Goal: Task Accomplishment & Management: Use online tool/utility

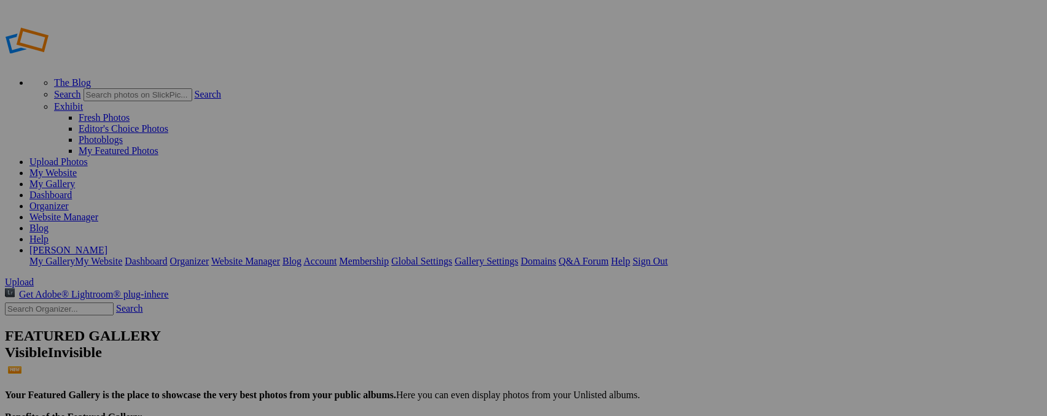
scroll to position [0, 1]
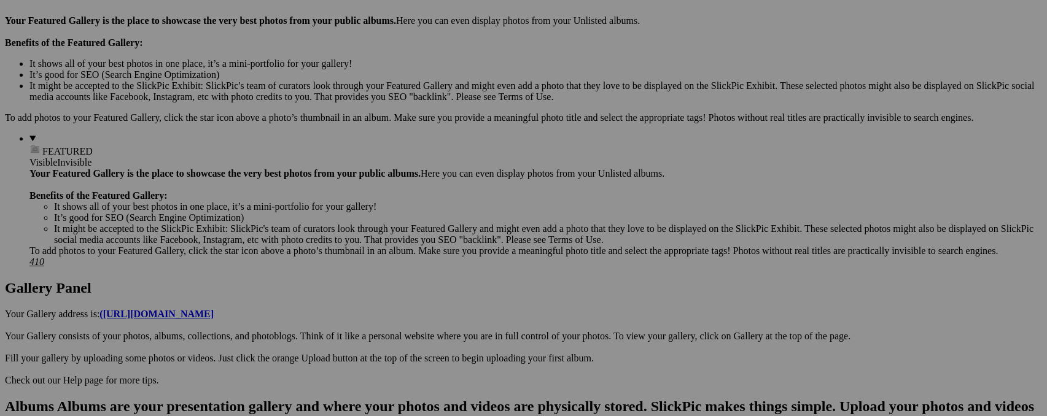
scroll to position [388, 1]
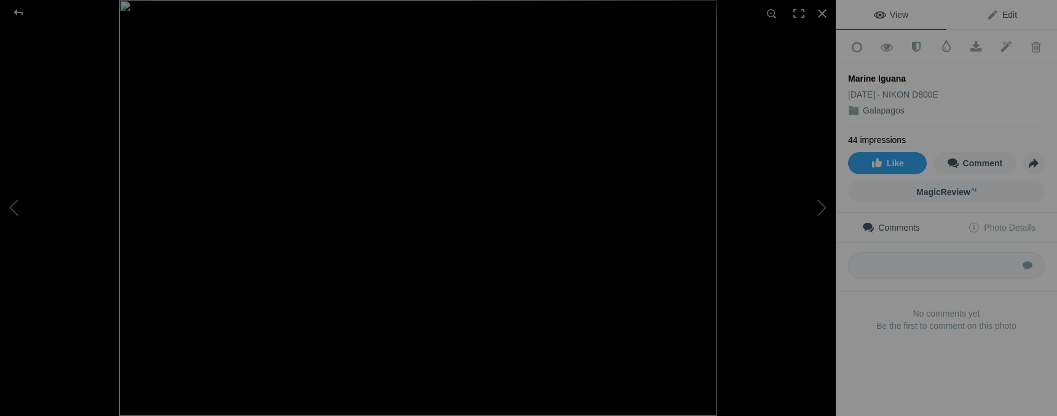
click at [1007, 18] on span "Edit" at bounding box center [1001, 15] width 31 height 10
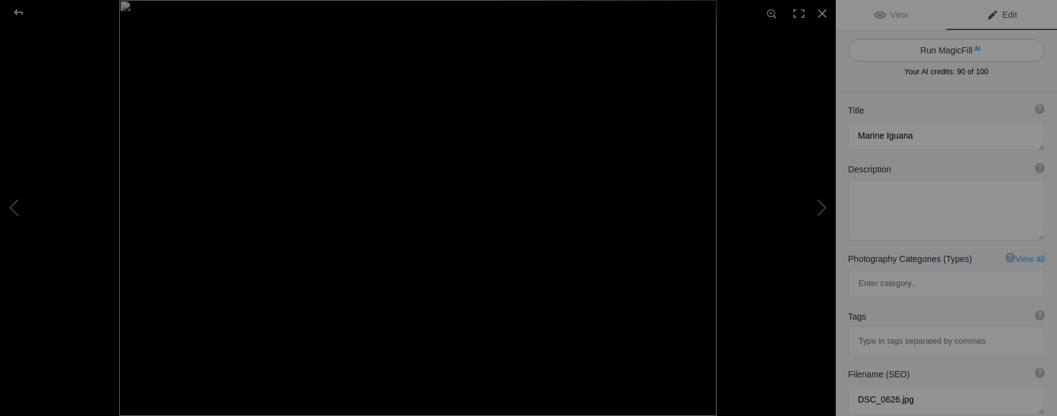
click at [992, 49] on button "Run MagicFill AI" at bounding box center [946, 50] width 197 height 22
type textarea "Vibrant Marine Iguana Resting on Galapagos Rocks"
type textarea "This striking marine iguana, native to the Galapagos Islands, showcases its uni…"
type textarea "vibrant-marine-iguana-galapagos.jpg"
type textarea "A vibrant marine iguana resting on rocky terrain in the Galapagos Islands, show…"
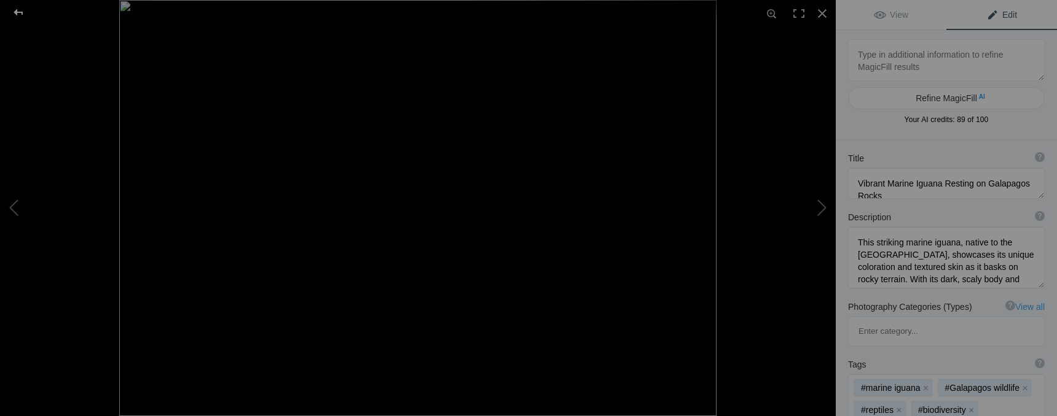
click at [19, 15] on div at bounding box center [18, 12] width 44 height 25
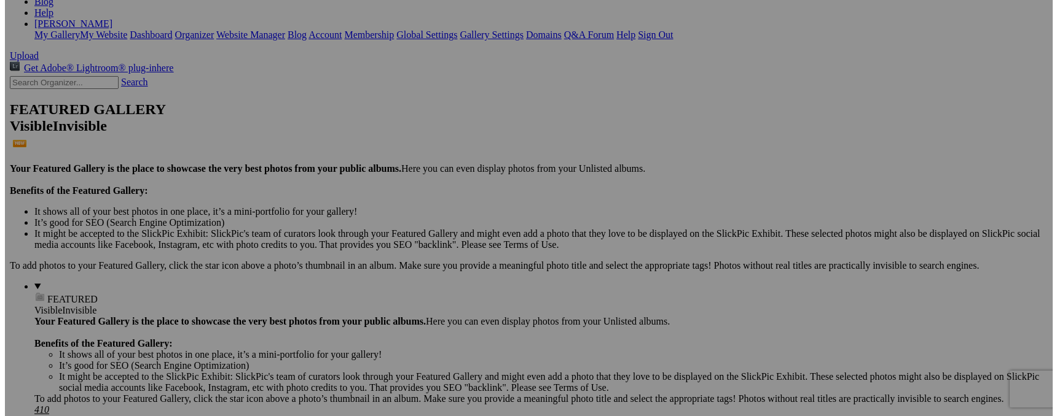
scroll to position [272, 0]
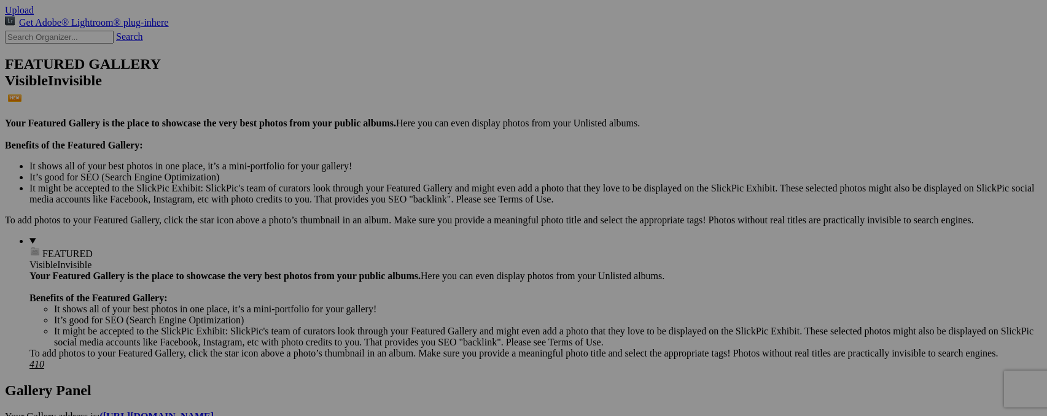
type input "D"
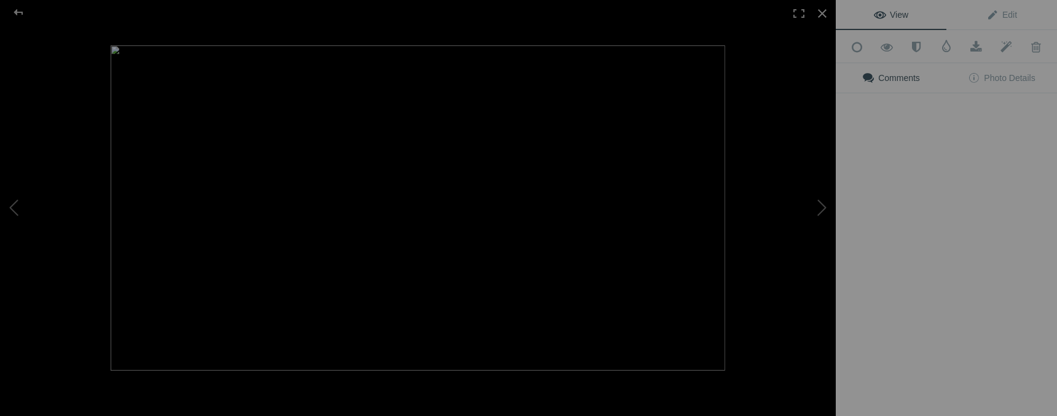
type input "Land Iguana"
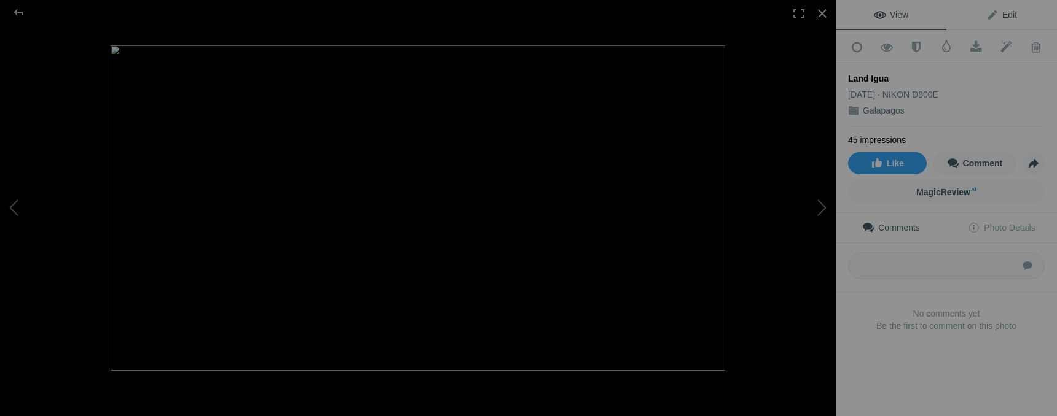
click at [995, 14] on span "Edit" at bounding box center [1001, 15] width 31 height 10
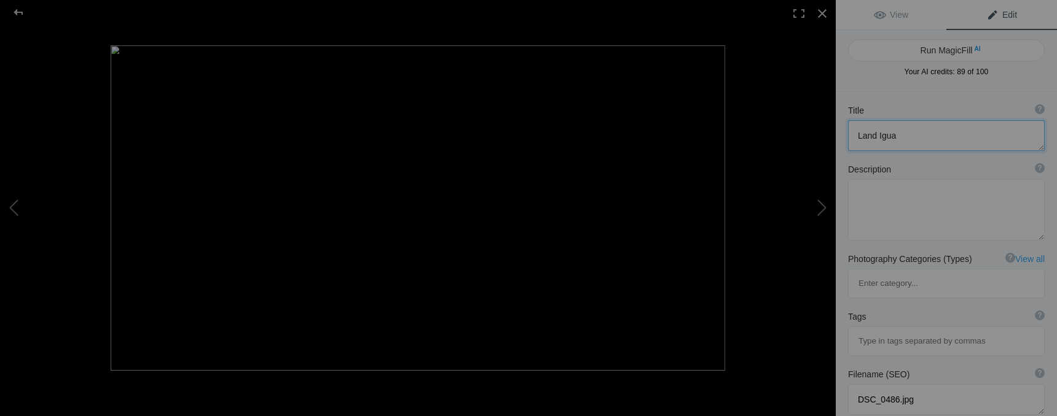
click at [919, 139] on textarea at bounding box center [946, 135] width 197 height 31
click at [974, 51] on span "AI" at bounding box center [977, 48] width 6 height 9
type textarea "Galápagos Land Iguana Close-Up"
type textarea "This striking close-up of a Galápagos land iguana showcases the unique textures…"
type textarea "galapagos-land-iguana-close-up.jpg"
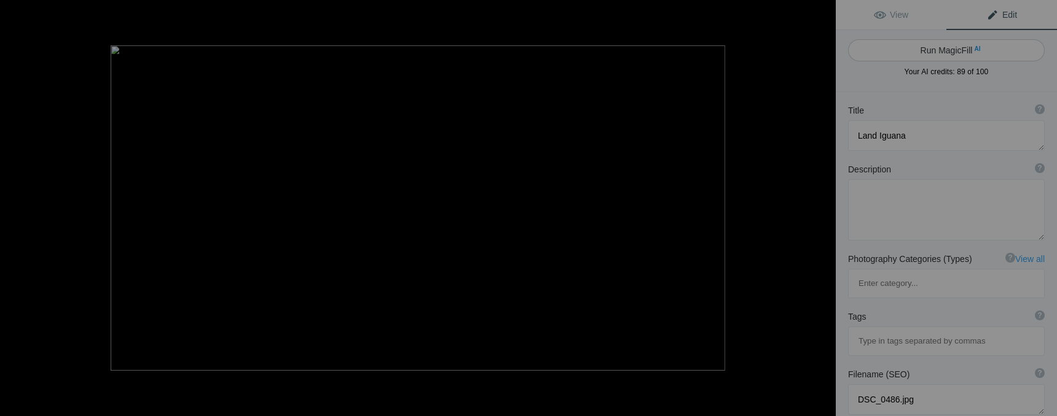
type textarea "Close-up of a Galápagos land iguana resting on rocky terrain, showcasing its te…"
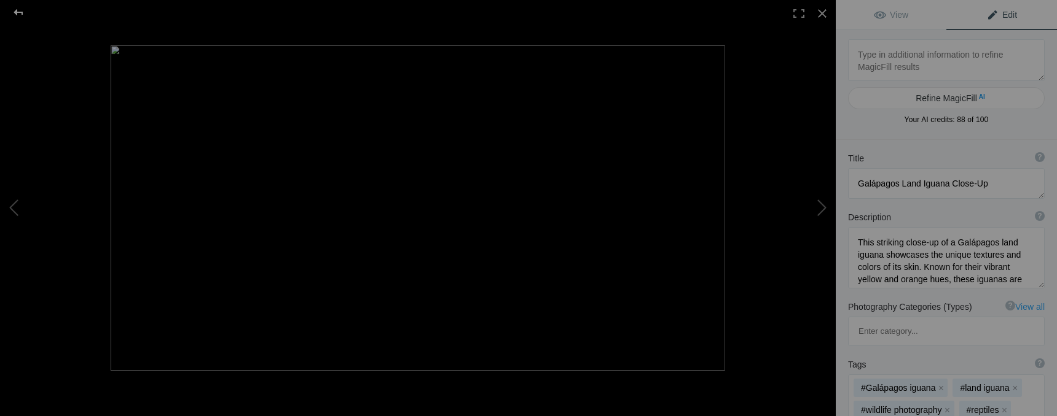
click at [21, 13] on div at bounding box center [18, 12] width 44 height 25
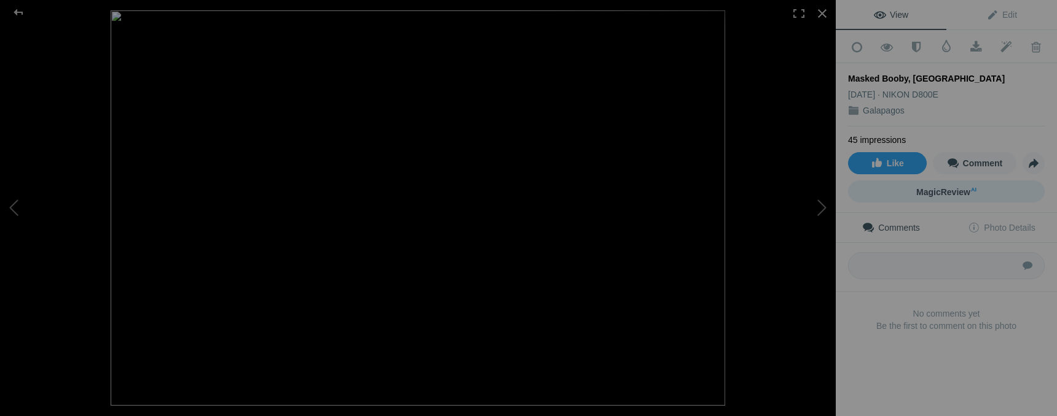
click at [954, 188] on span "MagicReview AI" at bounding box center [946, 192] width 60 height 10
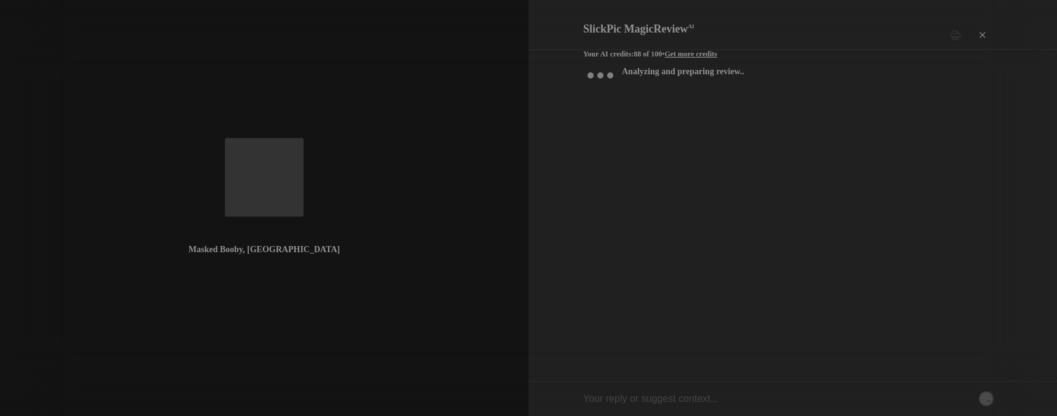
click at [983, 23] on div "×" at bounding box center [981, 35] width 37 height 25
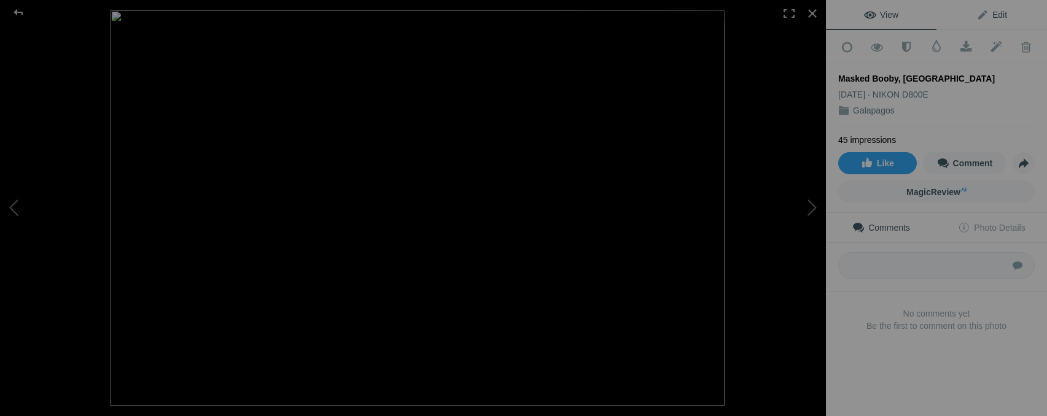
click at [999, 16] on span "Edit" at bounding box center [992, 15] width 31 height 10
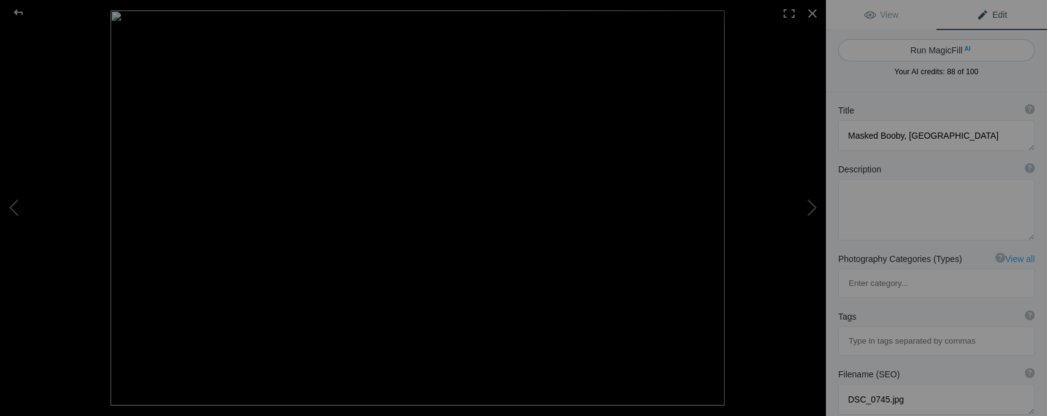
click at [955, 53] on button "Run MagicFill AI" at bounding box center [936, 50] width 197 height 22
type textarea "Masked Booby in Flight Over the Galapagos"
type textarea "Witness the stunning beauty of the Masked Booby, a remarkable seabird native to…"
type textarea "masked-booby-galapagos.jpg"
type textarea "A Masked Booby soaring gracefully in flight over the ocean, showcasing its dist…"
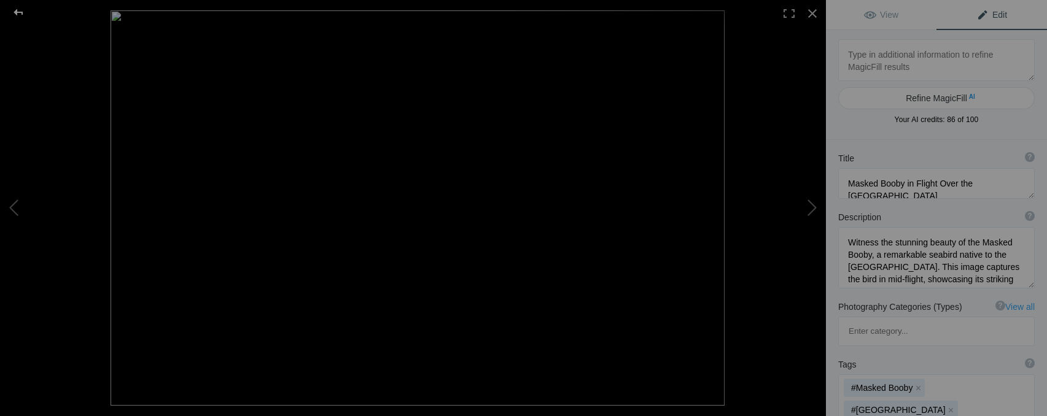
click at [23, 9] on div at bounding box center [18, 12] width 44 height 25
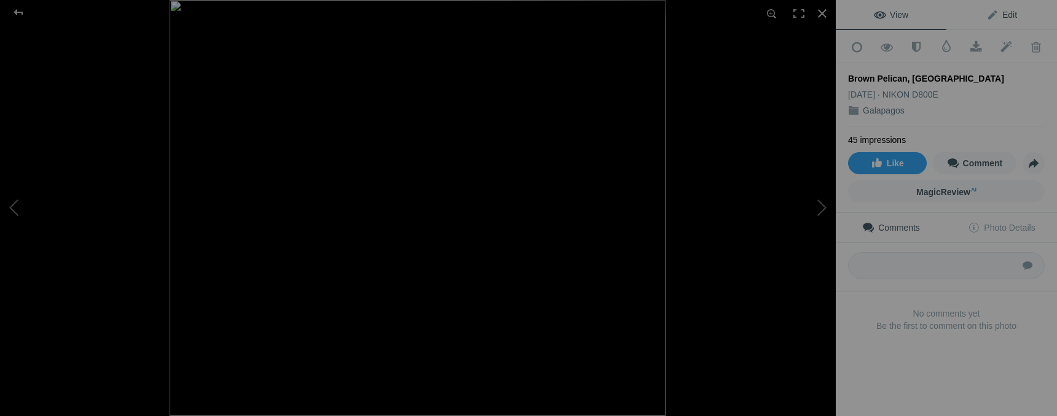
click at [1007, 17] on span "Edit" at bounding box center [1001, 15] width 31 height 10
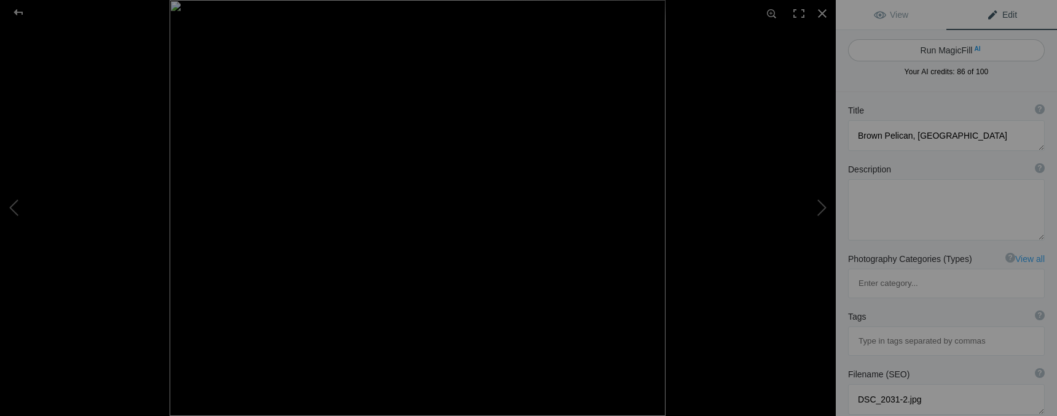
click at [963, 47] on button "Run MagicFill AI" at bounding box center [946, 50] width 197 height 22
type textarea "Majestic Brown Pelican Swimming in the Galapagos"
type textarea "Experience the beauty of the Galapagos Islands through this stunning image of a…"
type textarea "brown-pelican-galapagos.jpg"
type textarea "A brown pelican swimming in the clear waters of the Galapagos Islands, showcasi…"
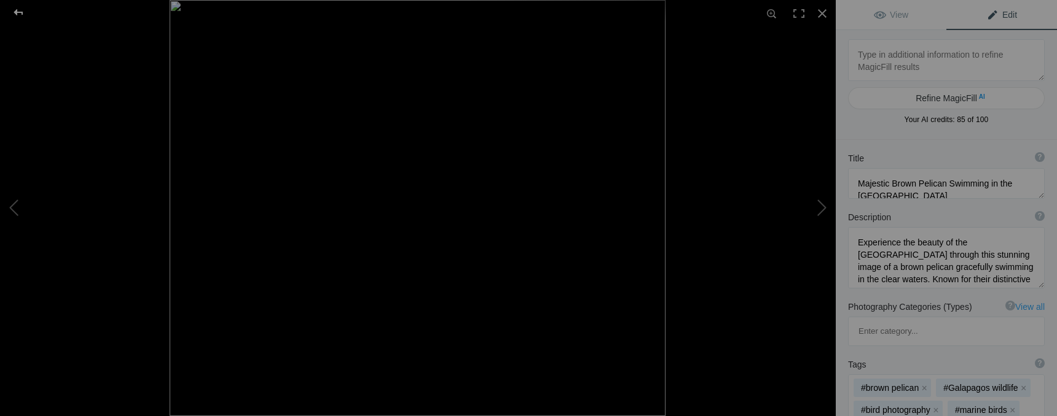
click at [23, 9] on div at bounding box center [18, 12] width 44 height 25
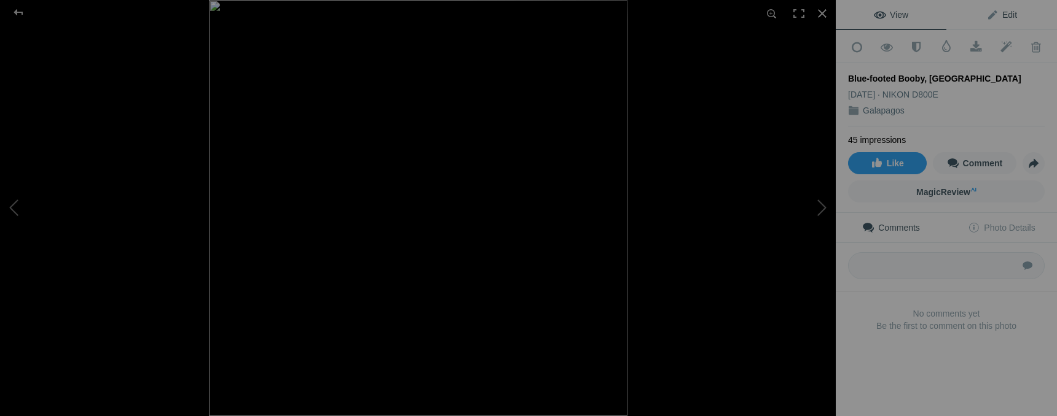
click at [1000, 18] on span "Edit" at bounding box center [1001, 15] width 31 height 10
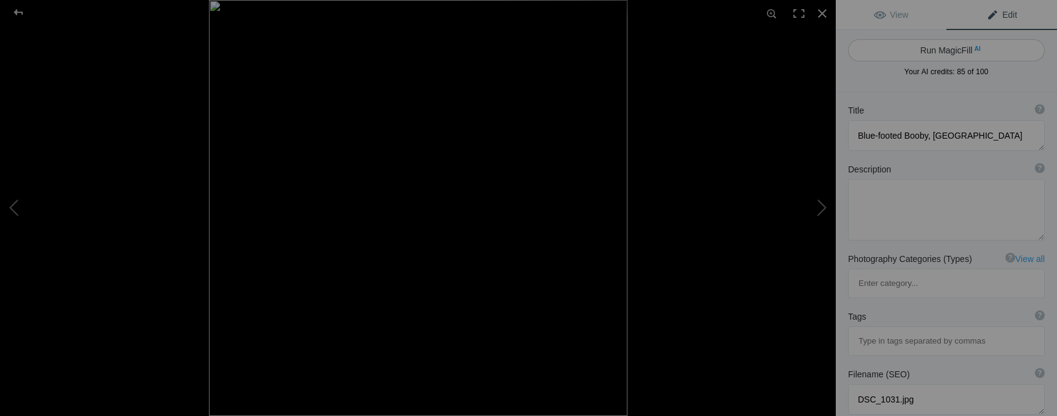
click at [975, 53] on button "Run MagicFill AI" at bounding box center [946, 50] width 197 height 22
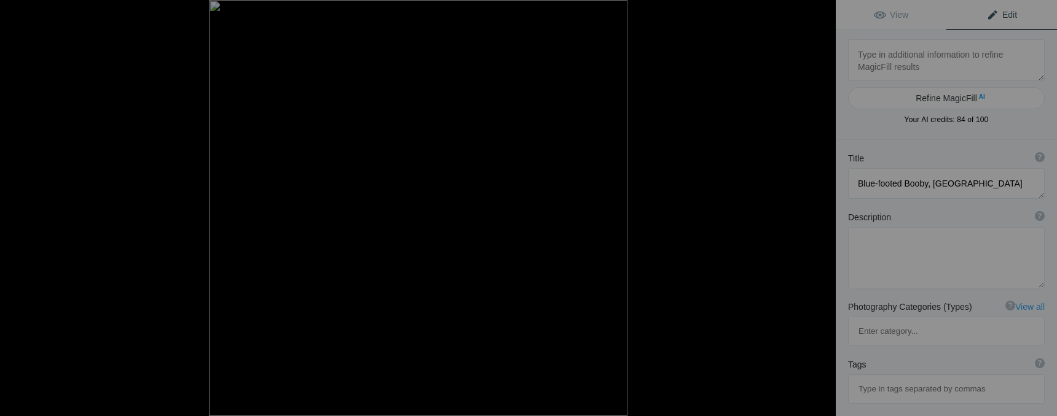
type textarea "Blue-footed Booby Preening in the Galapagos"
type textarea "This stunning image captures a Blue-footed Booby, a unique seabird native to th…"
type textarea "blue-footed-booby-preening-galapagos.jpg"
type textarea "Close-up of a Blue-footed Booby preening its feathers in the Galapagos Islands,…"
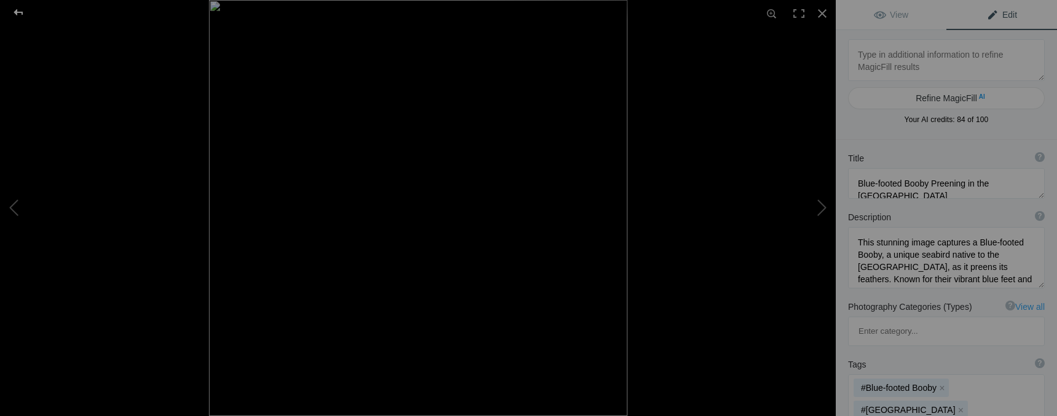
click at [20, 13] on div at bounding box center [18, 12] width 44 height 25
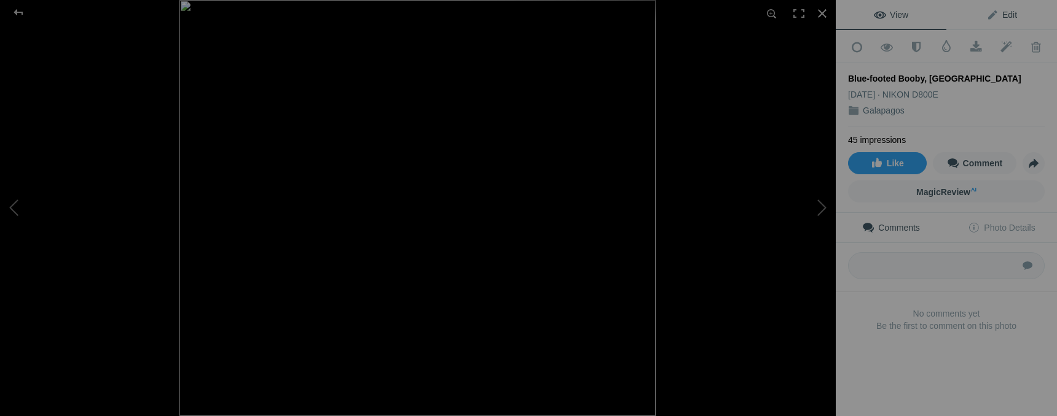
click at [1012, 11] on link "Edit" at bounding box center [1001, 14] width 111 height 29
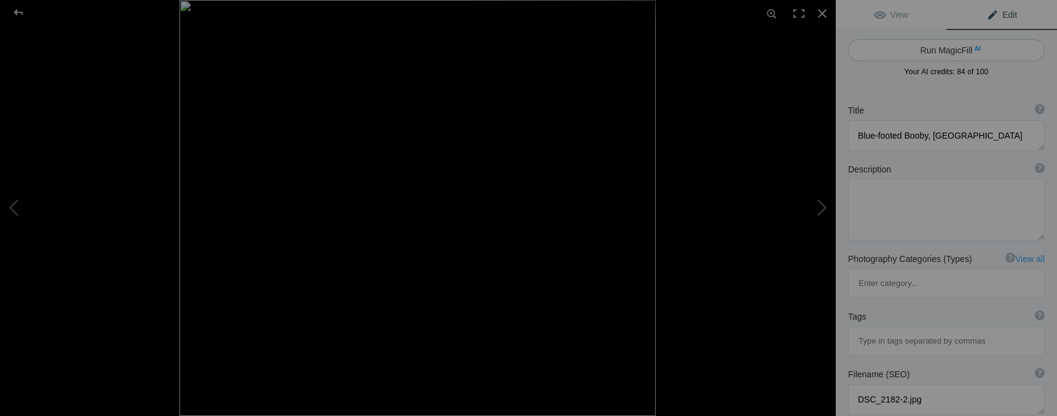
click at [951, 52] on button "Run MagicFill AI" at bounding box center [946, 50] width 197 height 22
type textarea "Blue-Footed Booby on Galapagos Lava Rock"
type textarea "The Blue-Footed Booby, known for its striking blue feet, stands proudly on a ru…"
type textarea "blue-footed-booby-galapagos-lava-rock.jpg"
type textarea "A Blue-Footed Booby perched on a dark lava rock in the Galapagos Islands, showc…"
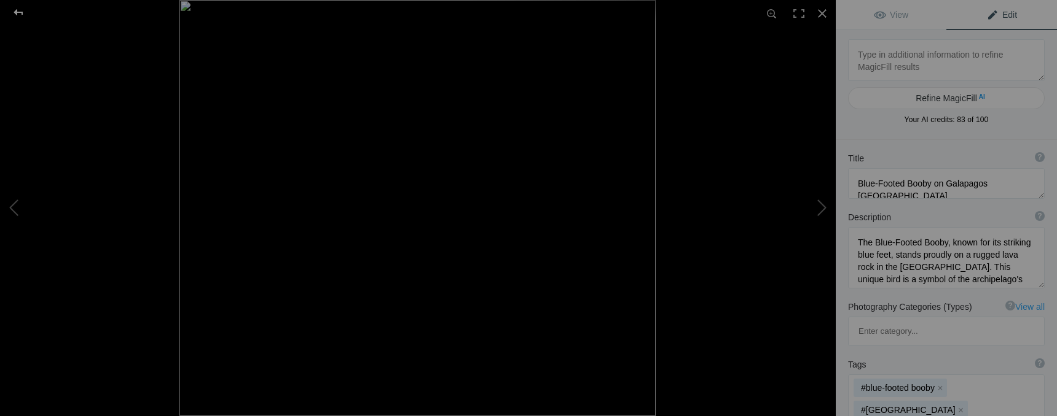
click at [23, 12] on div at bounding box center [18, 12] width 44 height 25
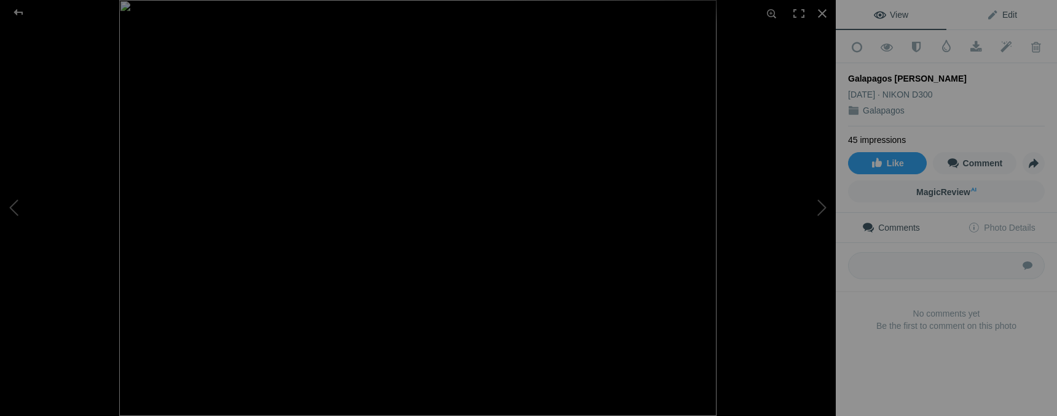
click at [995, 17] on span "Edit" at bounding box center [1001, 15] width 31 height 10
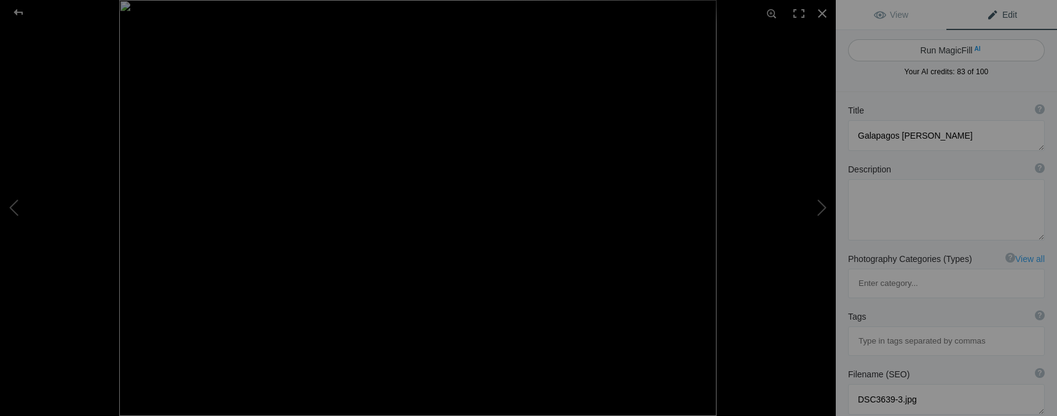
click at [947, 47] on button "Run MagicFill AI" at bounding box center [946, 50] width 197 height 22
type textarea "Galapagos Finch in Natural Habitat"
type textarea "Discover the unique beauty of the Galapagos Finch, a fascinating bird native to…"
type textarea "galapagos-finch-natural-habitat.jpg"
type textarea "A Galapagos Finch perched on a branch amidst green foliage, showcasing its uniq…"
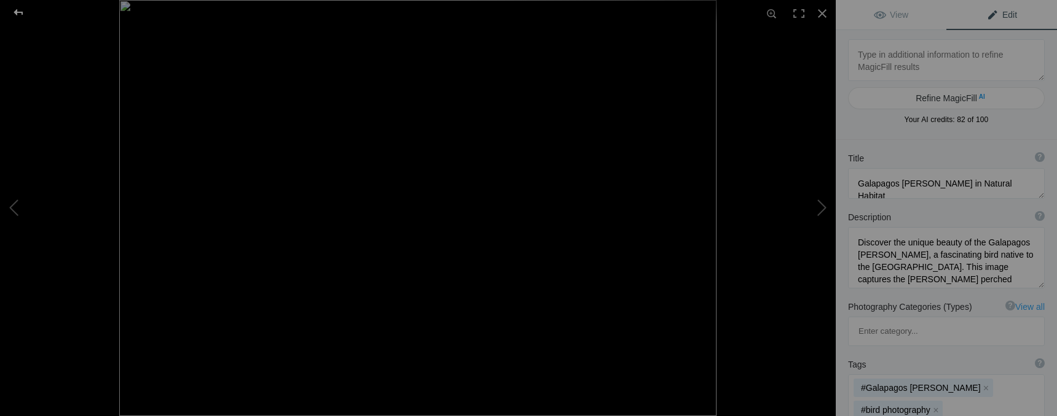
click at [22, 12] on div at bounding box center [18, 12] width 44 height 25
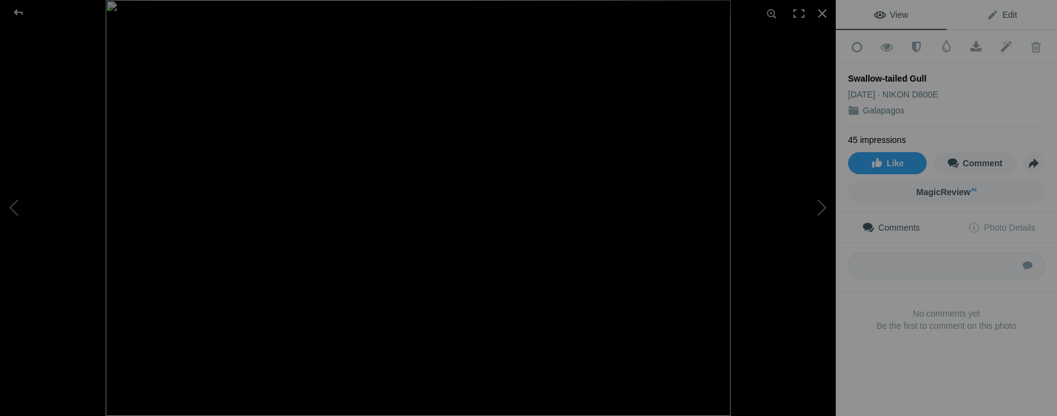
click at [993, 17] on span "Edit" at bounding box center [1001, 15] width 31 height 10
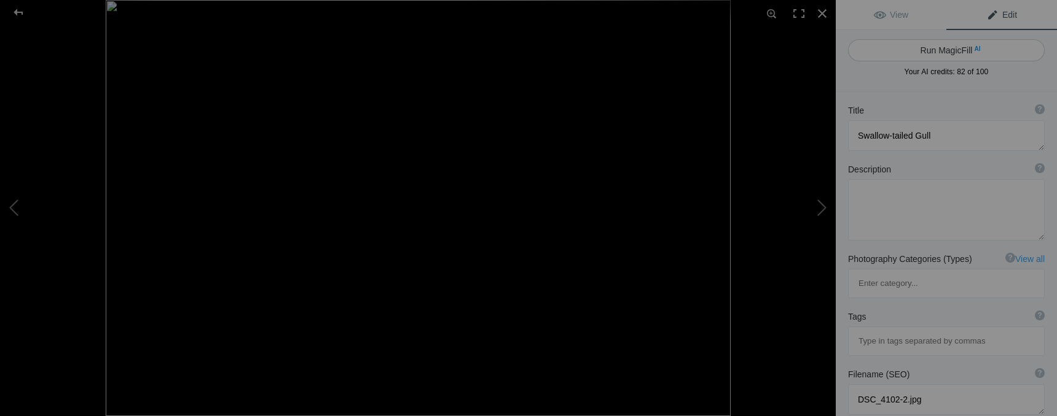
click at [974, 49] on span "AI" at bounding box center [977, 48] width 6 height 9
type textarea "Swallow-tailed Gull in Flight Against a Clear Blue Sky"
type textarea "Witness the elegance of the Swallow-tailed Gull as it soars gracefully through …"
type textarea "swallow-tailed-gull-in-flight.jpg"
type textarea "Swallow-tailed Gull flying against a clear blue sky, showcasing its distinctive…"
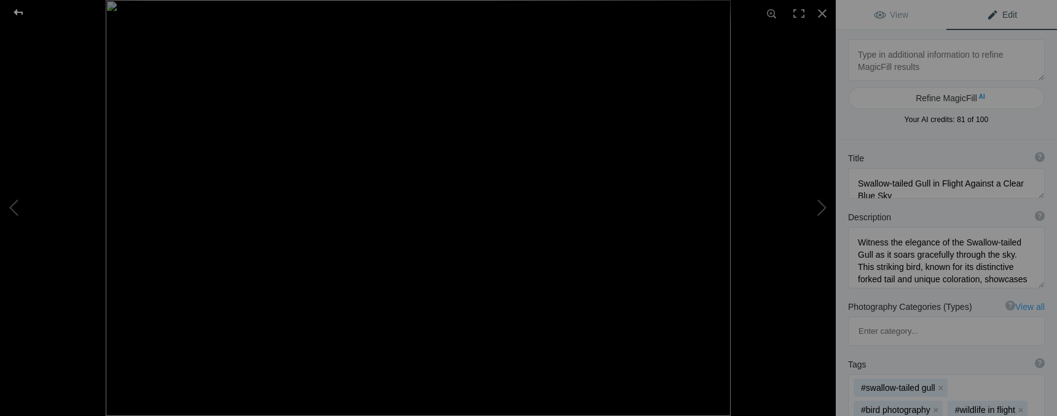
click at [21, 12] on div at bounding box center [18, 12] width 44 height 25
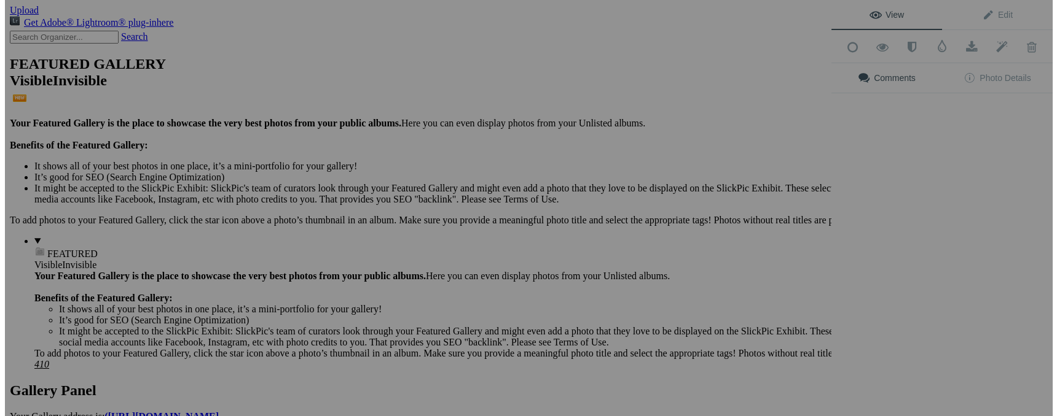
click at [888, 92] on div "Comments Photo Details NIKON D800E ƒ/9 340mm 200 Captured on Jul 18, 2013 Thurs…" at bounding box center [936, 89] width 221 height 52
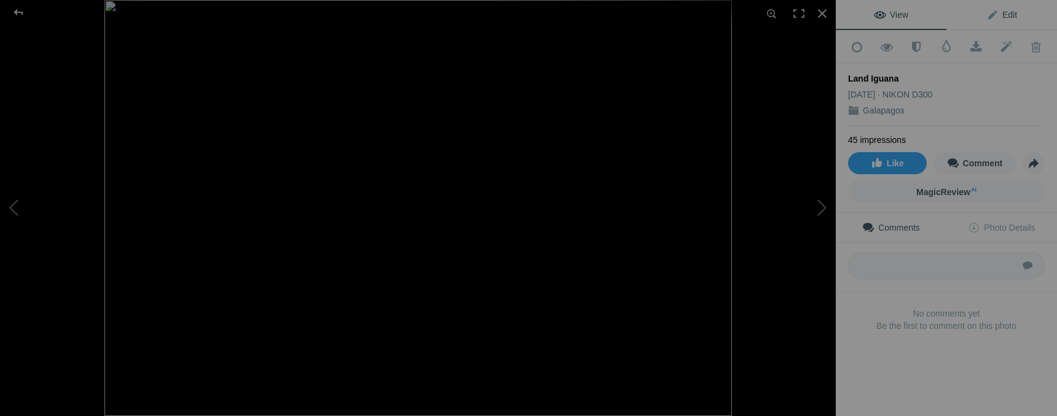
click at [1005, 9] on link "Edit" at bounding box center [1001, 14] width 111 height 29
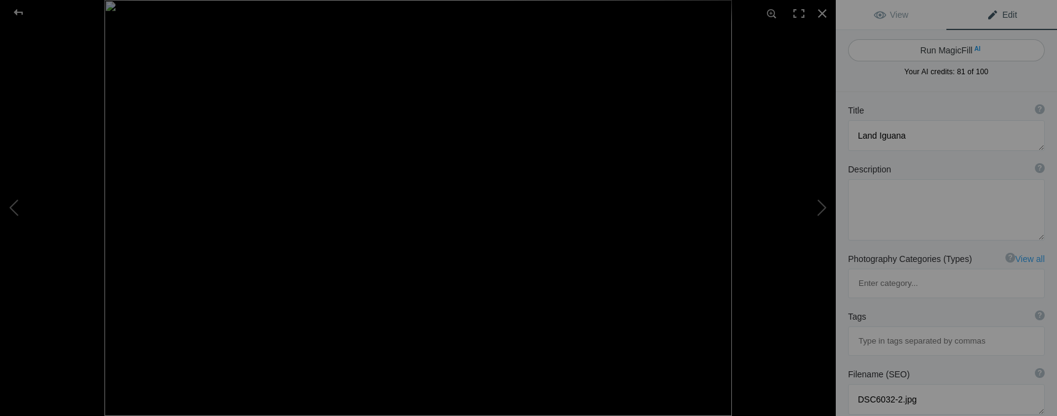
click at [974, 53] on span "AI" at bounding box center [977, 48] width 6 height 9
type textarea "Galápagos Land Iguana in Natural Habitat"
type textarea "This striking image captures a Galápagos land iguana resting on a rocky outcrop…"
type textarea "galapagos-land-iguana-natural-habitat.jpg"
type textarea "A Galápagos land iguana perched on a rock in its natural habitat, surrounded by…"
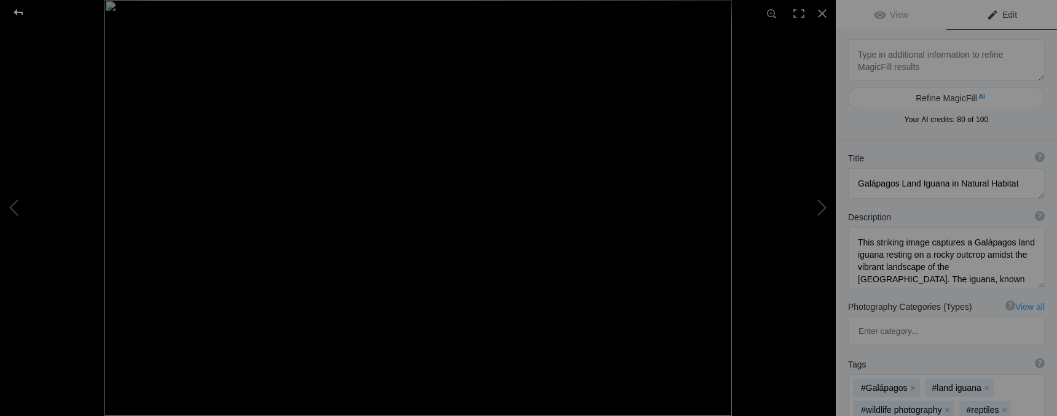
click at [23, 14] on div at bounding box center [18, 12] width 44 height 25
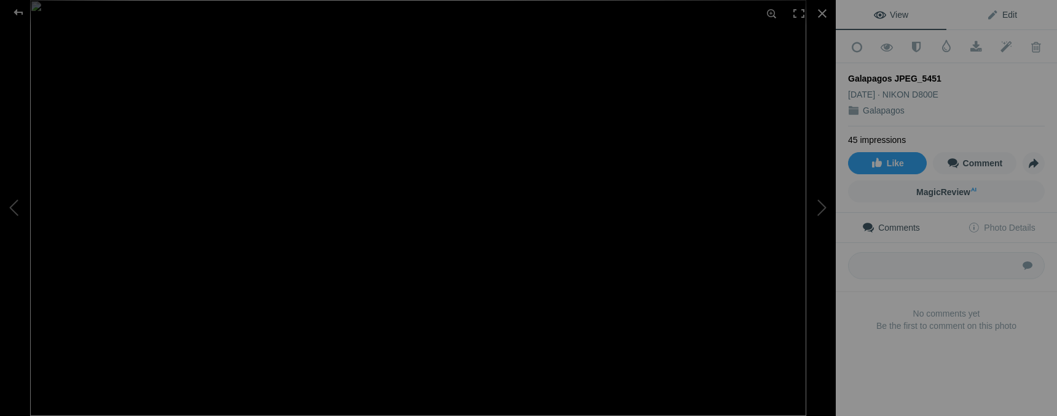
click at [995, 14] on span "Edit" at bounding box center [1001, 15] width 31 height 10
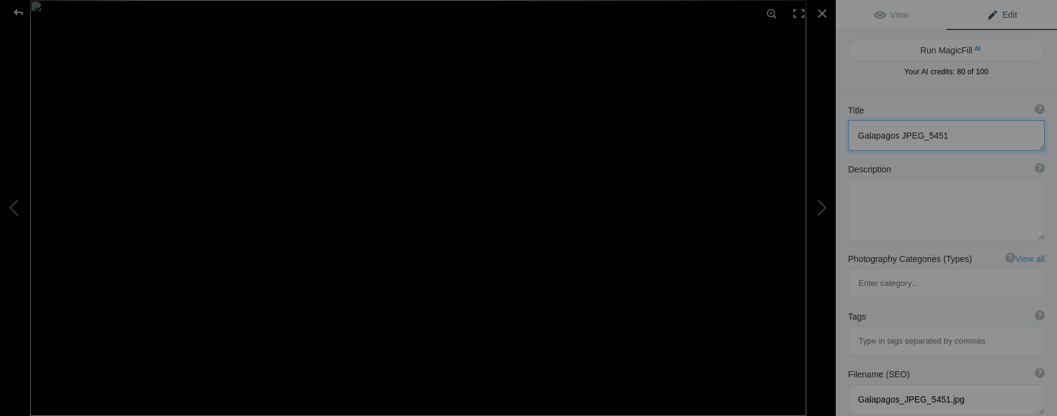
click at [949, 134] on textarea at bounding box center [946, 135] width 197 height 31
type textarea "G"
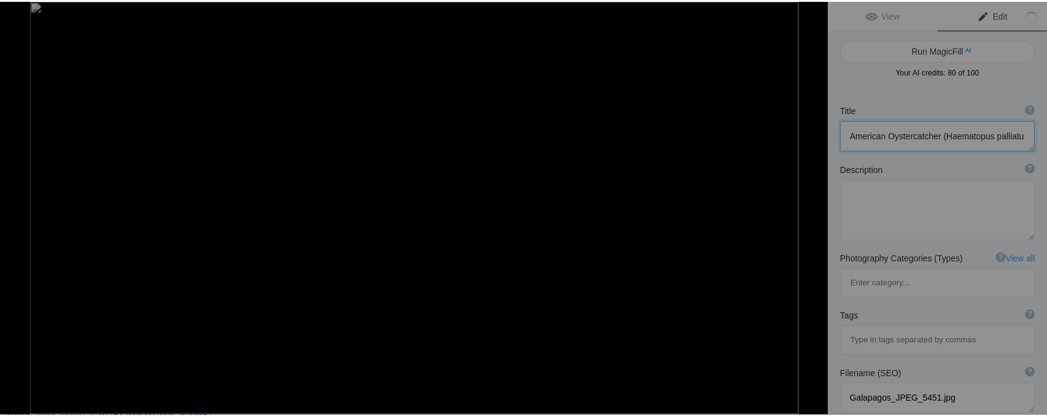
scroll to position [1, 0]
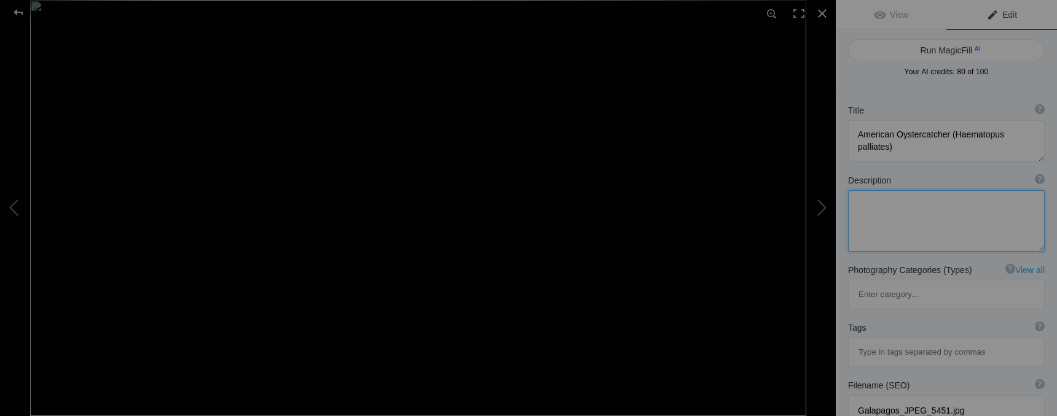
click at [950, 209] on textarea at bounding box center [946, 220] width 197 height 61
click at [988, 15] on span "Edit" at bounding box center [1001, 15] width 31 height 10
click at [954, 52] on button "Run MagicFill AI" at bounding box center [946, 50] width 197 height 22
type textarea "American Oystercatcher Walking on Rocky Shoreline"
type textarea "This stunning image captures an American Oystercatcher (Haematopus palliatus) g…"
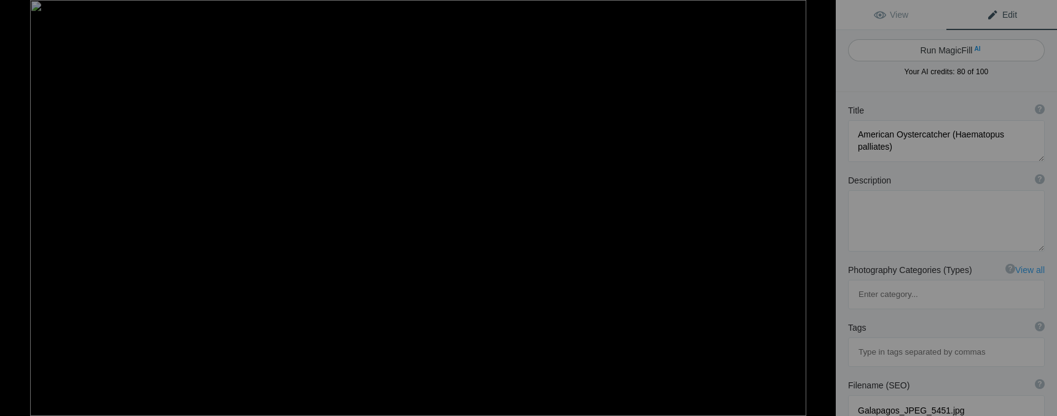
type textarea "american-oystercatcher-rocky-shoreline.jpg"
type textarea "American Oystercatcher standing on rocky shoreline with ocean waves in the back…"
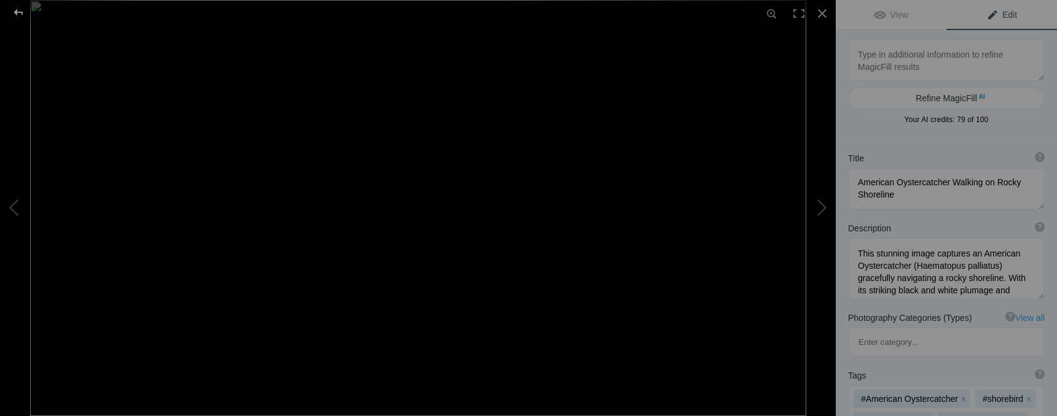
click at [21, 10] on div at bounding box center [18, 12] width 44 height 25
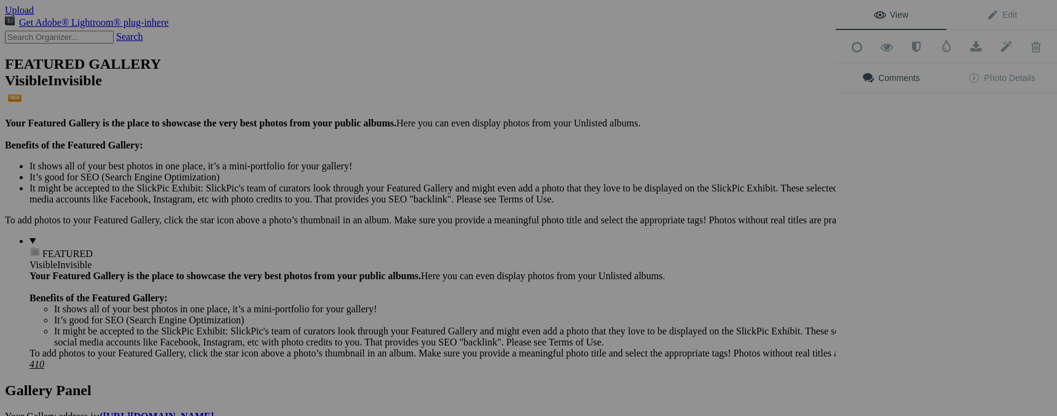
click at [464, 236] on img at bounding box center [451, 242] width 92 height 32
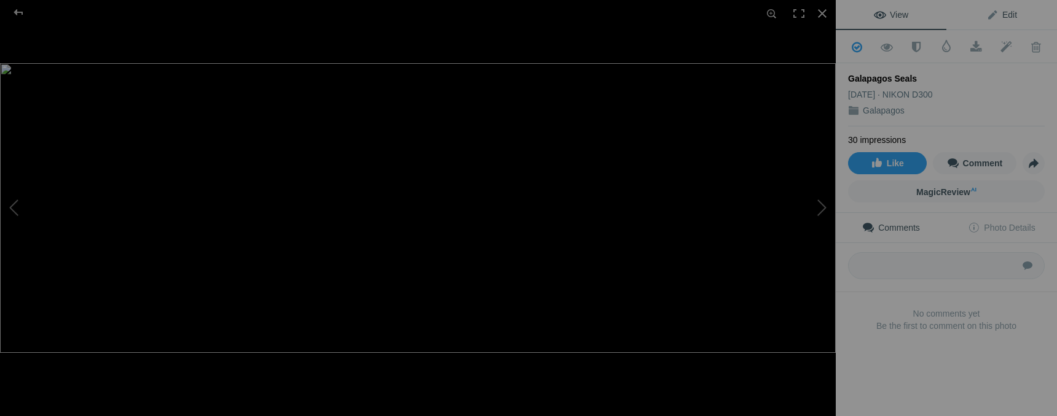
click at [998, 11] on span "Edit" at bounding box center [1001, 15] width 31 height 10
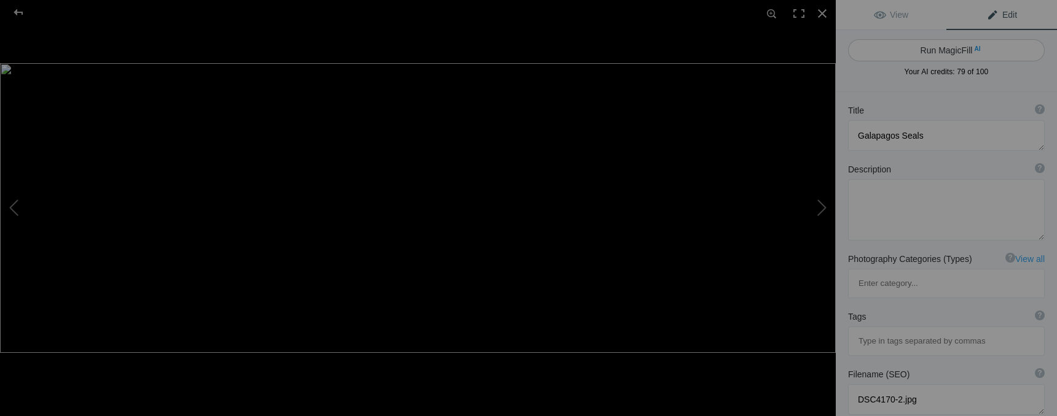
click at [956, 52] on button "Run MagicFill AI" at bounding box center [946, 50] width 197 height 22
type textarea "Relaxing Galapagos Sea Lions on the Beach"
type textarea "This captivating image showcases a group of Galapagos sea lions lounging peacef…"
type textarea "galapagos-sea-lions-beach.jpg"
type textarea "A group of Galapagos sea lions resting on a sandy beach with gentle waves in th…"
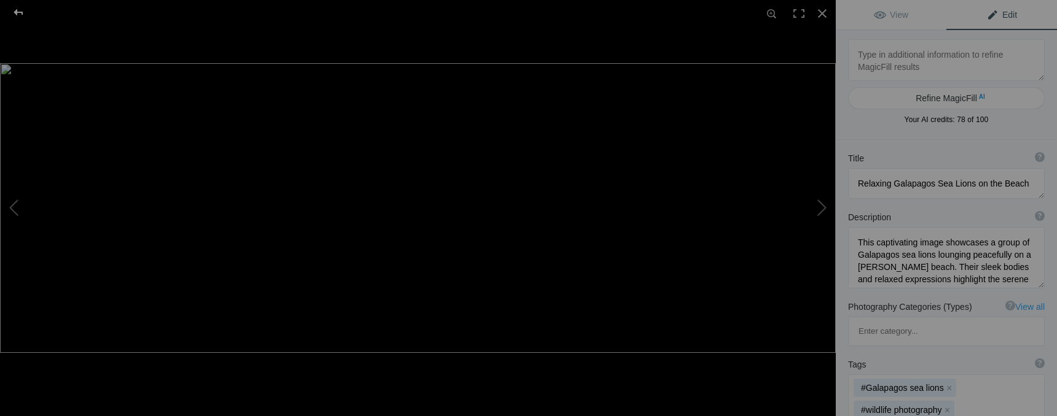
click at [17, 11] on div at bounding box center [18, 12] width 44 height 25
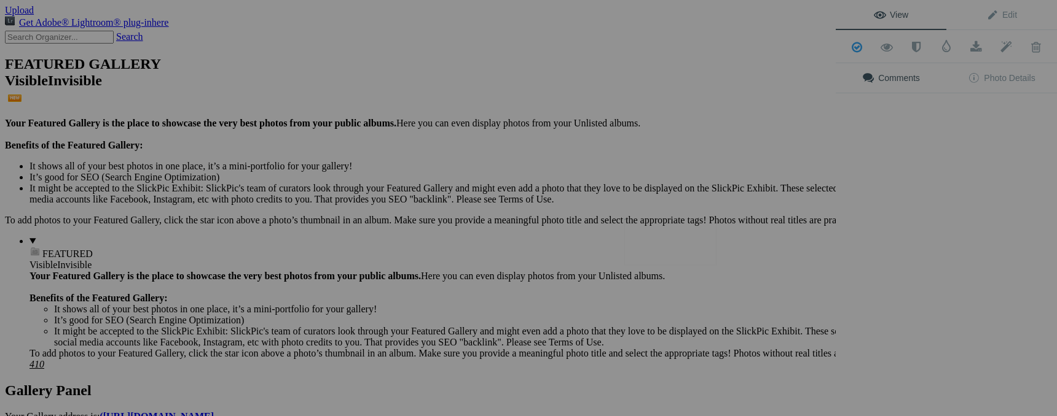
click at [671, 238] on img at bounding box center [670, 242] width 92 height 46
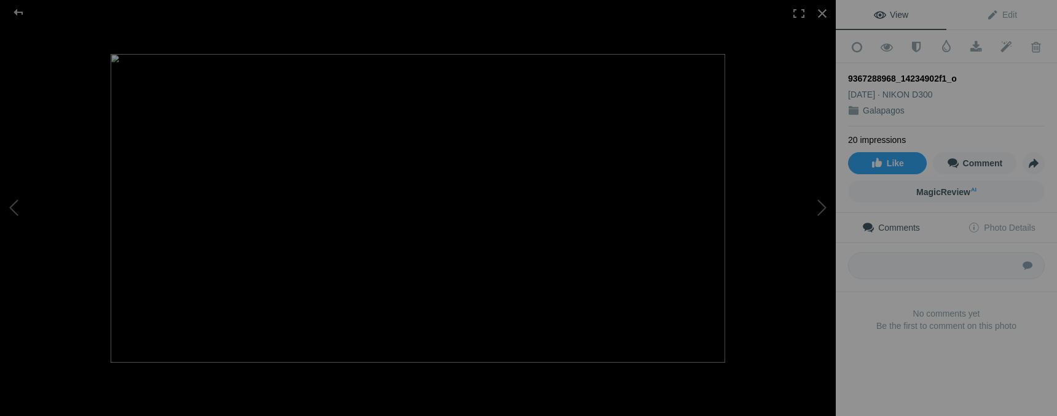
click at [964, 74] on div "9367288968_14234902f1_o" at bounding box center [946, 78] width 197 height 12
click at [935, 74] on div "9367288968_14234902f1_o" at bounding box center [946, 78] width 197 height 12
click at [967, 77] on div "9367288968_14234902f1_o" at bounding box center [946, 78] width 197 height 12
click at [991, 16] on span "Edit" at bounding box center [1001, 15] width 31 height 10
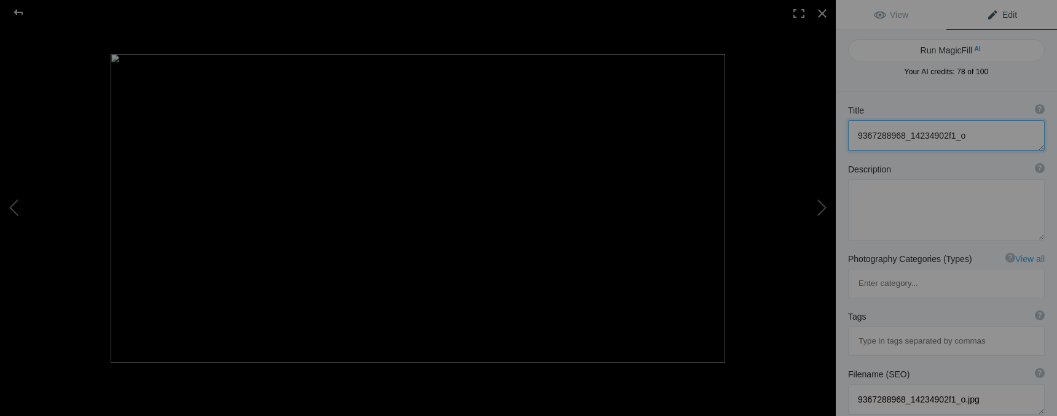
click at [980, 129] on textarea at bounding box center [946, 135] width 197 height 31
click at [974, 138] on textarea at bounding box center [946, 135] width 197 height 31
type textarea "9"
click at [952, 44] on button "Run MagicFill AI" at bounding box center [946, 50] width 197 height 22
type textarea "Stunning View of Pinnacle Rock, Galapagos Islands"
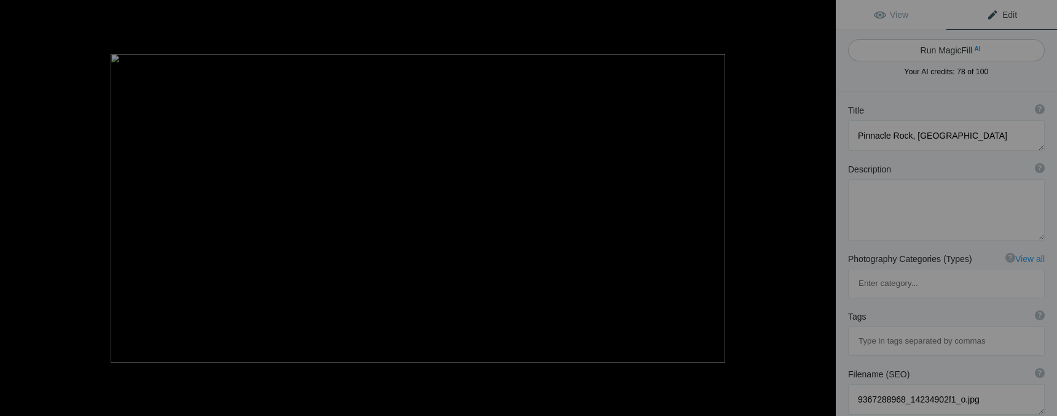
type textarea "Experience the breathtaking beauty of Pinnacle Rock in the Galapagos Islands. T…"
type textarea "pinnacle-rock-galapagos-islands.jpg"
type textarea "Scenic view of Pinnacle Rock in the Galapagos Islands, showcasing volcanic form…"
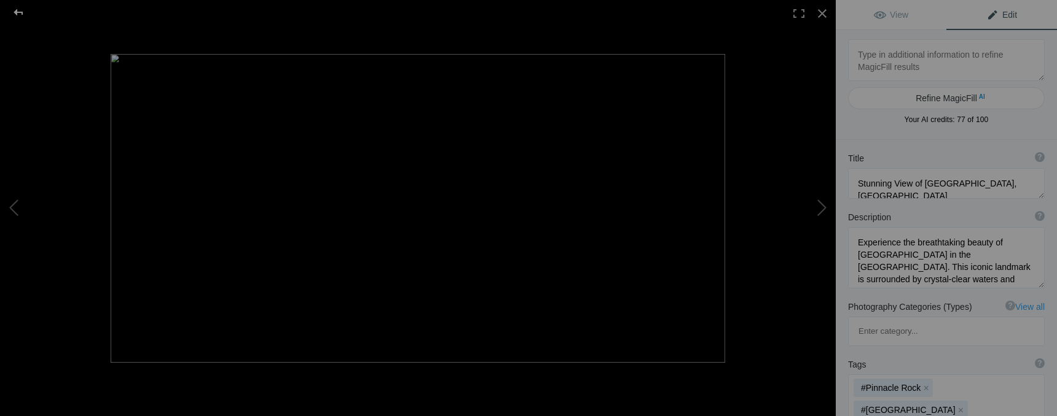
click at [12, 11] on div at bounding box center [18, 12] width 44 height 25
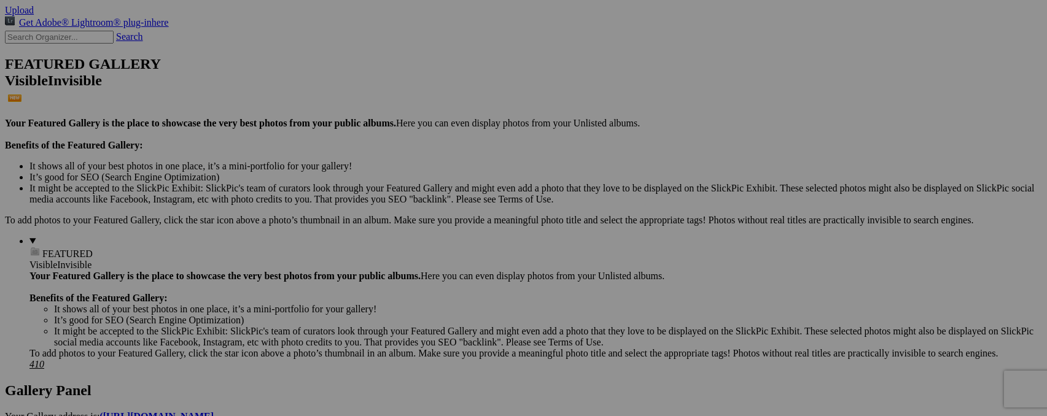
type input "9"
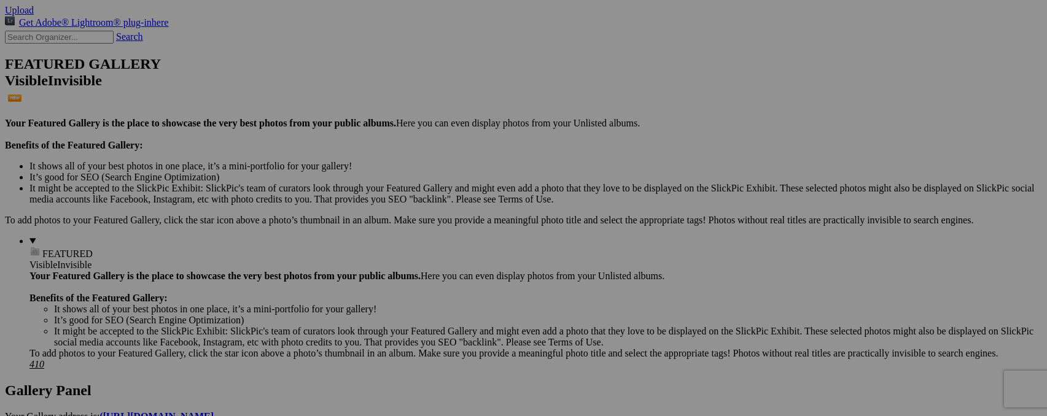
type input "Pinnacle Rock, Galapagoos"
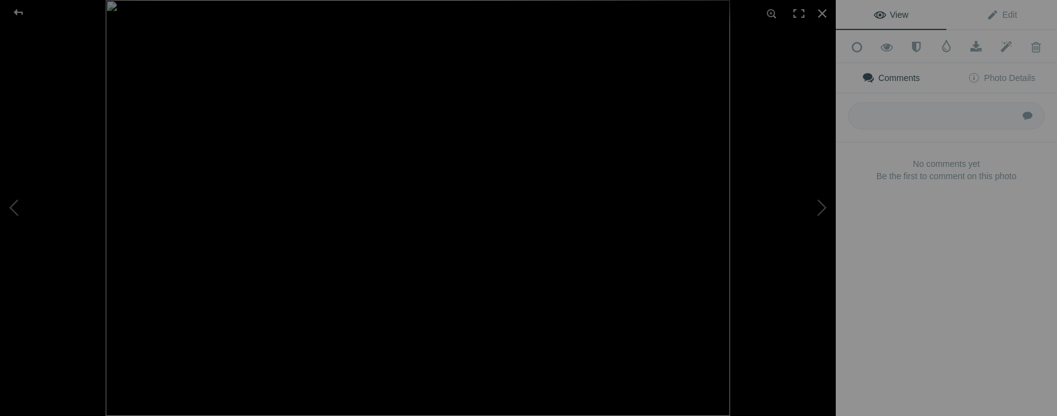
type input "Magnificent Frigate Bird"
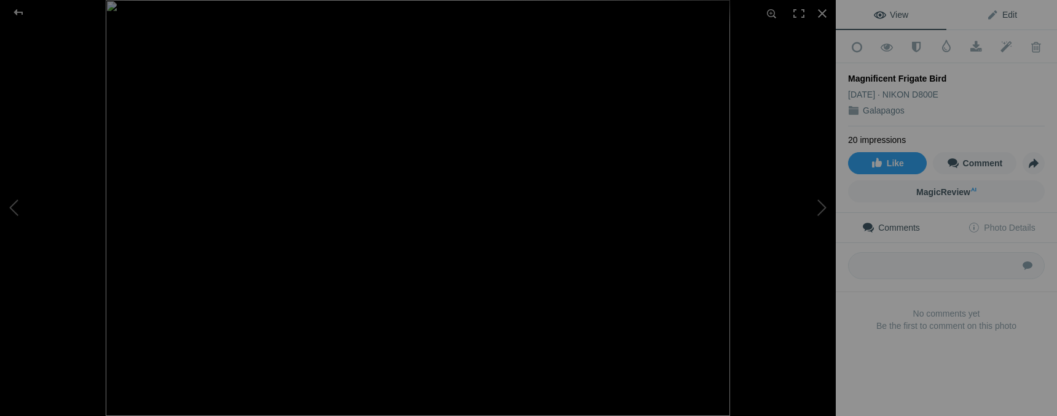
click at [1004, 14] on span "Edit" at bounding box center [1001, 15] width 31 height 10
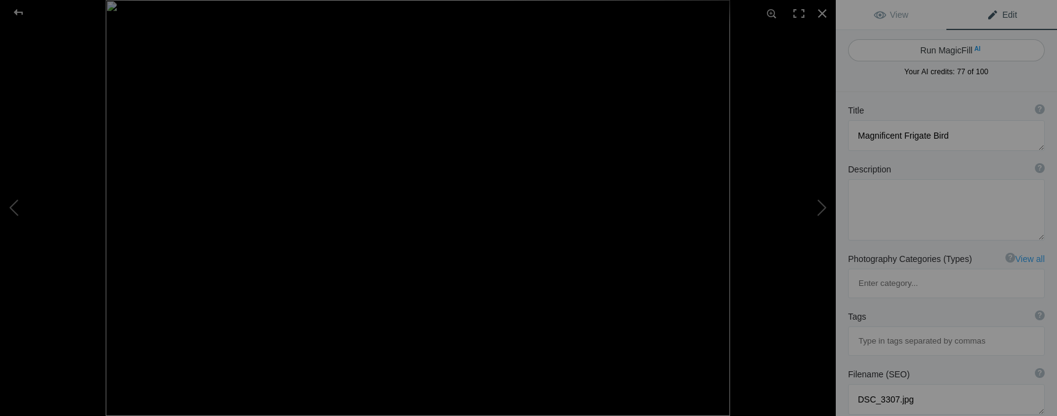
click at [964, 47] on button "Run MagicFill AI" at bounding box center [946, 50] width 197 height 22
type textarea "Stunning Magnificent Frigate Bird Displaying Vibrant Red Gular Pouch"
type textarea "This striking image captures a Magnificent Frigate Bird perched gracefully amon…"
type textarea "magnificent-frigate-bird-red-pouch.jpg"
type textarea "A Magnificent Frigate Bird with a bright red gular pouch perched on branches, s…"
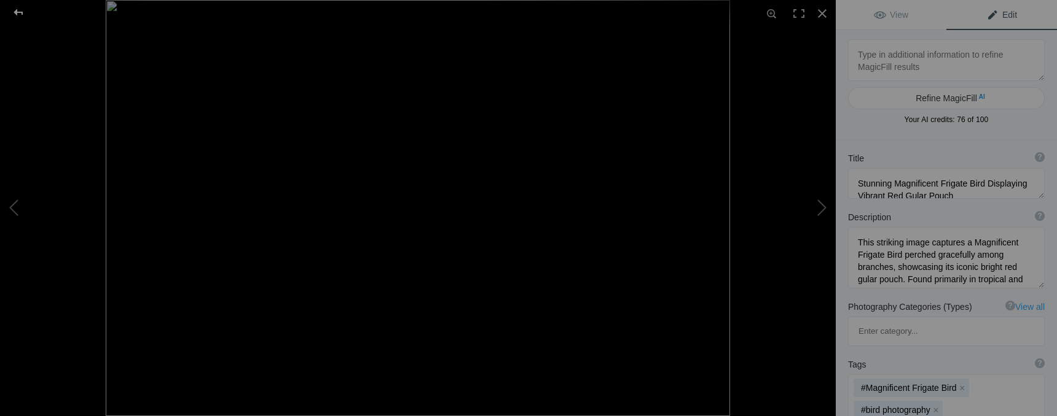
click at [18, 12] on div at bounding box center [18, 12] width 44 height 25
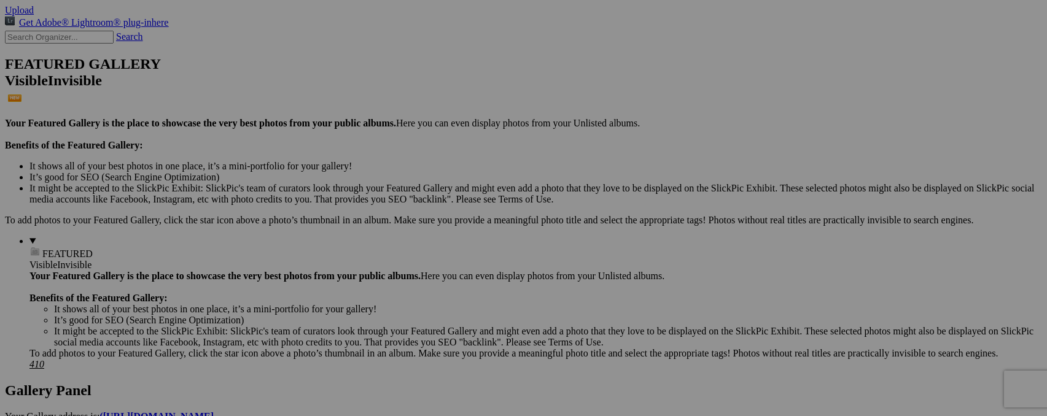
type input "9"
type input "Swallow-tailed Gull"
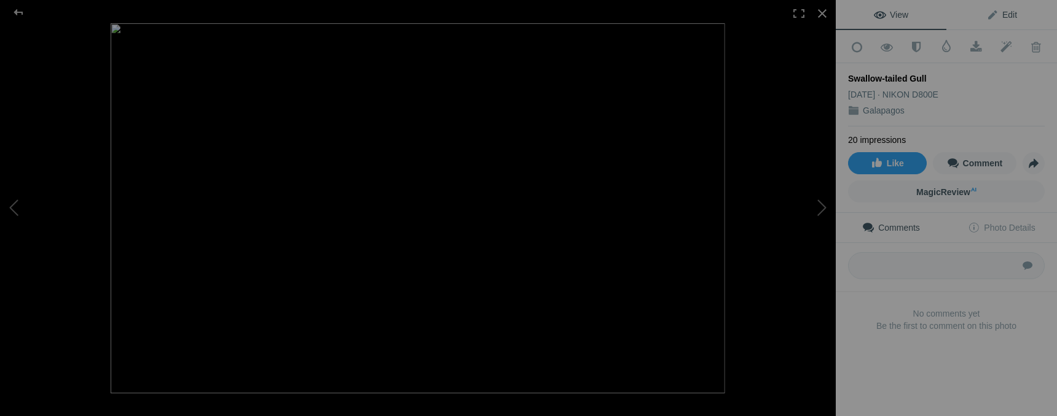
click at [1014, 16] on link "Edit" at bounding box center [1001, 14] width 111 height 29
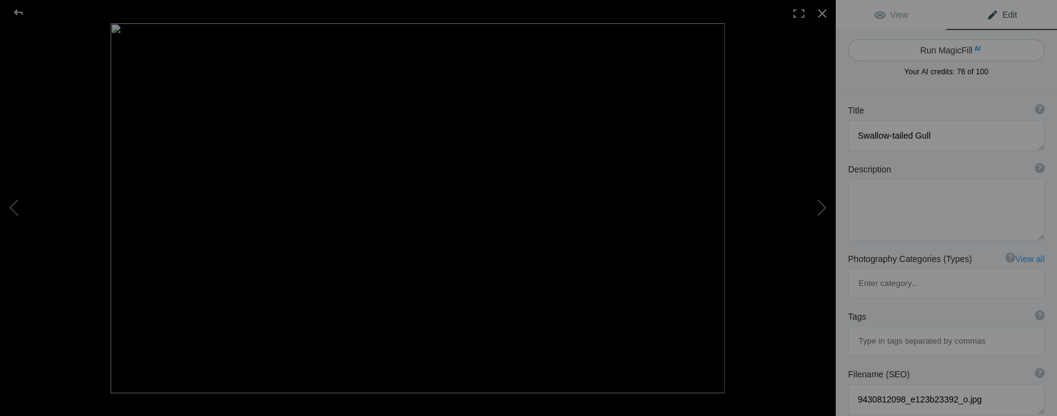
click at [963, 51] on button "Run MagicFill AI" at bounding box center [946, 50] width 197 height 22
type textarea "Swallow-tailed Gull Feeding Chick on Rocky Shore"
type textarea "This captivating image showcases a Swallow-tailed Gull nurturing its chick on a…"
type textarea "swallow-tailed-gull-feeding-chick.jpg"
type textarea "A Swallow-tailed Gull feeding its chick on a rocky shore, showcasing the nurtur…"
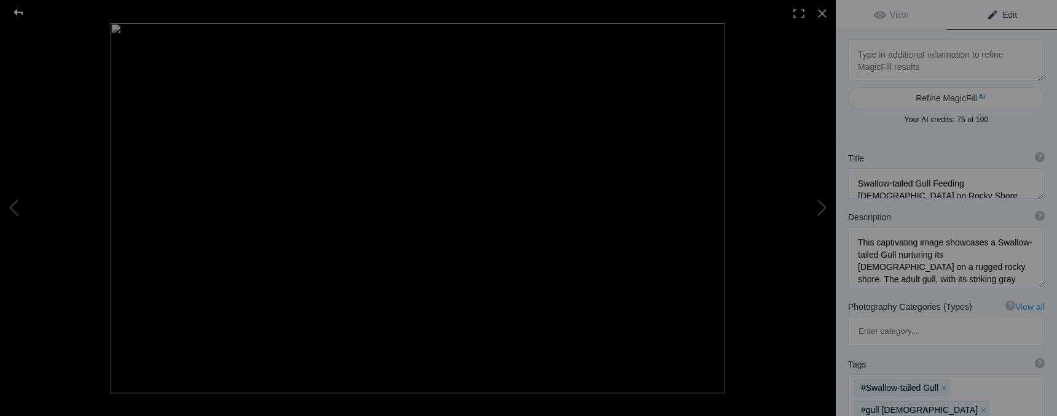
click at [18, 12] on div at bounding box center [18, 12] width 44 height 25
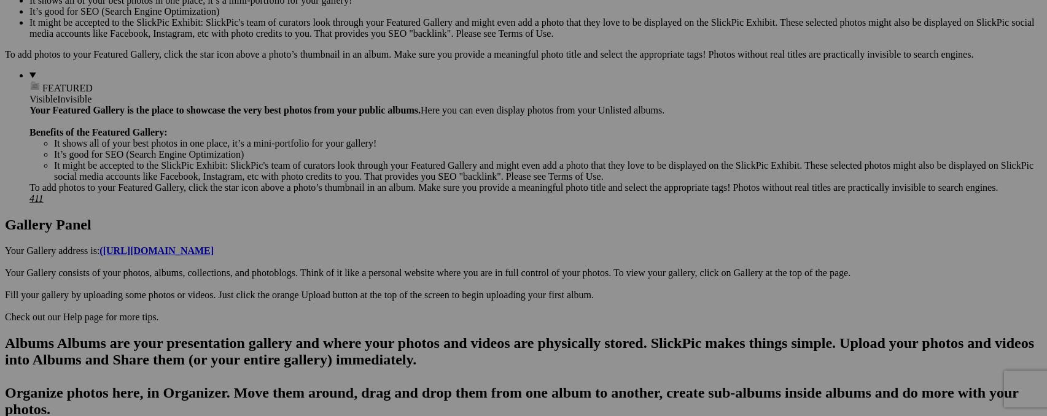
scroll to position [439, 0]
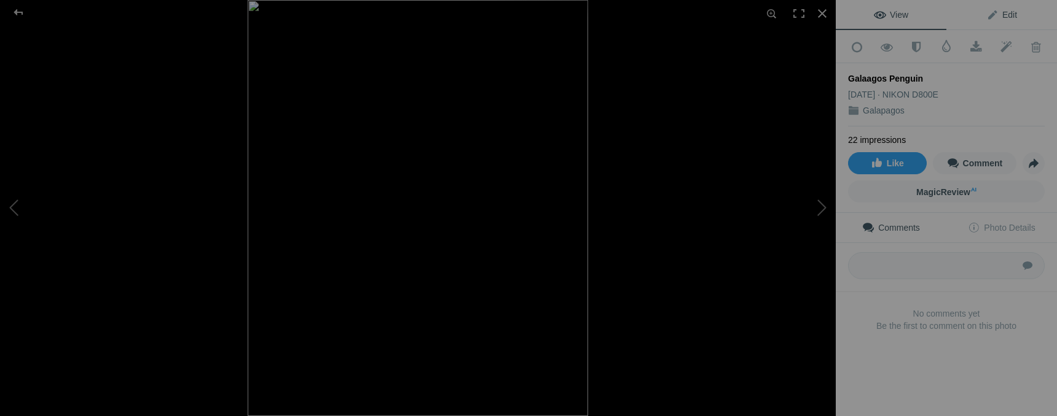
click at [1002, 14] on span "Edit" at bounding box center [1001, 15] width 31 height 10
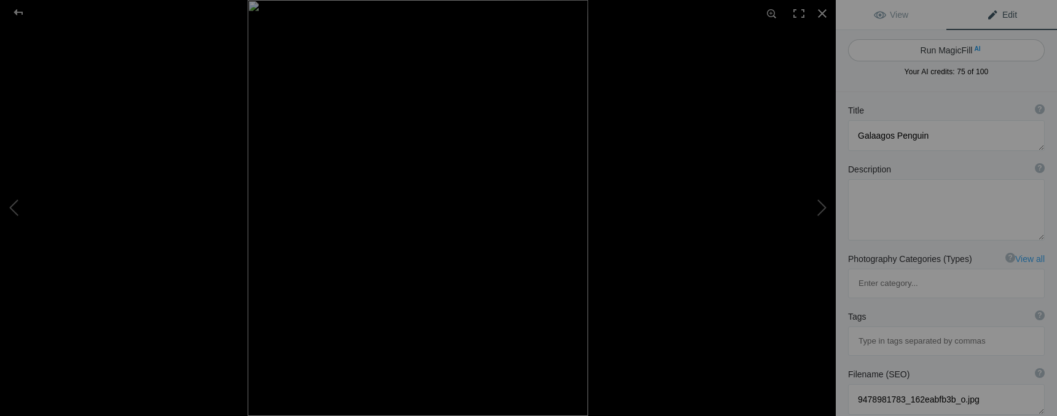
click at [962, 57] on button "Run MagicFill AI" at bounding box center [946, 50] width 197 height 22
type textarea "Galapagos Penguin Standing on Rocky Shore"
type textarea "The Galapagos Penguin, a unique species found only in the Galapagos Islands, is…"
type textarea "galapagos-penguin-rocky-shore.jpg"
type textarea "A Galapagos Penguin standing on a rocky shore, displaying its black and white f…"
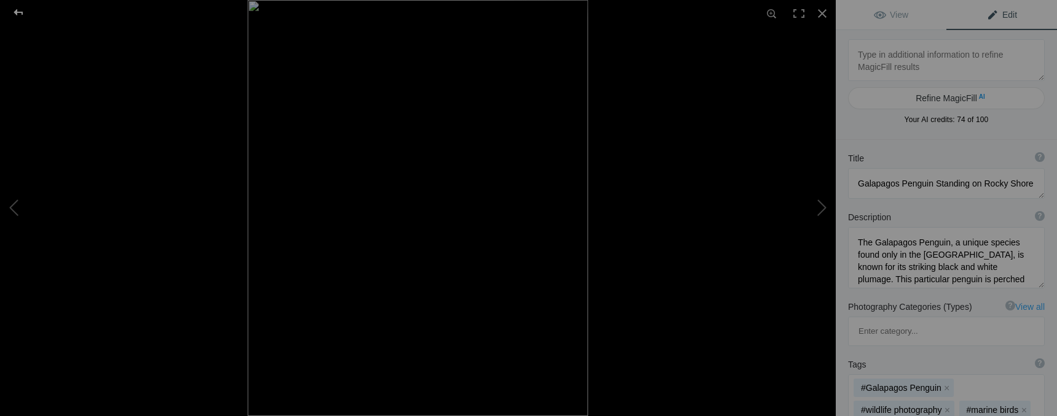
click at [24, 12] on div at bounding box center [18, 12] width 44 height 25
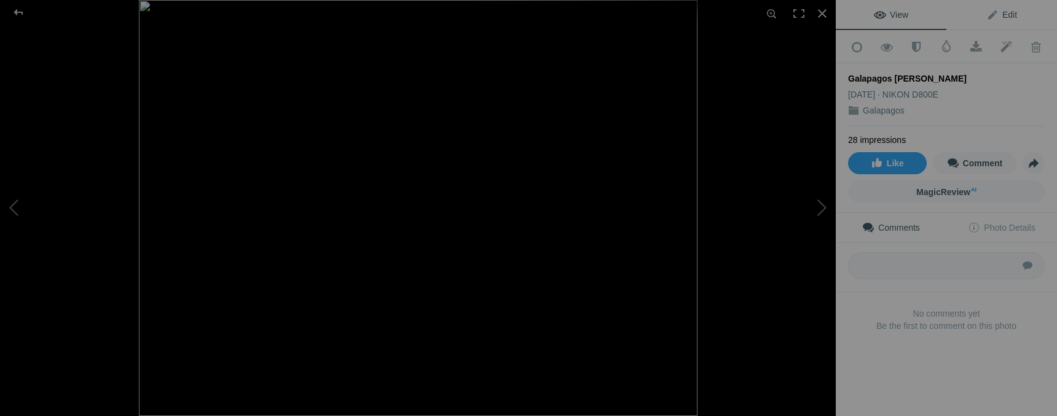
click at [1009, 11] on span "Edit" at bounding box center [1001, 15] width 31 height 10
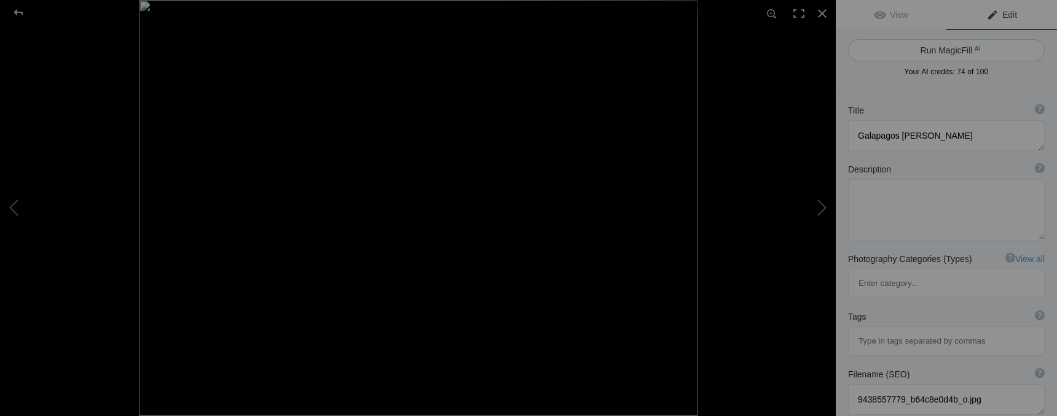
click at [954, 52] on button "Run MagicFill AI" at bounding box center [946, 50] width 197 height 22
type textarea "Galapagos Finch Perched on Branch Against a Blue Sky"
type textarea "This captivating image features a Galapagos Finch perched gracefully on a slend…"
type textarea "galapagos-finch-perched-branch.jpg"
type textarea "A Galapagos Finch perched on a slender branch against a blue sky, showcasing it…"
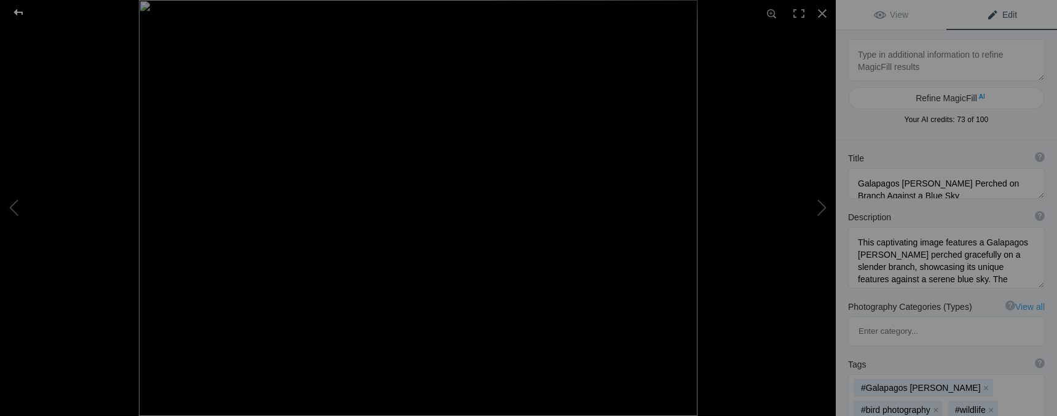
click at [23, 14] on div at bounding box center [18, 12] width 44 height 25
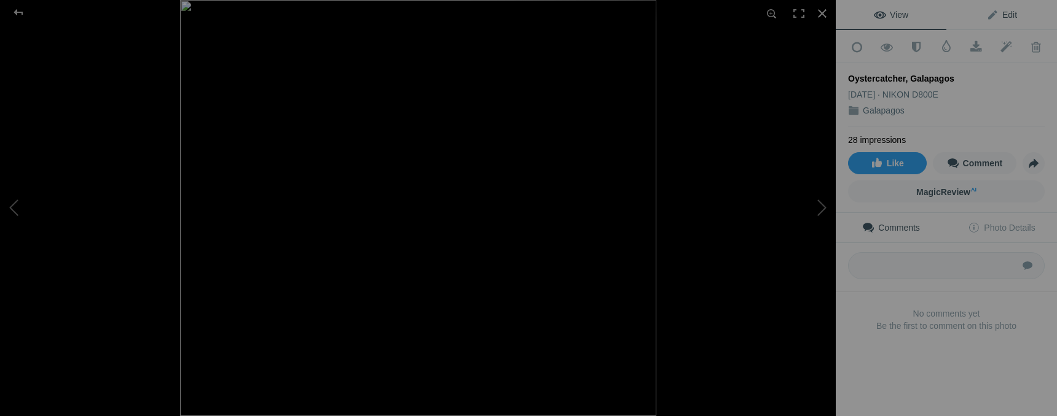
click at [993, 21] on link "Edit" at bounding box center [1001, 14] width 111 height 29
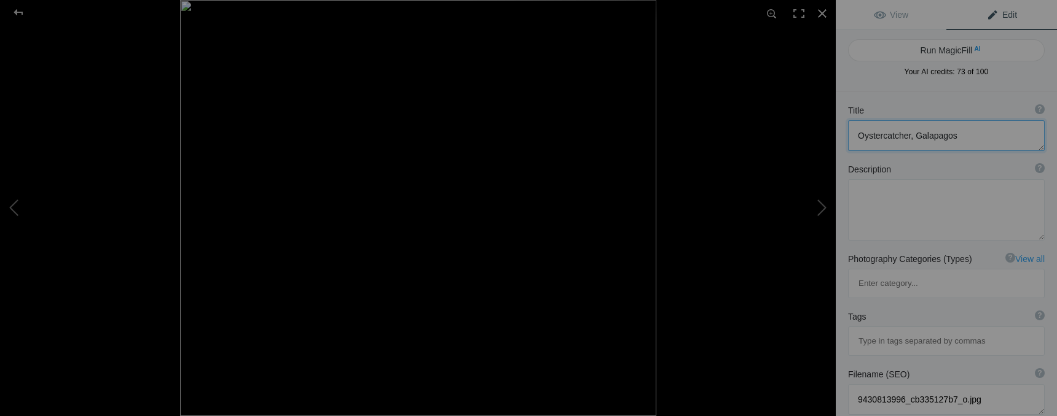
click at [856, 136] on textarea at bounding box center [946, 135] width 197 height 31
click at [881, 213] on textarea at bounding box center [946, 209] width 197 height 61
click at [958, 51] on button "Run MagicFill AI" at bounding box center [946, 50] width 197 height 22
type textarea "American Oystercatcher on Rocky Shoreline in the Galapagos"
type textarea "This striking image captures an American Oystercatcher standing on a rocky shor…"
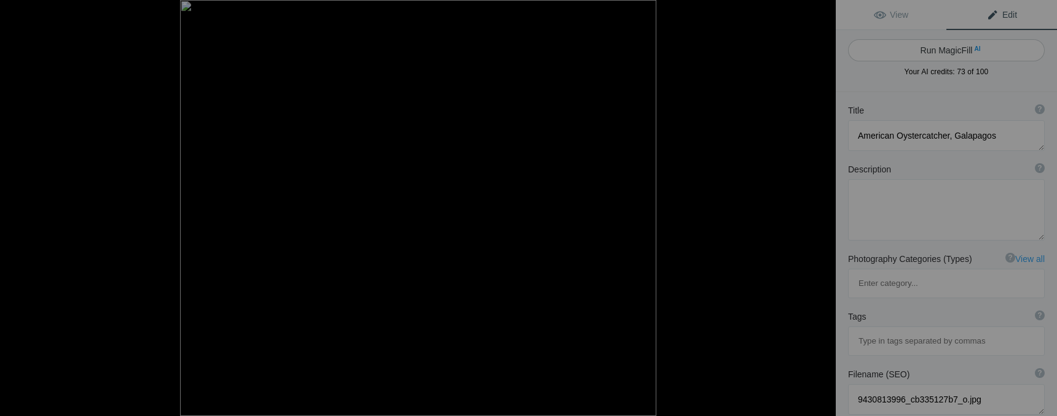
type textarea "american-oystercatcher-galapagos.jpg"
type textarea "An American Oystercatcher standing on a rocky shoreline with crashing waves in …"
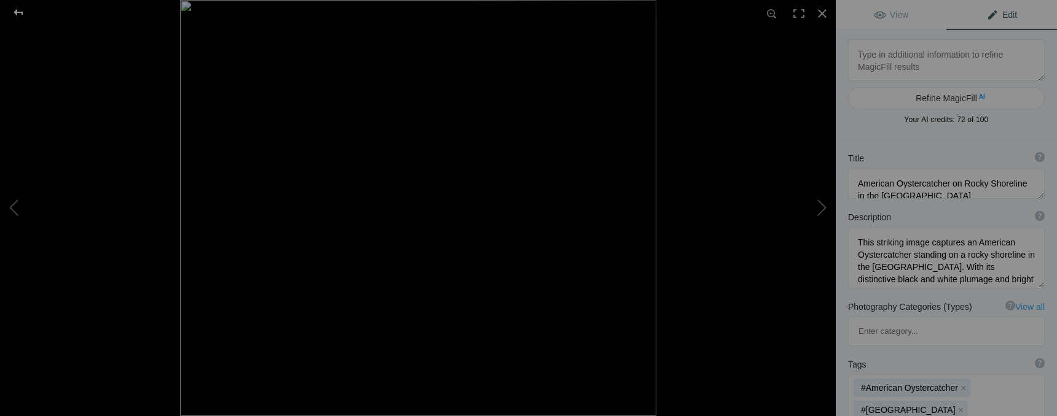
click at [21, 10] on div at bounding box center [18, 12] width 44 height 25
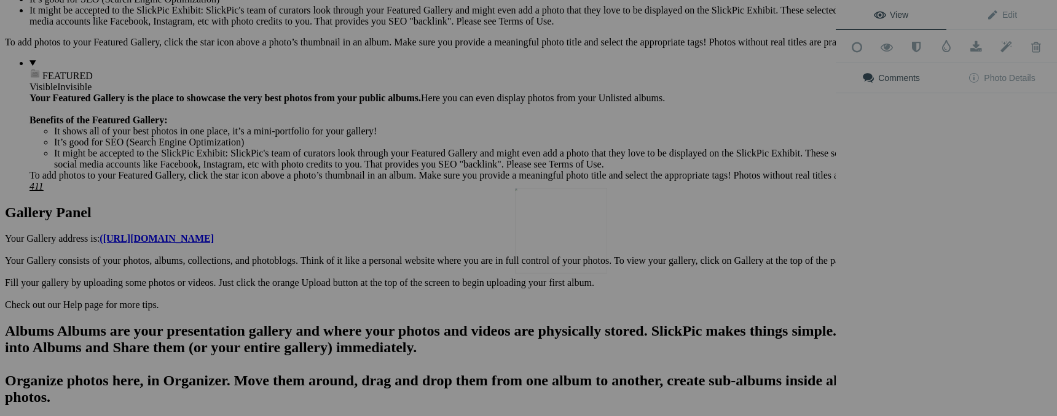
click at [577, 241] on img at bounding box center [561, 231] width 92 height 85
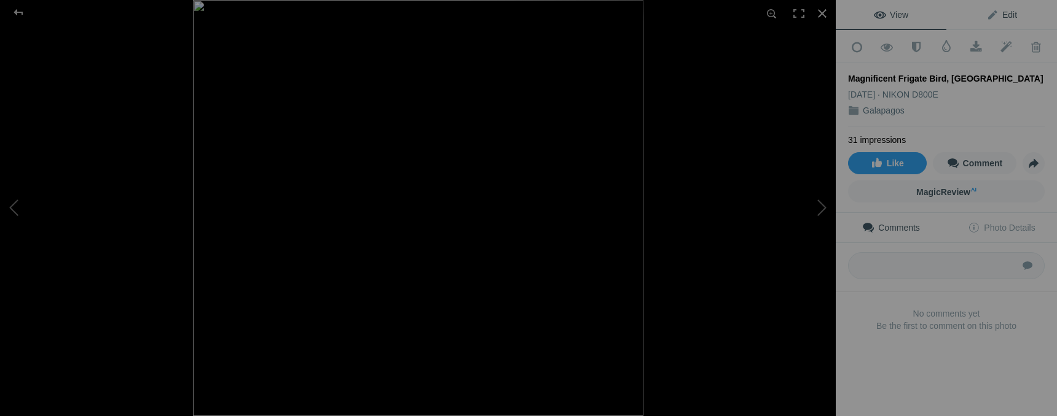
click at [1008, 15] on span "Edit" at bounding box center [1001, 15] width 31 height 10
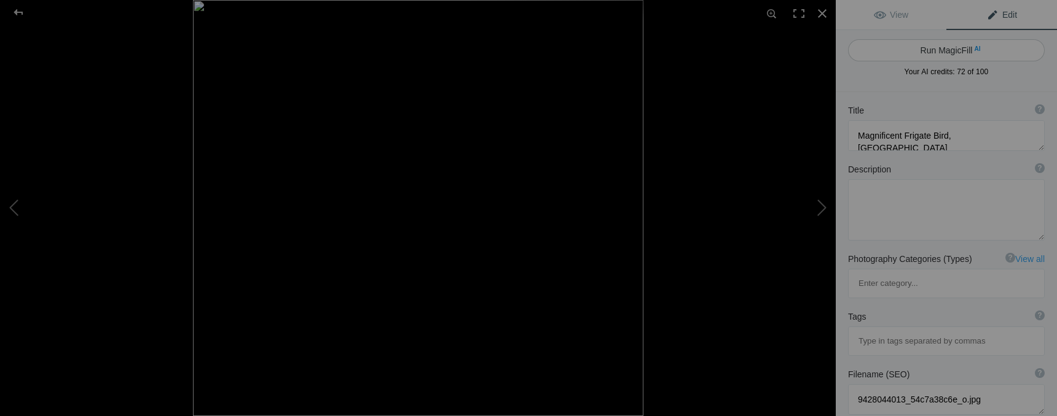
click at [962, 48] on button "Run MagicFill AI" at bounding box center [946, 50] width 197 height 22
type textarea "Stunning Magnificent Frigate Bird Displaying Its Bright Red Gular Pouch in the …"
type textarea "This captivating image showcases a Magnificent Frigate Bird perched among the b…"
type textarea "magnificent-frigate-bird-galapagos.jpg"
type textarea "Magnificent Frigate Bird with a bright red gular pouch perched in branches, sho…"
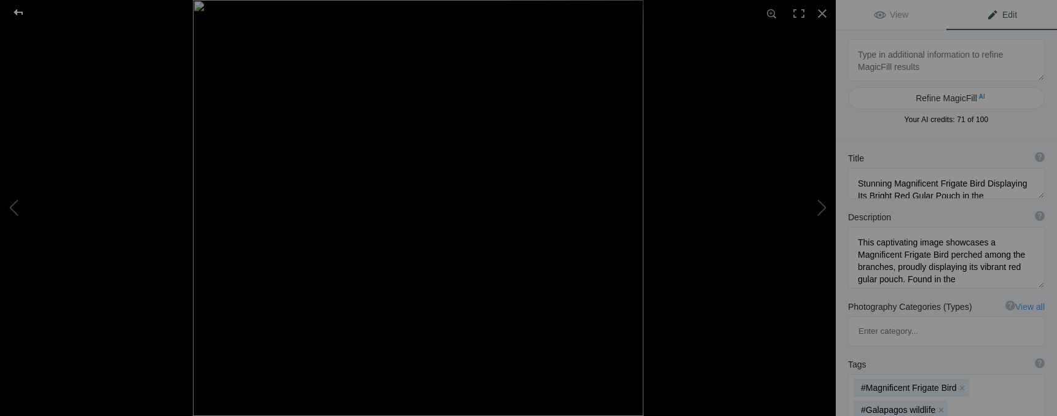
click at [15, 10] on div at bounding box center [18, 12] width 44 height 25
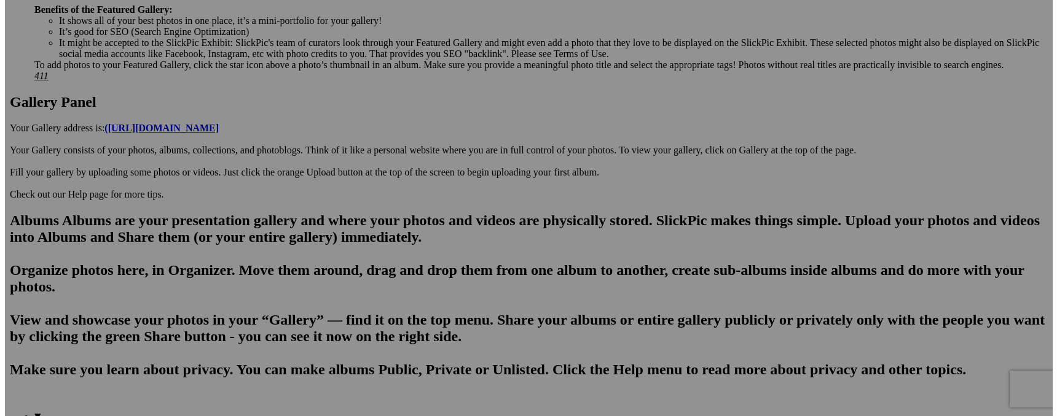
scroll to position [545, 0]
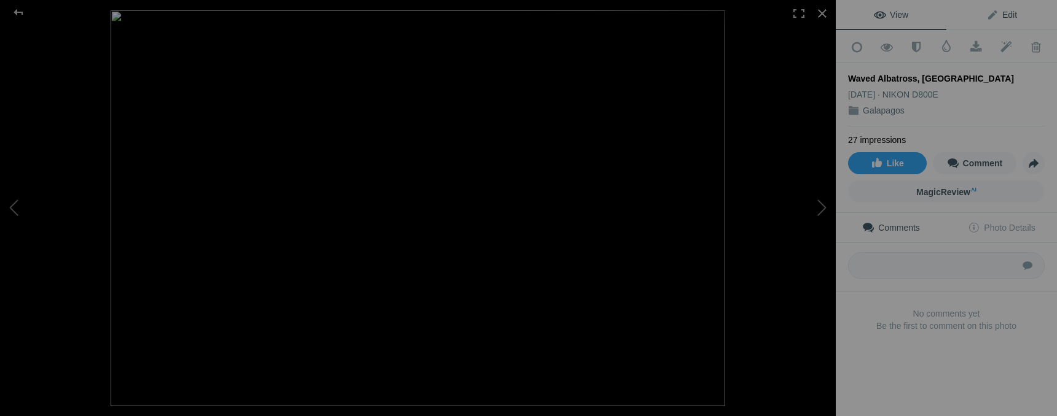
click at [1002, 15] on span "Edit" at bounding box center [1001, 15] width 31 height 10
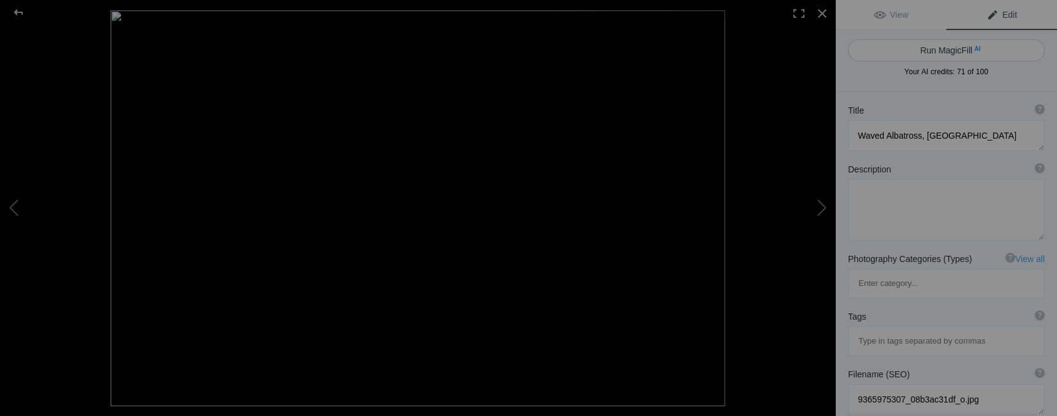
click at [957, 52] on button "Run MagicFill AI" at bounding box center [946, 50] width 197 height 22
type textarea "Waved Albatross in Flight Over Galapagos Islands"
type textarea "Witness the majestic Waved Albatross soaring gracefully through the skies of th…"
type textarea "waved-albatross-galapagos.jpg"
type textarea "A Waved Albatross flying gracefully against a pale sky, showcasing its distinct…"
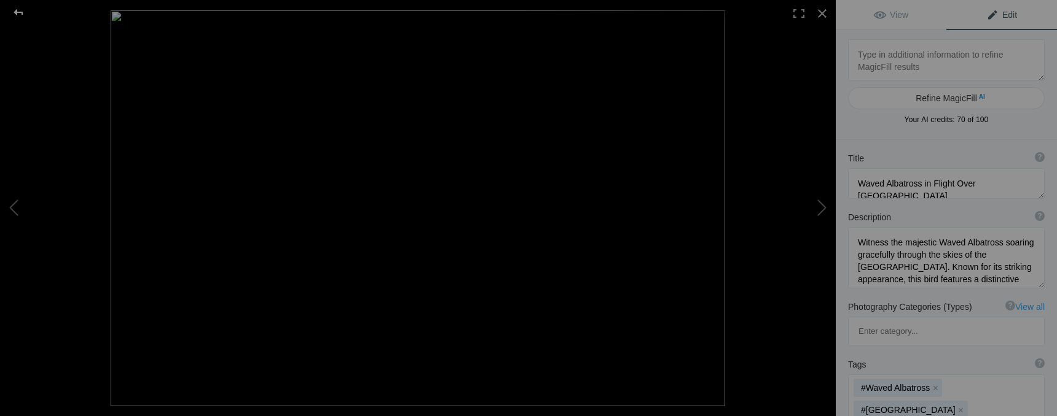
click at [21, 14] on div at bounding box center [18, 12] width 44 height 25
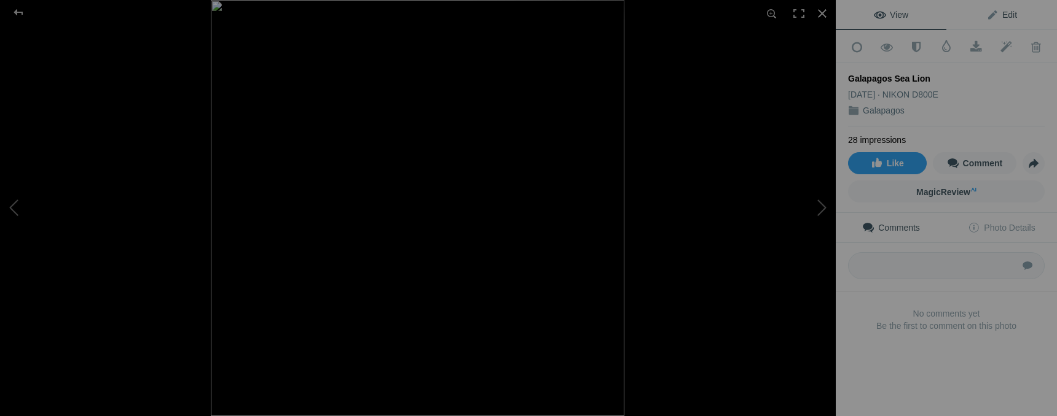
click at [1004, 12] on span "Edit" at bounding box center [1001, 15] width 31 height 10
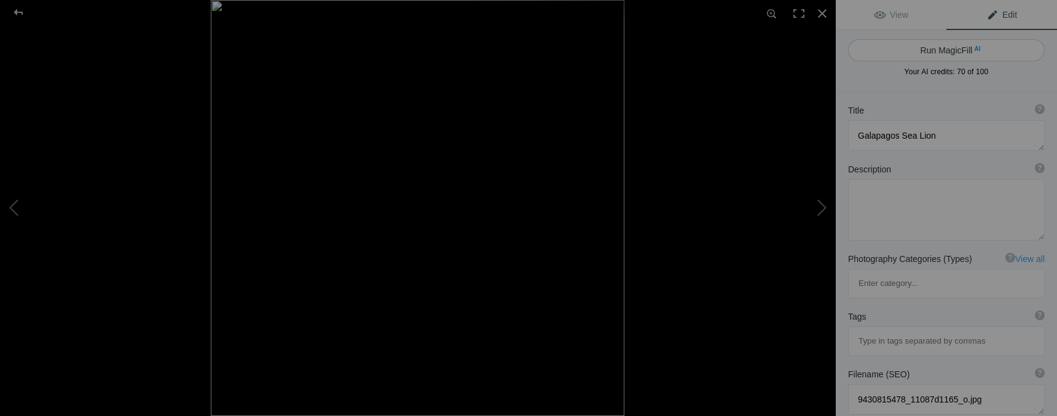
click at [979, 48] on button "Run MagicFill AI" at bounding box center [946, 50] width 197 height 22
type textarea "Relaxing Galapagos Sea Lion on the Beach"
type textarea "This captivating image showcases a Galapagos sea lion basking on the sandy shor…"
type textarea "galapagos-sea-lion-beach.jpg"
type textarea "A Galapagos sea lion resting on the sandy beach, partially covered in sand, wit…"
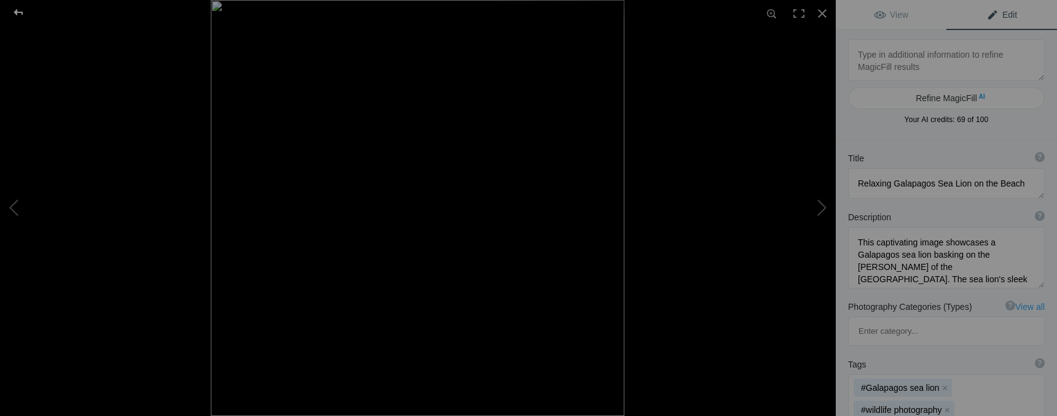
click at [21, 12] on div at bounding box center [18, 12] width 44 height 25
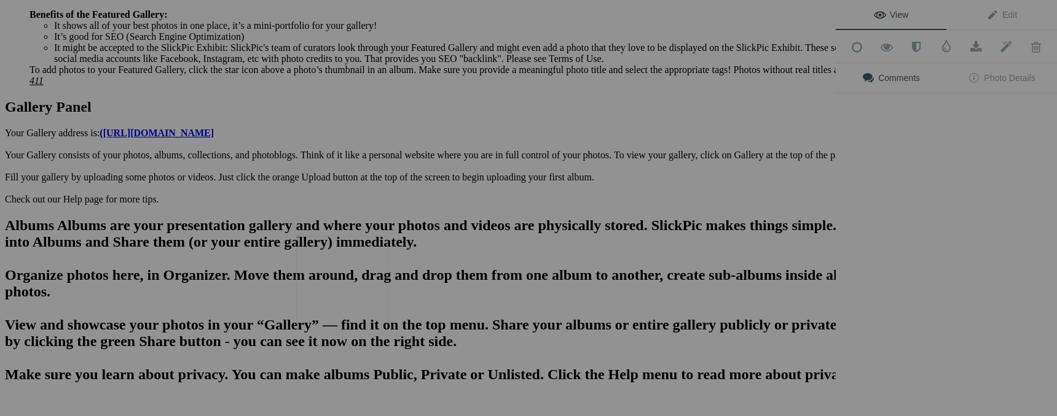
click at [327, 265] on img at bounding box center [342, 281] width 92 height 90
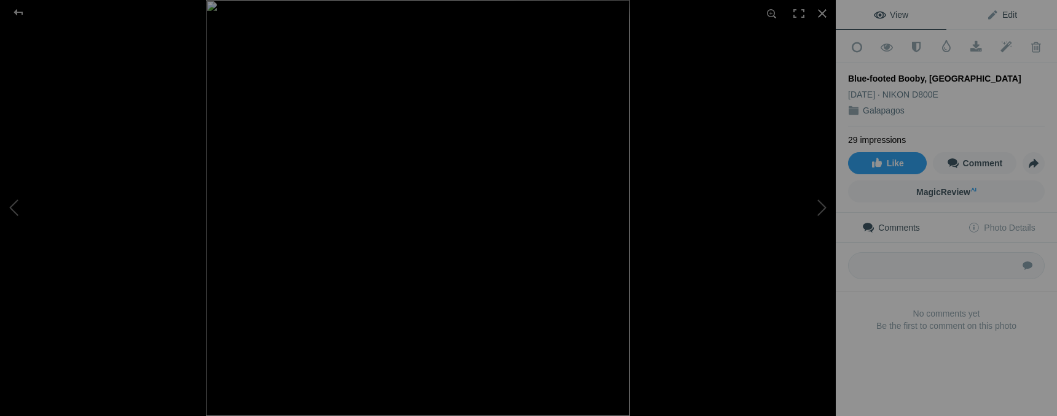
click at [1002, 15] on span "Edit" at bounding box center [1001, 15] width 31 height 10
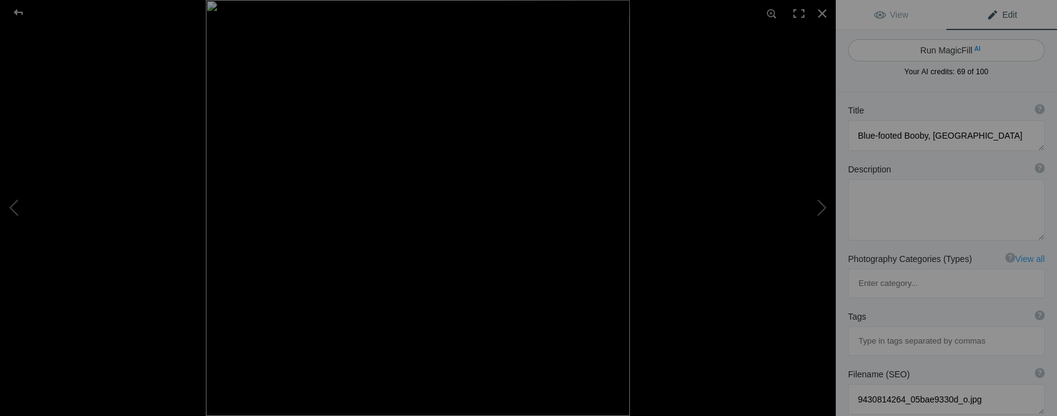
click at [978, 47] on button "Run MagicFill AI" at bounding box center [946, 50] width 197 height 22
type textarea "Blue-footed Booby Standing on Lava Rock in the Galapagos"
type textarea "This striking image captures a Blue-footed Booby perched on a rugged lava rock …"
type textarea "blue-footed-booby-galapagos.jpg"
type textarea "Blue-footed Booby standing on a lava rock in the Galapagos Islands, showcasing …"
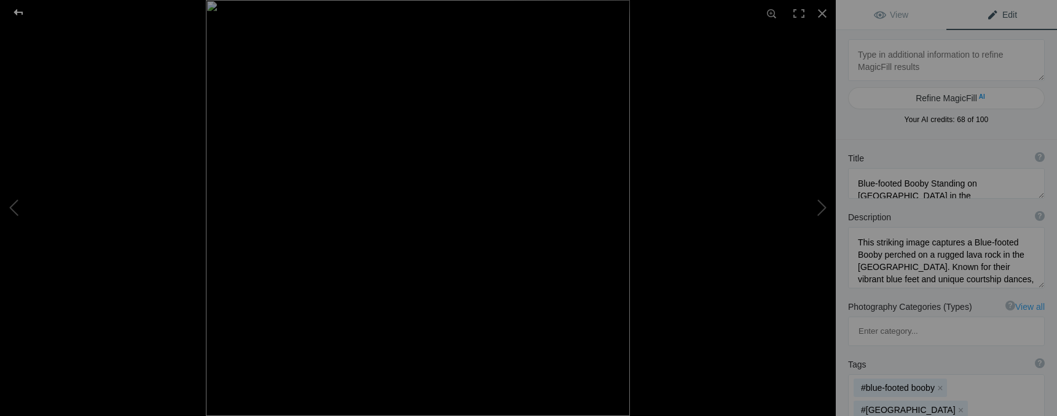
click at [15, 13] on div at bounding box center [18, 12] width 44 height 25
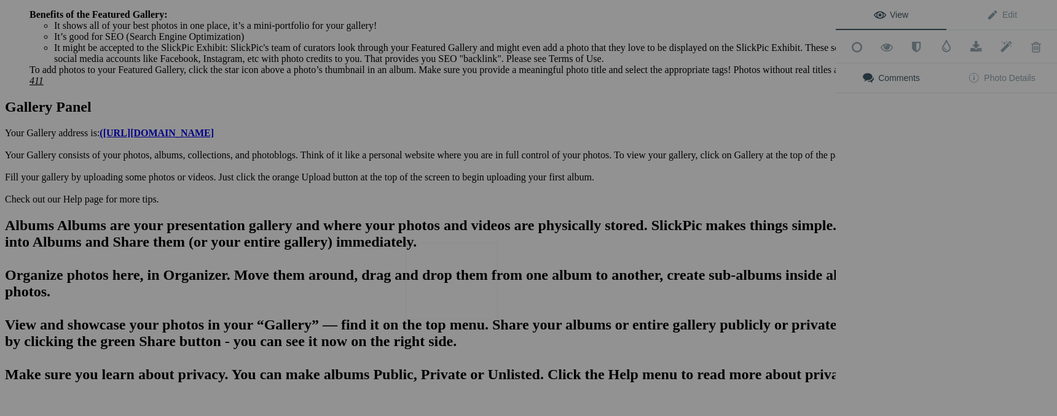
click at [453, 271] on img at bounding box center [451, 281] width 92 height 76
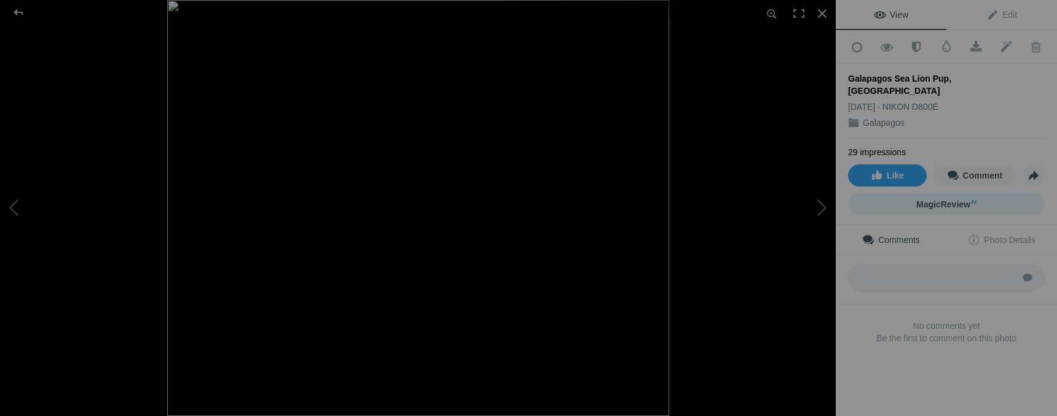
click at [944, 200] on span "MagicReview AI" at bounding box center [946, 205] width 60 height 10
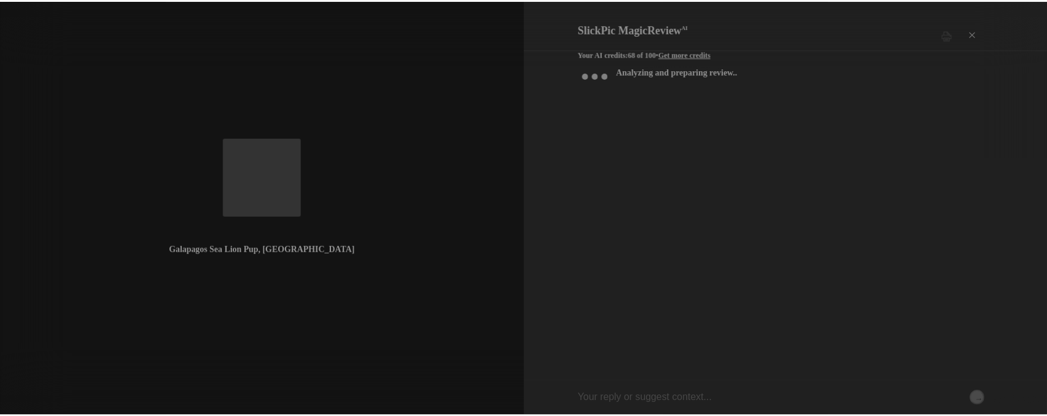
scroll to position [20, 0]
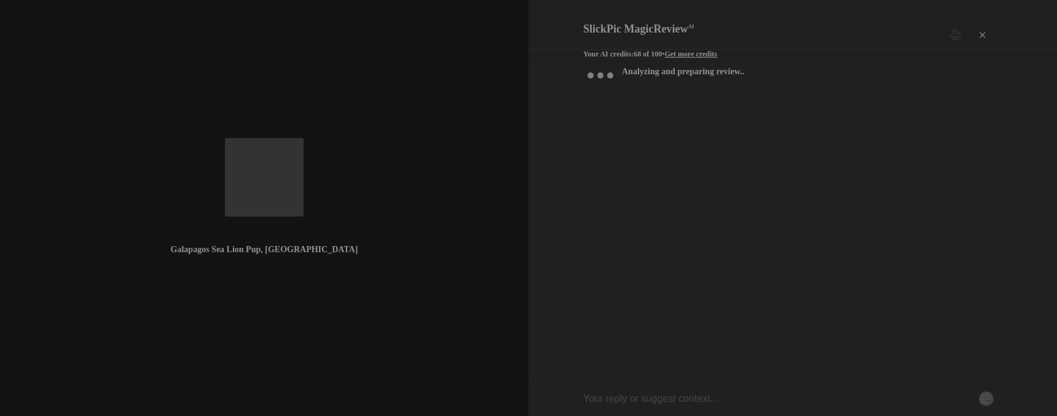
click at [980, 23] on div "×" at bounding box center [981, 35] width 37 height 25
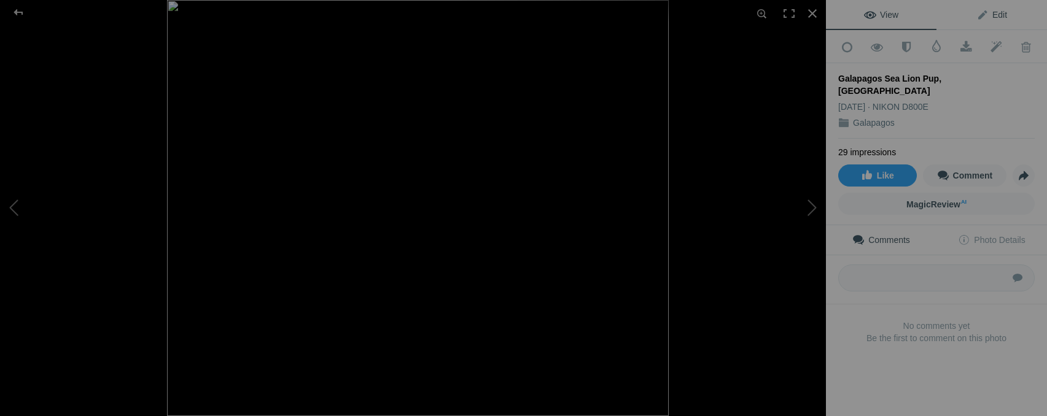
click at [996, 11] on span "Edit" at bounding box center [992, 15] width 31 height 10
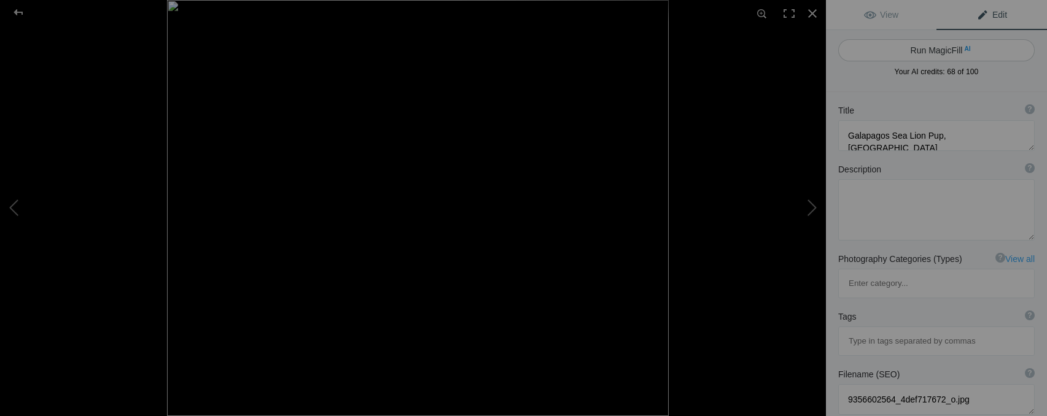
click at [964, 49] on span "AI" at bounding box center [967, 48] width 6 height 9
type textarea "Playful Galapagos Sea Lion Pup on Sandy Shore"
type textarea "This charming Galapagos sea lion pup is basking in the warm sunlight on a sandy…"
type textarea "galapagos-sea-lion-pup-sandy-shore.jpg"
type textarea "A young Galapagos sea lion pup sitting on a sandy beach, surrounded by rocks, b…"
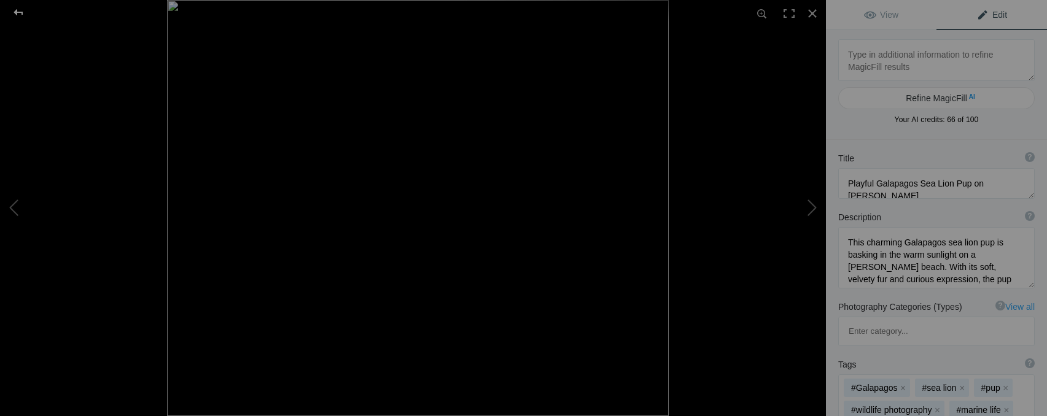
click at [21, 11] on div at bounding box center [18, 12] width 44 height 25
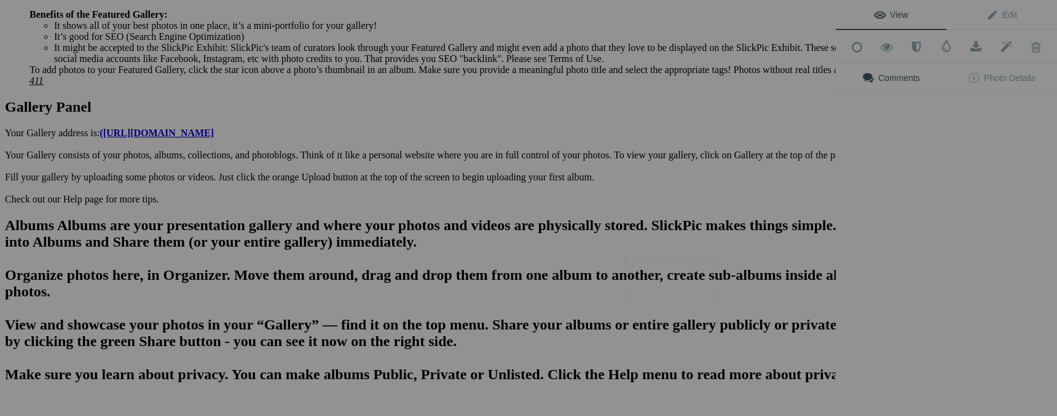
click at [686, 275] on img at bounding box center [670, 281] width 92 height 46
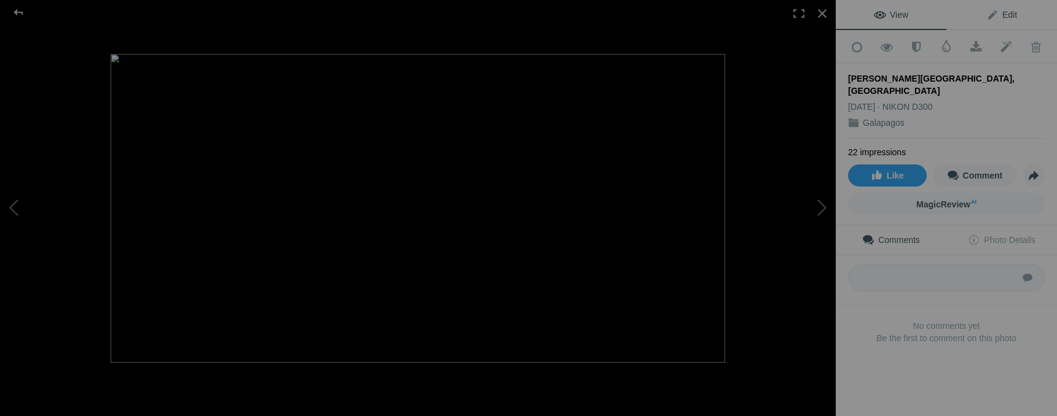
click at [1002, 13] on span "Edit" at bounding box center [1001, 15] width 31 height 10
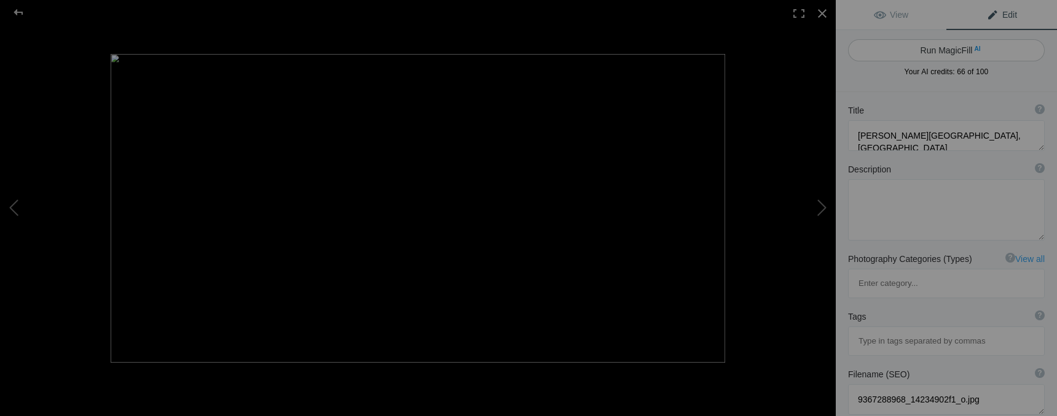
click at [948, 49] on button "Run MagicFill AI" at bounding box center [946, 50] width 197 height 22
type textarea "Stunning View of Bartholome Island in the Galapagos"
type textarea "Experience the breathtaking beauty of Bartholome Island, a gem in the Galapagos…"
type textarea "bartholome-island-galapagos.jpg"
type textarea "Scenic view of Bartholome Island in the Galapagos, showcasing turquoise waters,…"
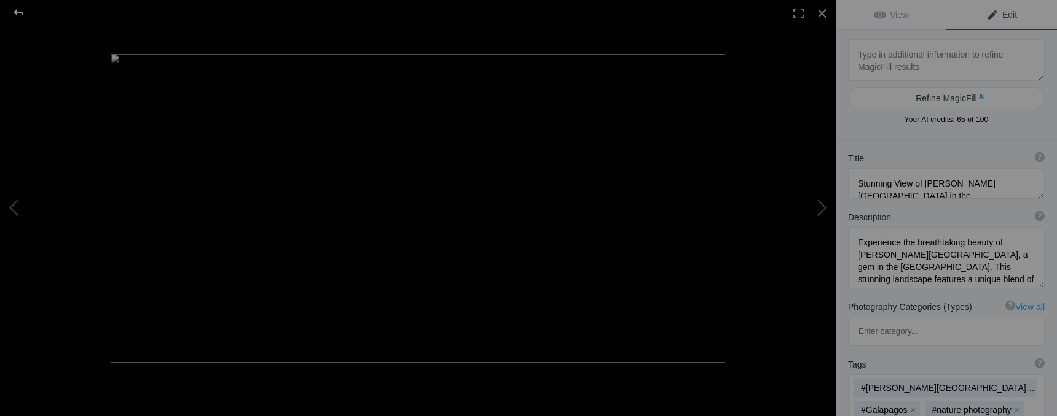
click at [21, 15] on div at bounding box center [18, 12] width 44 height 25
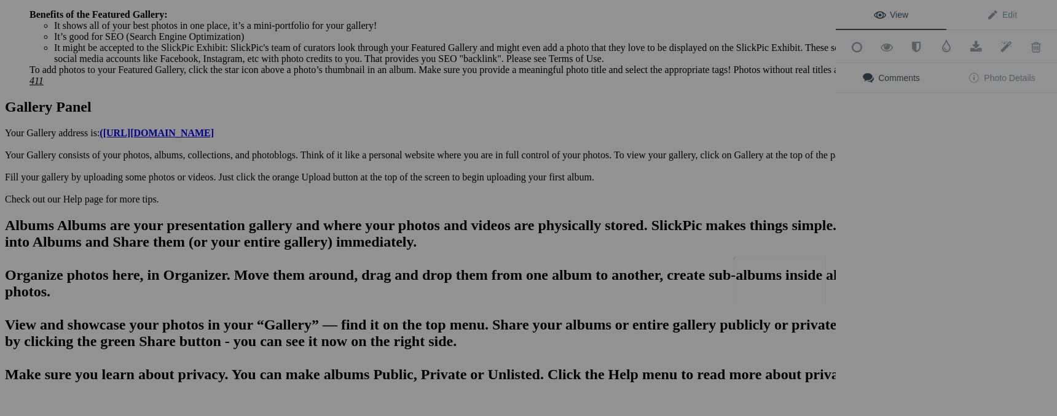
click at [796, 273] on button at bounding box center [789, 208] width 92 height 150
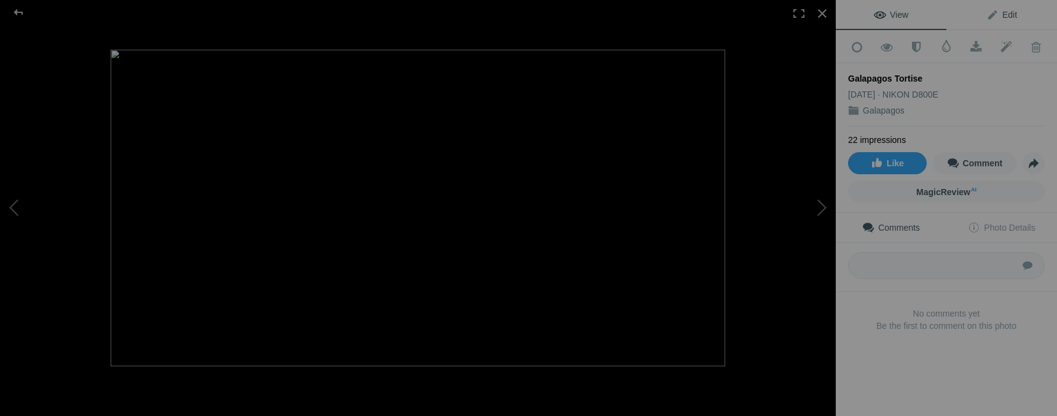
click at [1008, 16] on span "Edit" at bounding box center [1001, 15] width 31 height 10
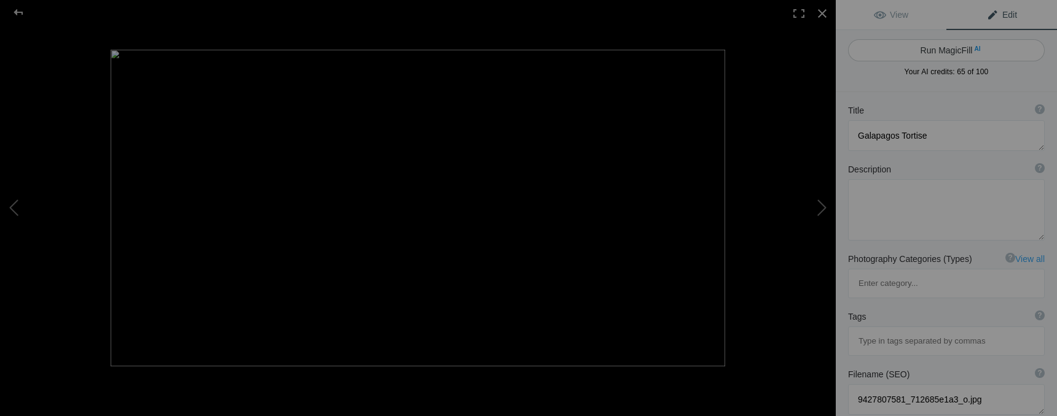
click at [982, 49] on button "Run MagicFill AI" at bounding box center [946, 50] width 197 height 22
type textarea "Giant Galapagos Tortoise in Natural Habitat"
type textarea "Discover the majestic Giant Galapagos Tortoise, an iconic species native to the…"
type textarea "giant-galapagos-tortoise-natural-habitat.jpg"
type textarea "A close-up of a Giant Galapagos Tortoise resting in its natural habitat, showca…"
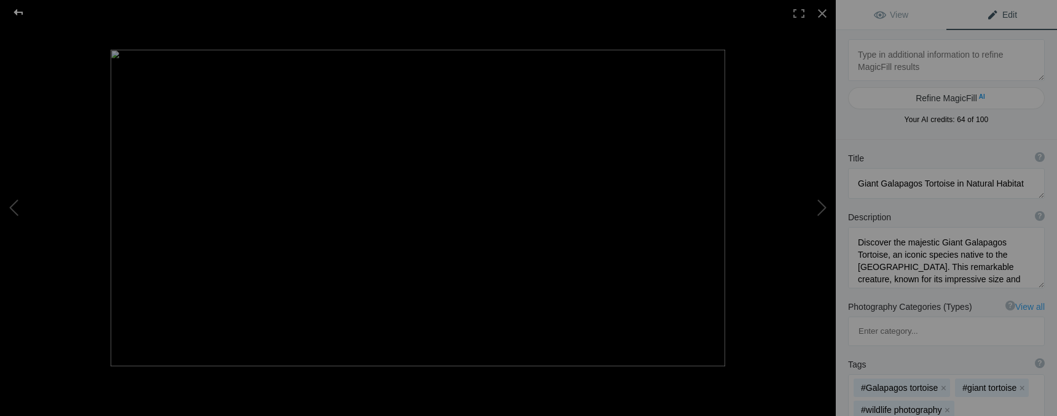
click at [15, 14] on div at bounding box center [18, 12] width 44 height 25
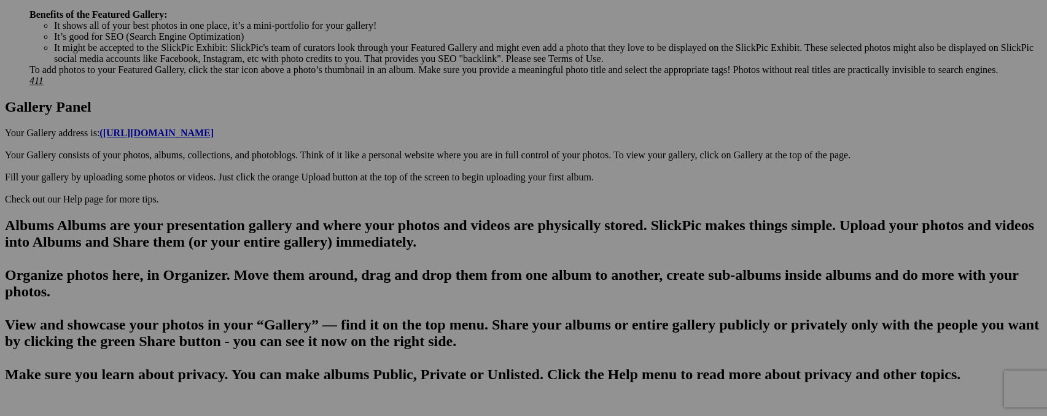
click at [0, 0] on div "View Edit Refine MagicFill AI Your AI credits: 64 of 100 You have used all your…" at bounding box center [0, 0] width 0 height 0
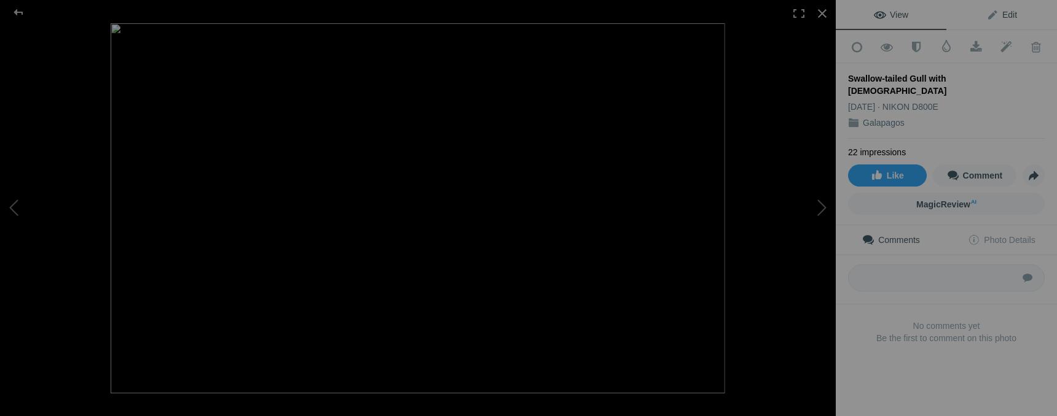
click at [1004, 11] on span "Edit" at bounding box center [1001, 15] width 31 height 10
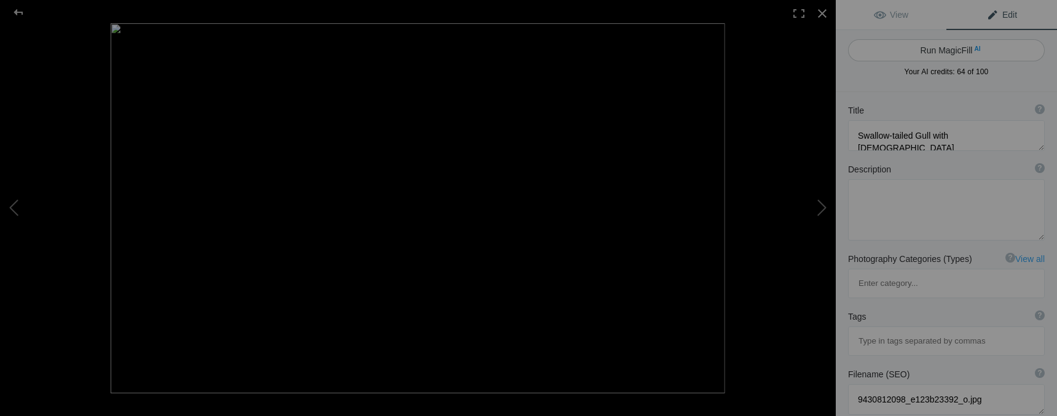
click at [974, 50] on span "AI" at bounding box center [977, 48] width 6 height 9
type textarea "Swallow-tailed Gull Feeding Chick on Rocky Shore"
type textarea "This captivating image showcases a Swallow-tailed Gull nurturing its chick on a…"
type textarea "swallow-tailed-gull-feeding-chick.jpg"
type textarea "A Swallow-tailed Gull feeding its chick on a rocky shore, showcasing the bond b…"
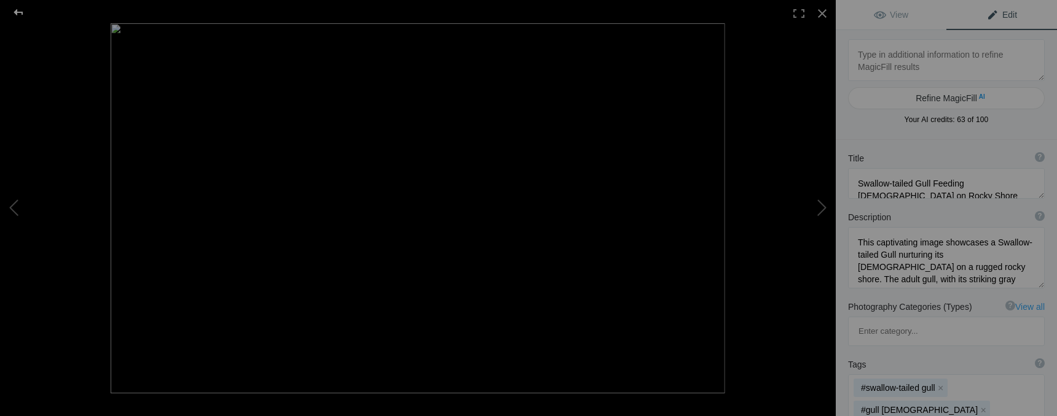
click at [22, 11] on div at bounding box center [18, 12] width 44 height 25
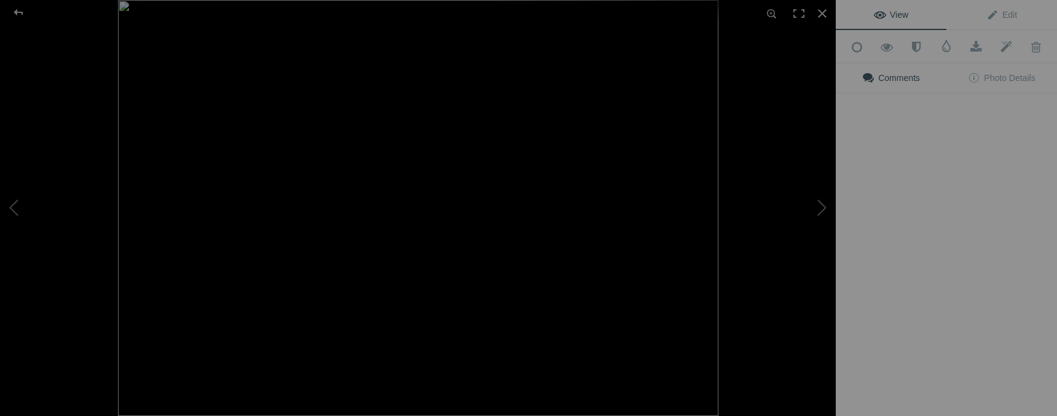
click at [904, 134] on div "View Edit Add to Quick Collection Remove from Quick Collection Hide from Public…" at bounding box center [945, 208] width 221 height 416
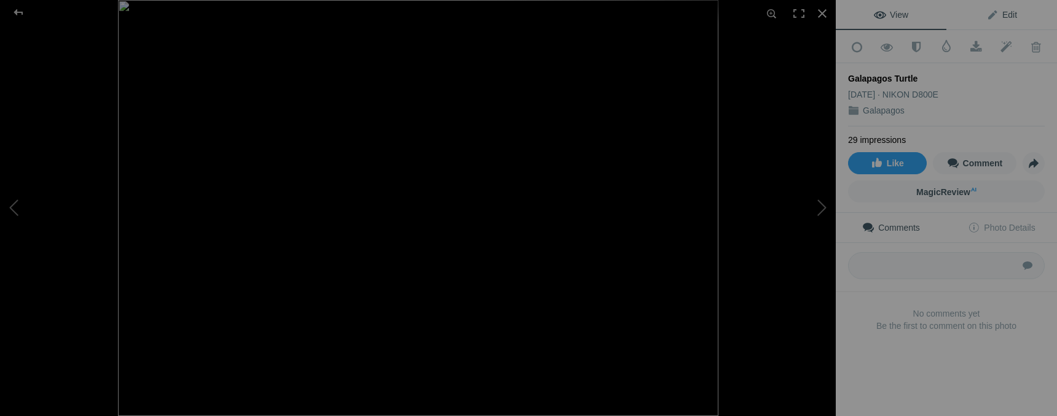
click at [1005, 18] on span "Edit" at bounding box center [1001, 15] width 31 height 10
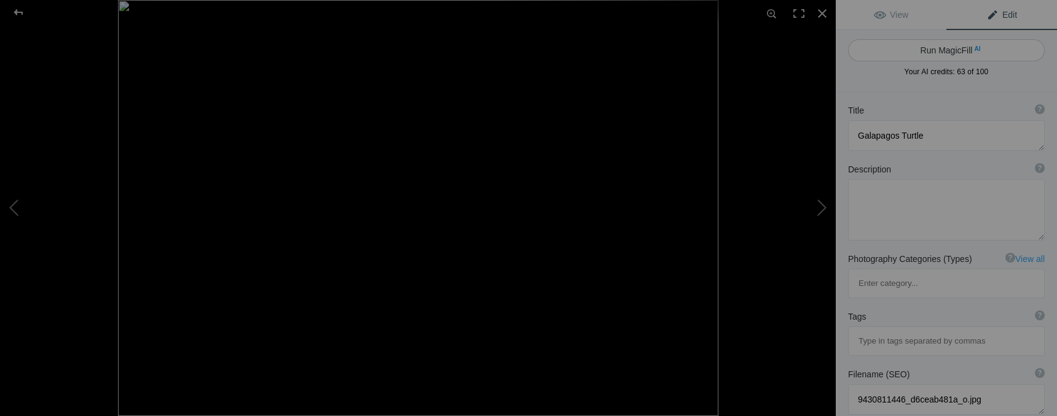
click at [963, 53] on button "Run MagicFill AI" at bounding box center [946, 50] width 197 height 22
type textarea "Majestic Galapagos Sea Turtle Swimming in Clear Waters"
type textarea "This stunning image captures a Galapagos sea turtle gliding gracefully through …"
type textarea "galapagos-sea-turtle-swimming.jpg"
type textarea "A Galapagos sea turtle swimming gracefully in clear waters, showcasing its beau…"
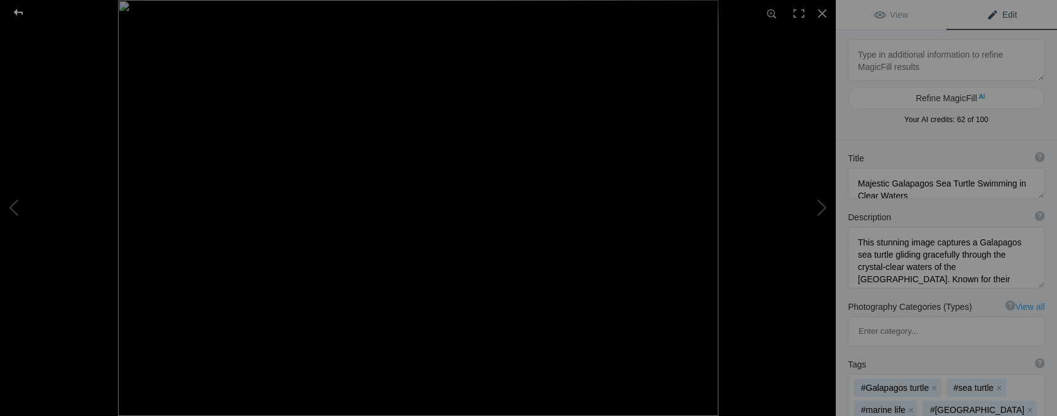
click at [21, 12] on div at bounding box center [18, 12] width 44 height 25
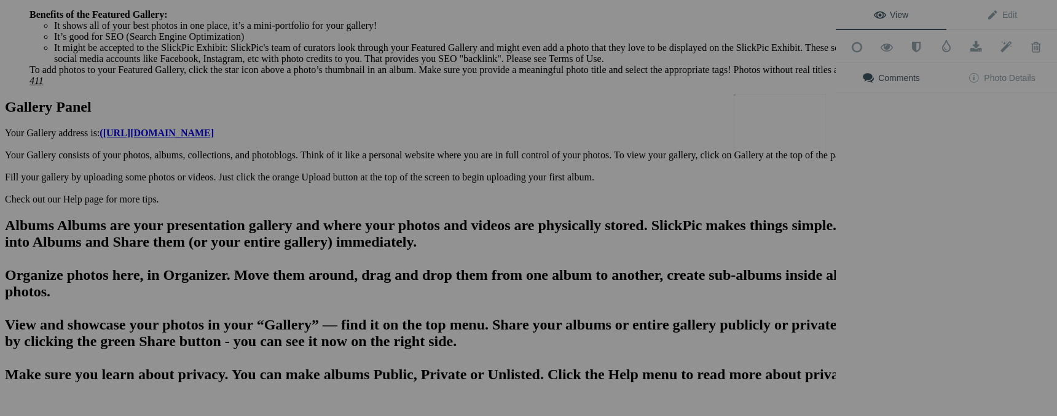
click at [772, 114] on img at bounding box center [779, 125] width 92 height 63
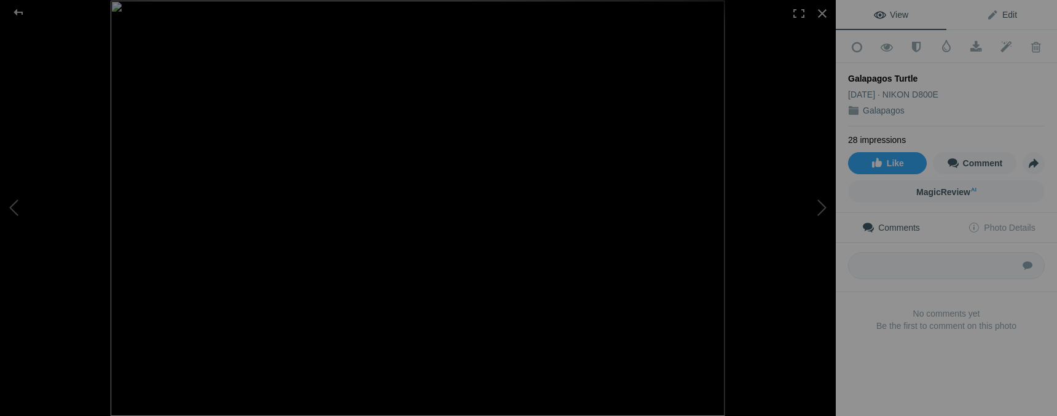
click at [1007, 17] on span "Edit" at bounding box center [1001, 15] width 31 height 10
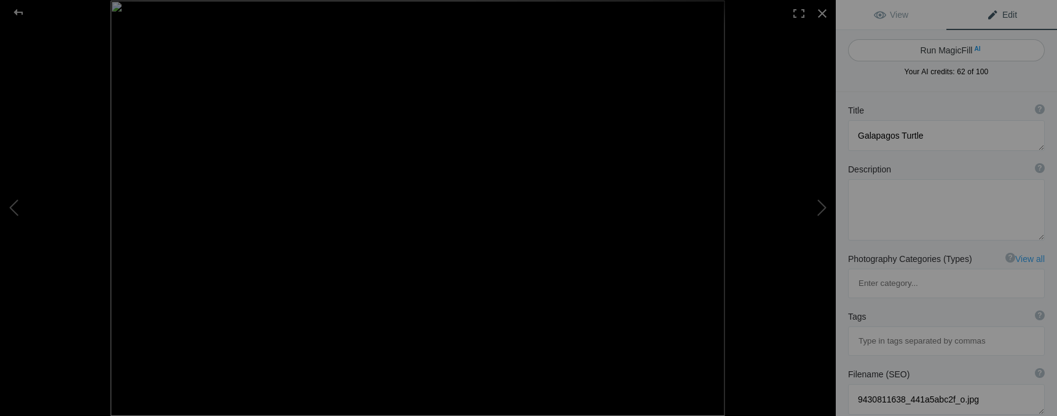
click at [975, 52] on button "Run MagicFill AI" at bounding box center [946, 50] width 197 height 22
type textarea "Majestic Galapagos Turtle Swimming in Clear Waters"
type textarea "Discover the beauty of the Galapagos turtle as it gracefully glides through the…"
type textarea "galapagos-turtle-swimming.jpg"
type textarea "A Galapagos turtle swimming in clear waters, showcasing its unique shell and se…"
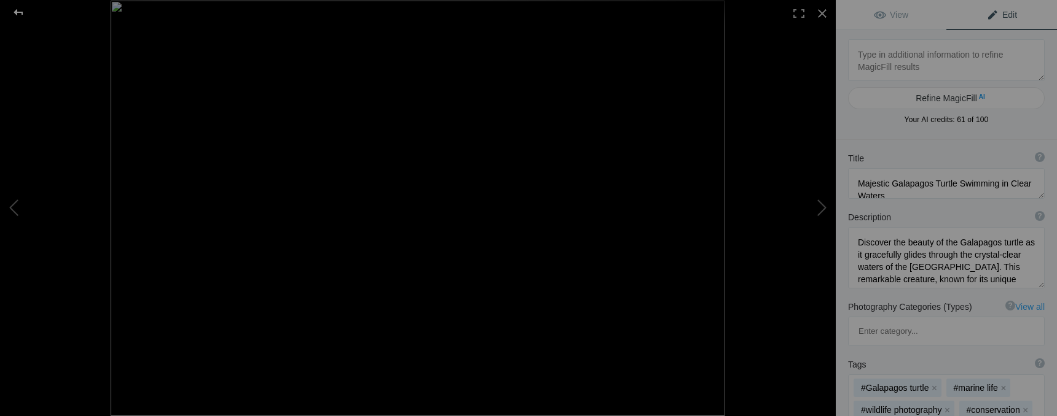
click at [20, 14] on div at bounding box center [18, 12] width 44 height 25
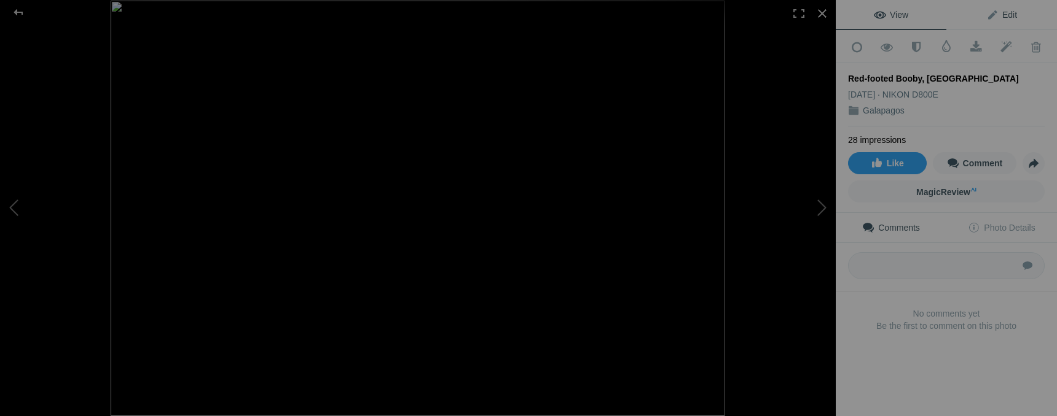
click at [991, 10] on span "Edit" at bounding box center [1001, 15] width 31 height 10
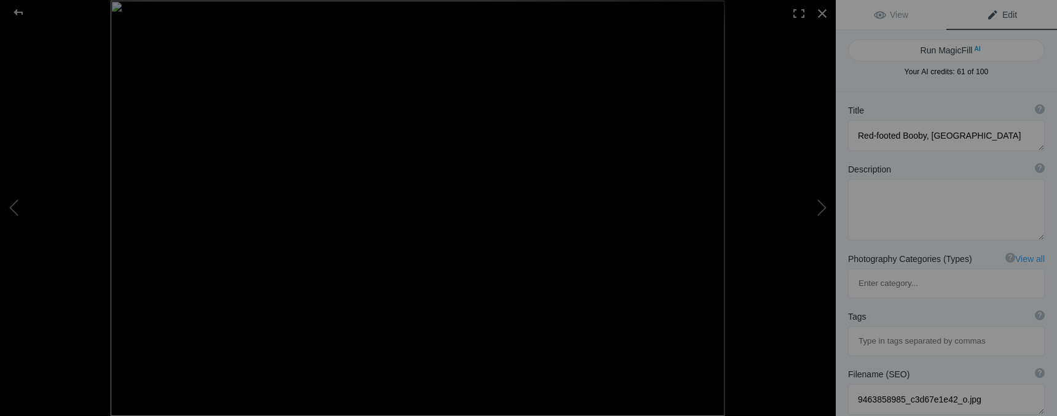
type textarea "Majestic Galapagos Turtle Swimming in Clear Waters"
type textarea "Discover the beauty of the Galapagos turtle as it gracefully glides through the…"
type textarea "galapagos-turtle-swimming.jpg"
type textarea "A Galapagos turtle swimming in clear waters, showcasing its unique shell and se…"
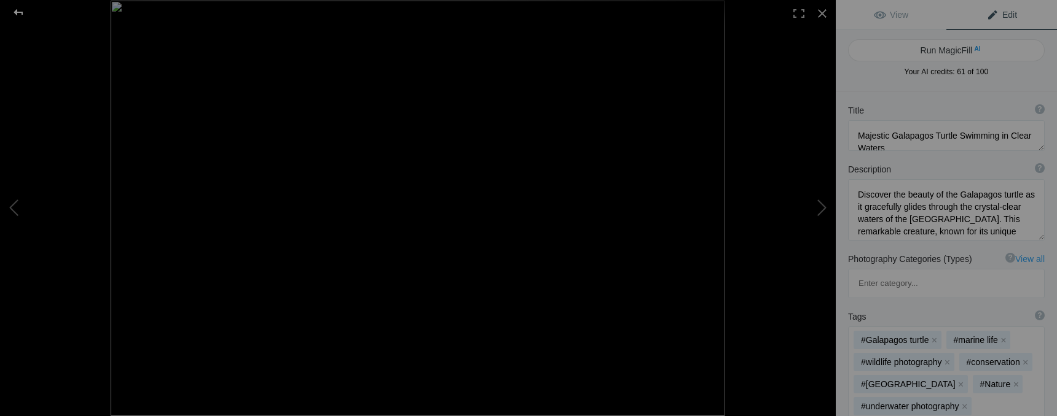
click at [21, 12] on div at bounding box center [18, 12] width 44 height 25
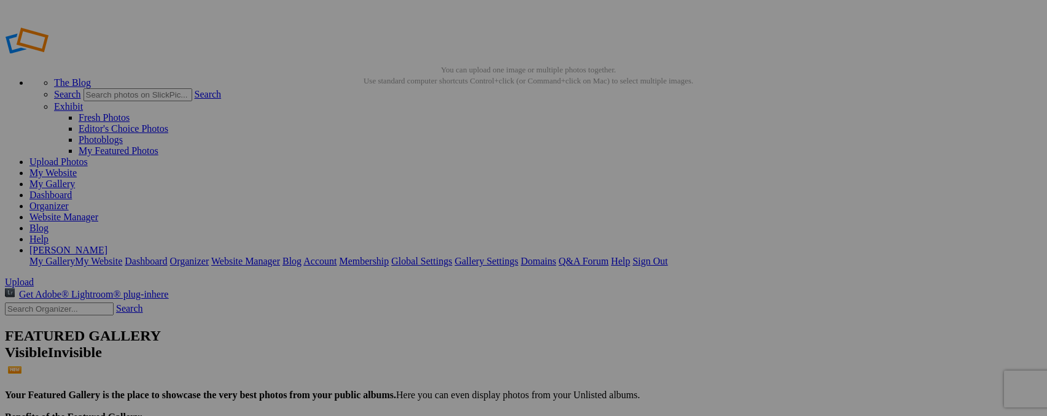
click at [72, 190] on link "Dashboard" at bounding box center [50, 195] width 42 height 10
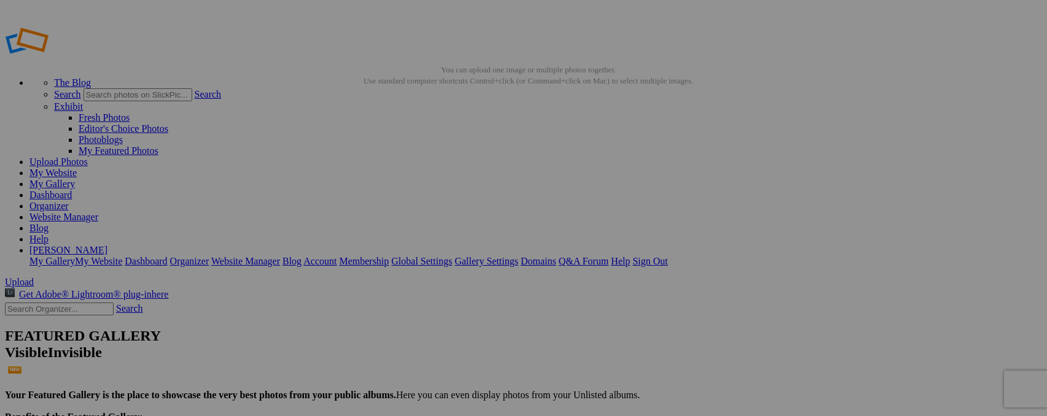
click at [72, 190] on link "Dashboard" at bounding box center [50, 195] width 42 height 10
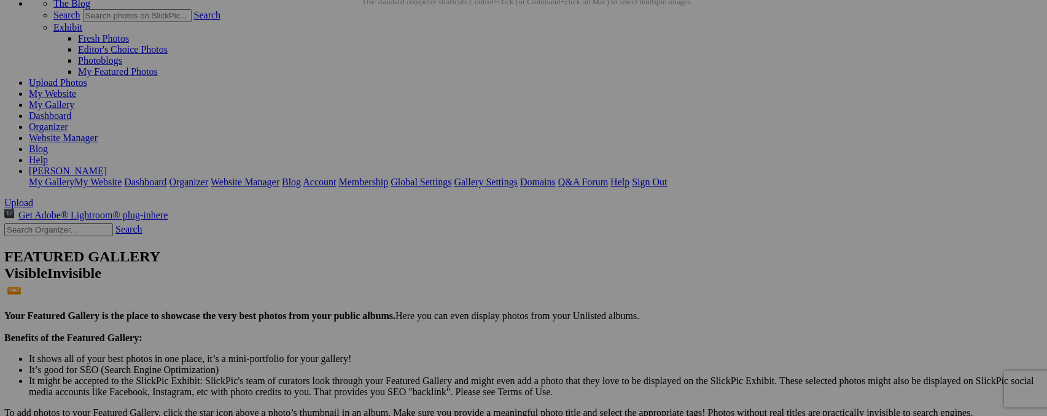
scroll to position [90, 1]
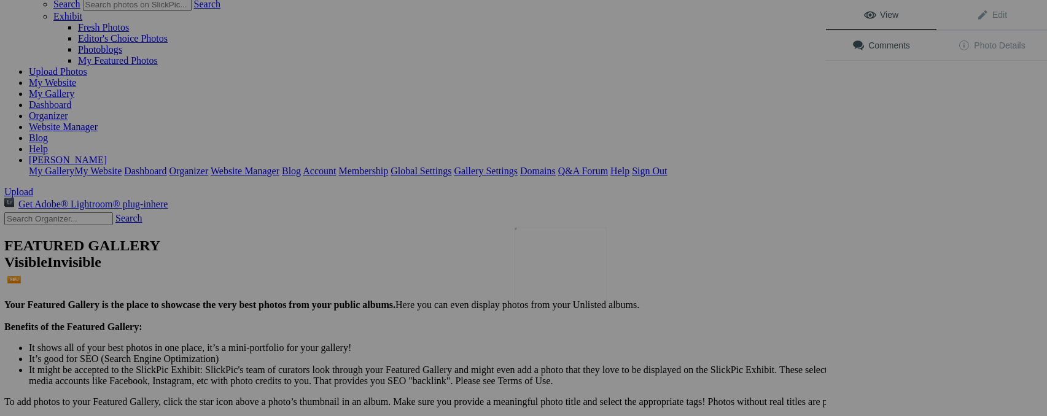
scroll to position [90, 0]
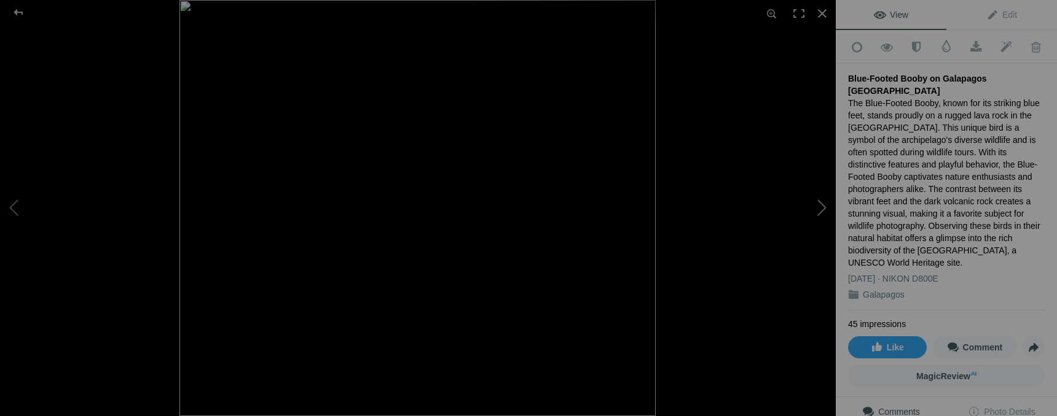
click at [817, 212] on button at bounding box center [789, 208] width 92 height 150
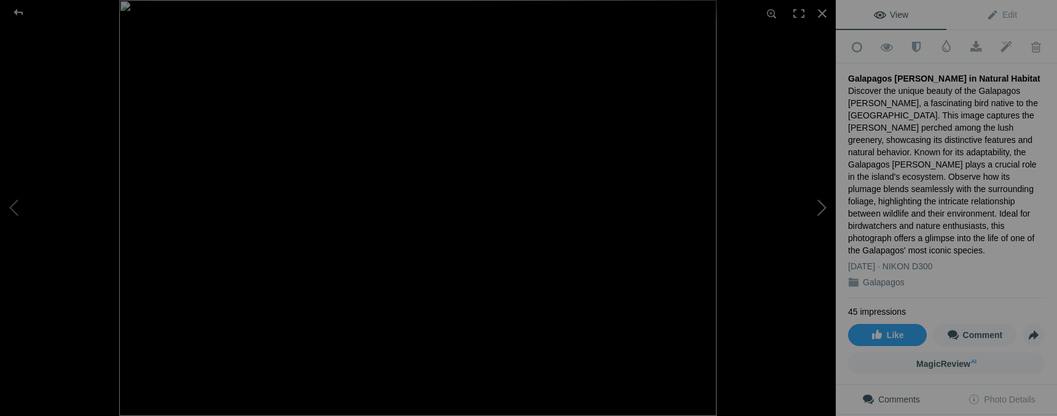
click at [821, 212] on button at bounding box center [789, 208] width 92 height 150
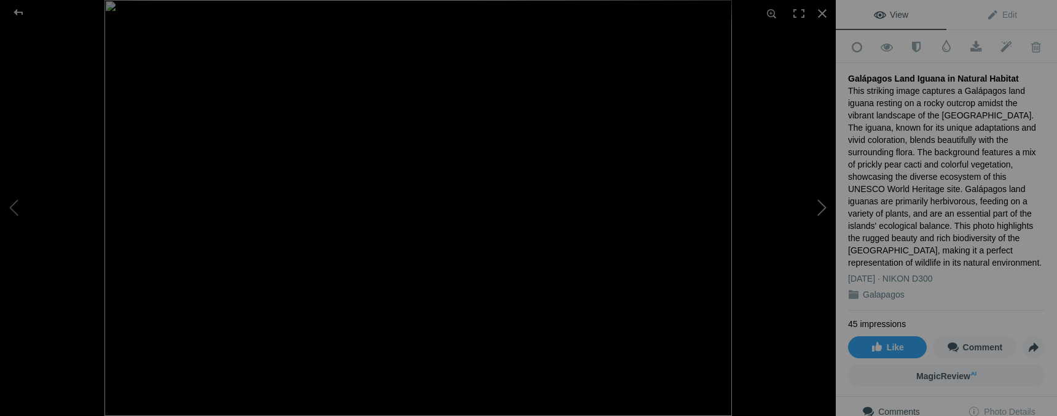
click at [820, 212] on button at bounding box center [789, 208] width 92 height 150
click at [823, 212] on button at bounding box center [789, 208] width 92 height 150
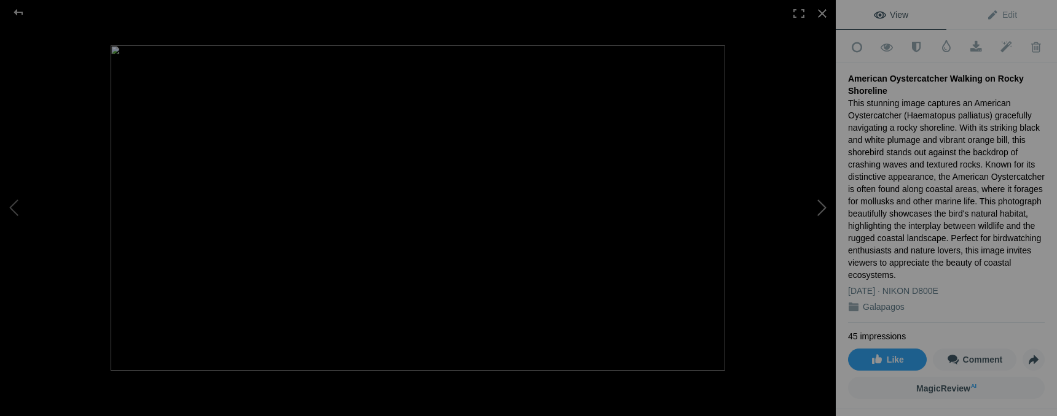
click at [823, 212] on button at bounding box center [789, 208] width 92 height 150
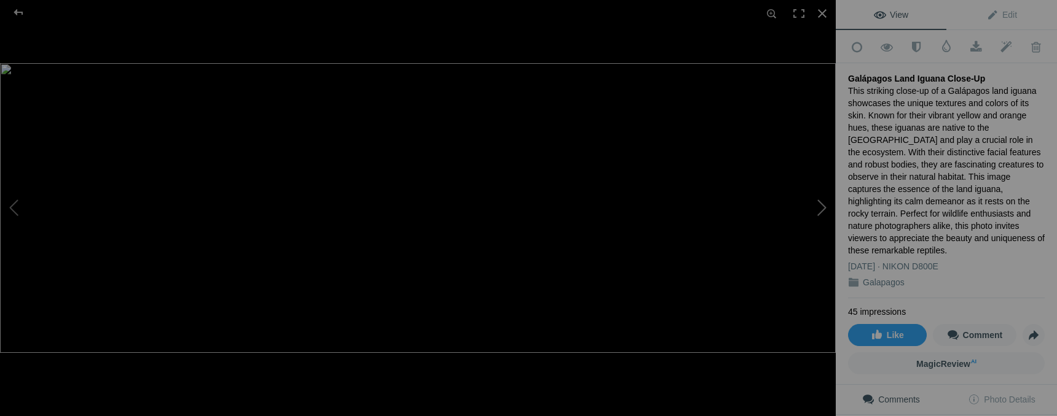
click at [821, 211] on button at bounding box center [789, 208] width 92 height 150
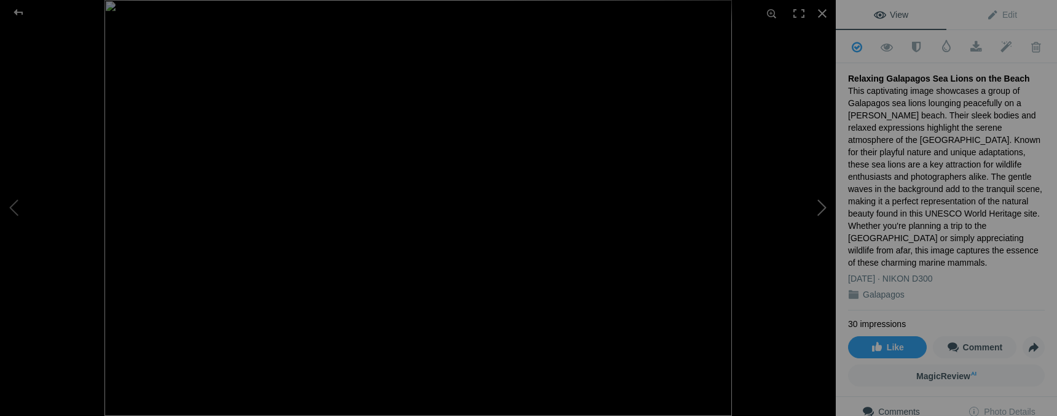
click at [821, 211] on button at bounding box center [789, 208] width 92 height 150
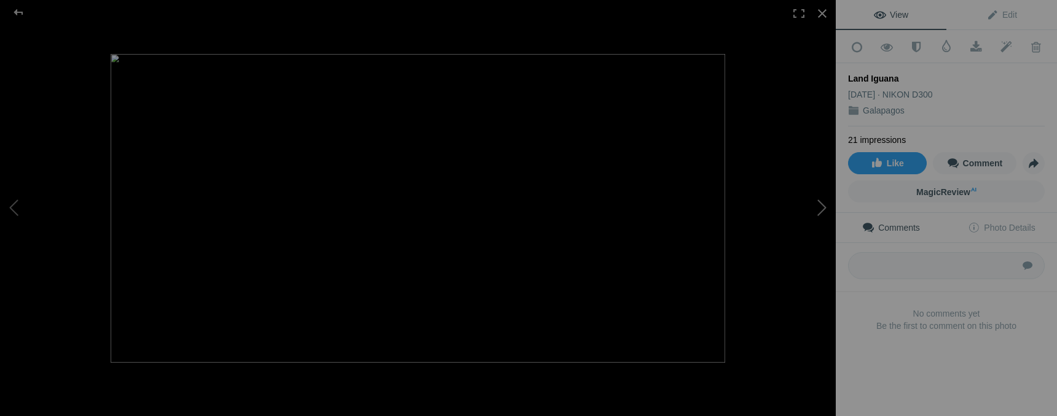
click at [821, 211] on button at bounding box center [789, 208] width 92 height 150
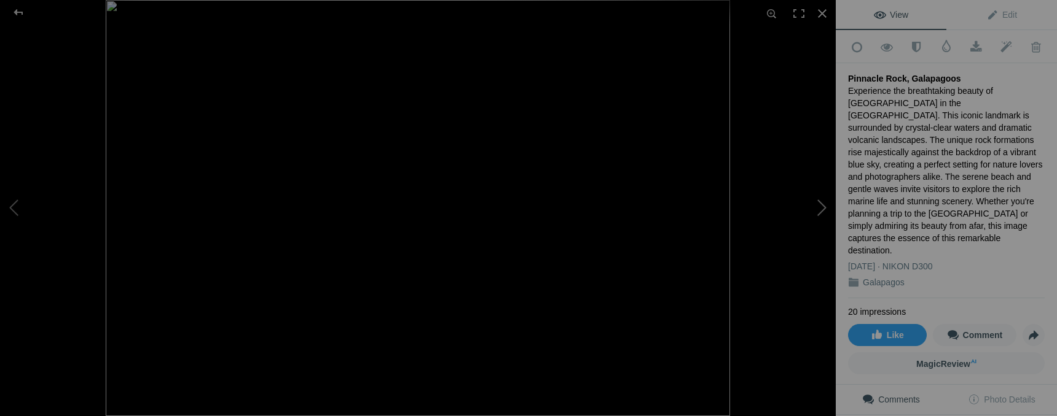
click at [821, 211] on button at bounding box center [789, 208] width 92 height 150
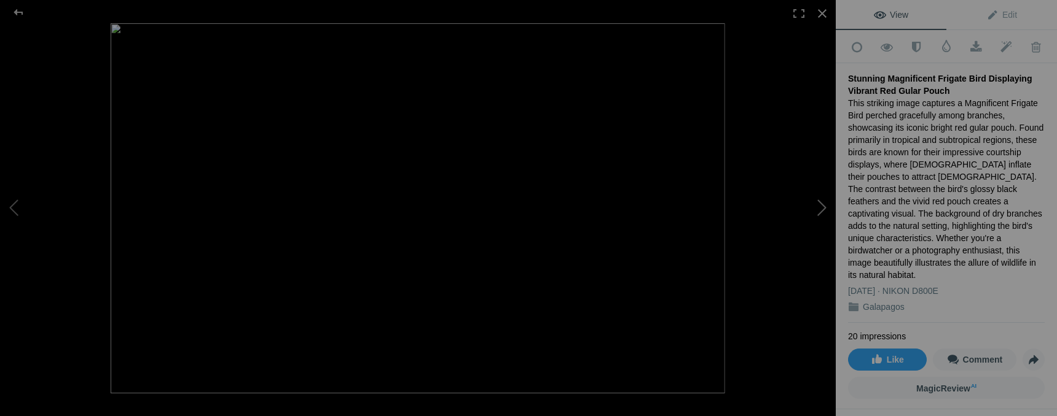
click at [821, 211] on button at bounding box center [789, 208] width 92 height 150
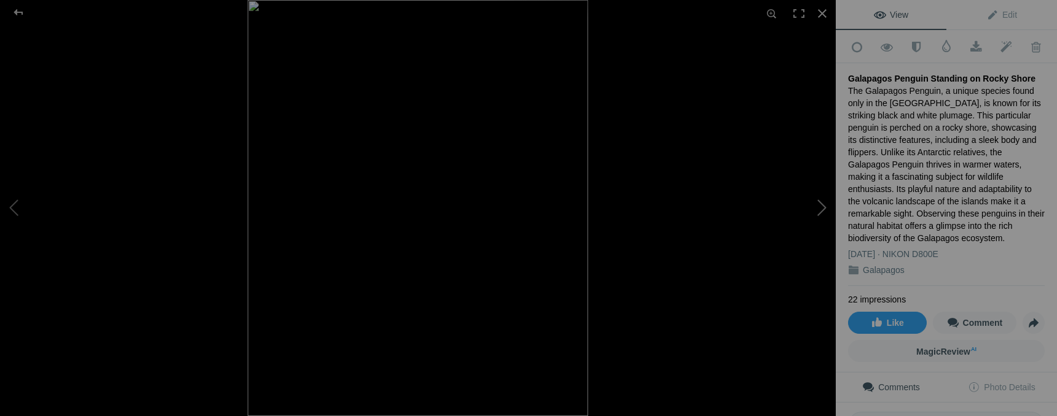
click at [820, 210] on button at bounding box center [789, 208] width 92 height 150
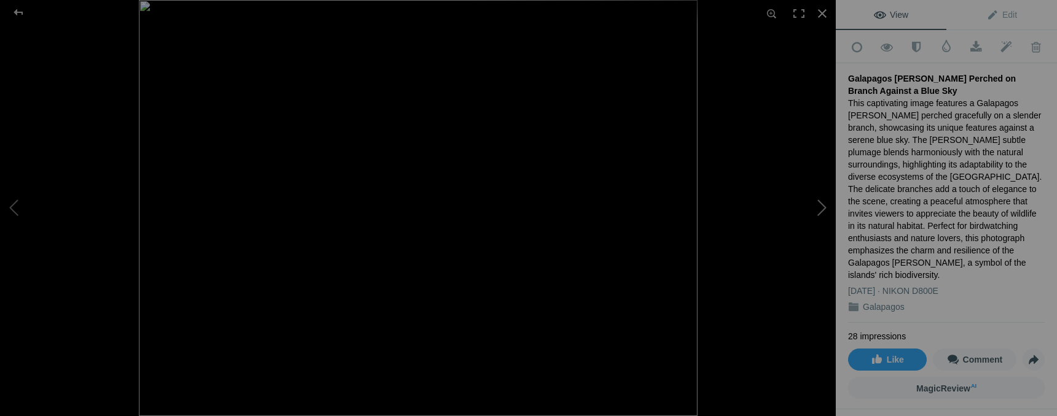
click at [819, 209] on button at bounding box center [789, 208] width 92 height 150
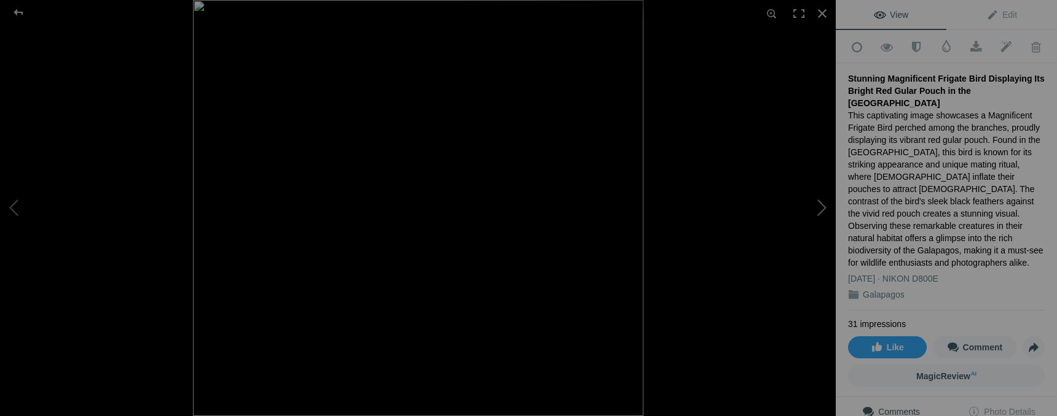
click at [819, 209] on button at bounding box center [789, 208] width 92 height 150
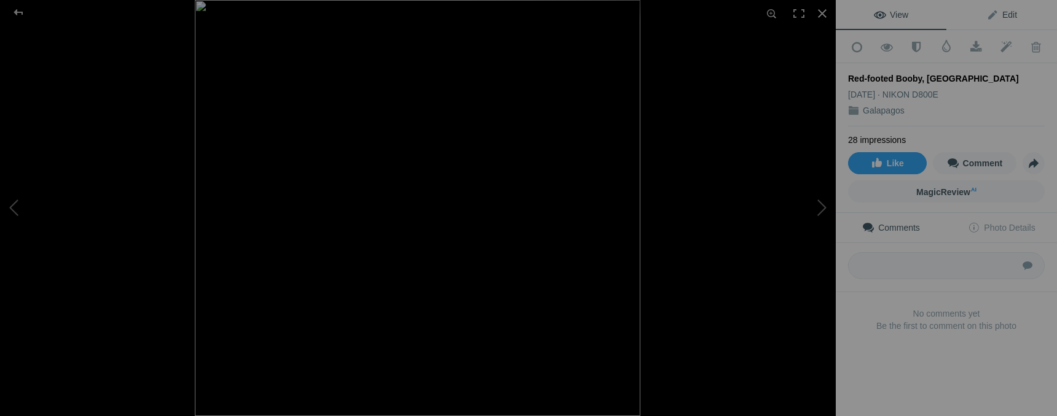
click at [1012, 12] on link "Edit" at bounding box center [1001, 14] width 111 height 29
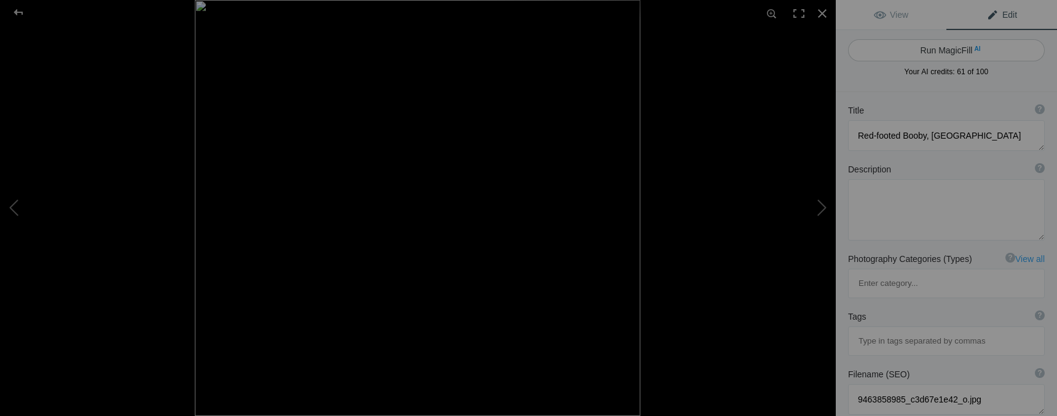
click at [934, 48] on button "Run MagicFill AI" at bounding box center [946, 50] width 197 height 22
type textarea "Red-footed Booby Perched on Branch in the Galapagos"
type textarea "This striking image captures a Red-footed Booby, a unique seabird native to the…"
type textarea "red-footed-booby-galapagos.jpg"
type textarea "Red-footed Booby perched on a branch in the Galapagos Islands, showcasing its u…"
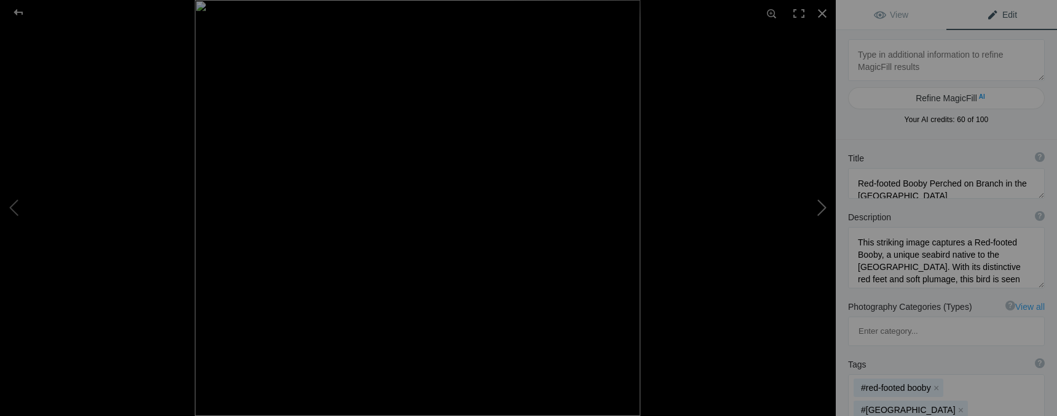
click at [809, 214] on button at bounding box center [789, 208] width 92 height 150
type textarea "Majestic Galapagos Turtle Swimming in Clear Waters"
type textarea "Discover the beauty of the Galapagos turtle as it gracefully glides through the…"
type textarea "galapagos-turtle-swimming.jpg"
type textarea "A Galapagos turtle swimming in clear waters, showcasing its unique shell and se…"
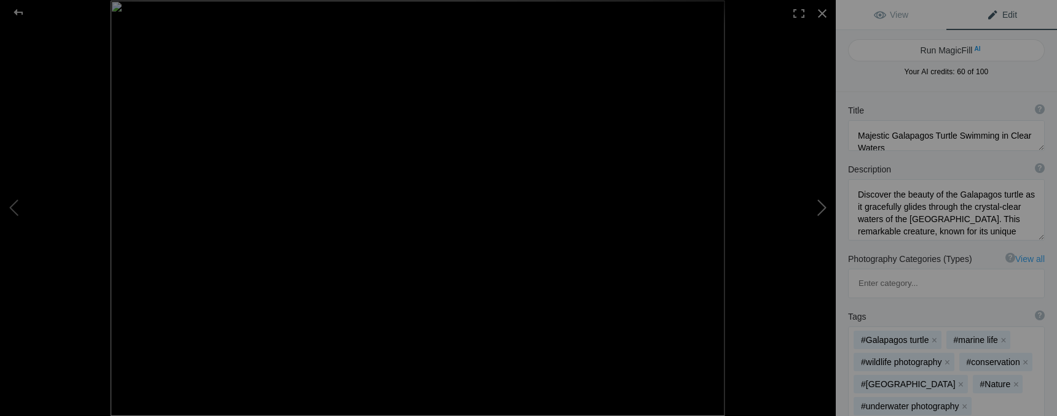
click at [808, 214] on button at bounding box center [789, 208] width 92 height 150
type textarea "Majestic Galapagos Sea Turtle Swimming in Clear Waters"
type textarea "This stunning image captures a Galapagos sea turtle gliding gracefully through …"
type textarea "galapagos-sea-turtle-swimming.jpg"
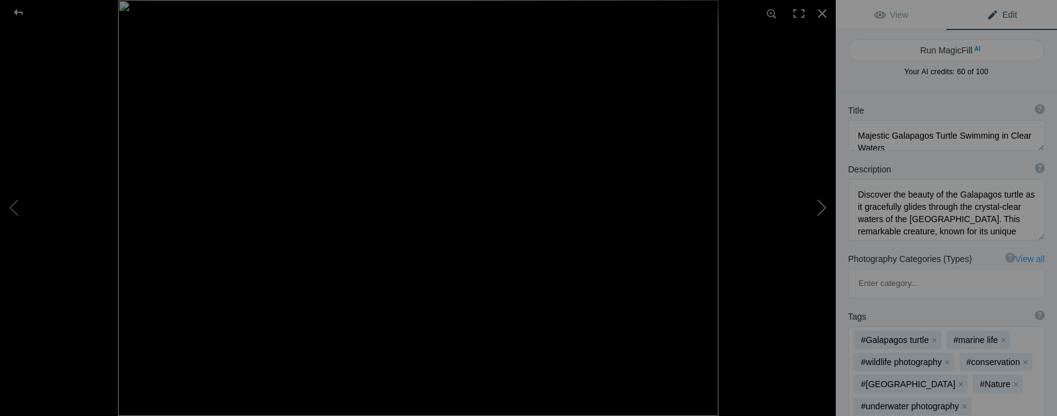
type textarea "A Galapagos sea turtle swimming gracefully in clear waters, showcasing its beau…"
type textarea "Relaxing Galapagos Sea Lion on the Beach"
type textarea "This captivating image showcases a Galapagos sea lion basking on the sandy shor…"
type textarea "galapagos-sea-lion-beach.jpg"
type textarea "A Galapagos sea lion resting on the sandy beach, partially covered in sand, wit…"
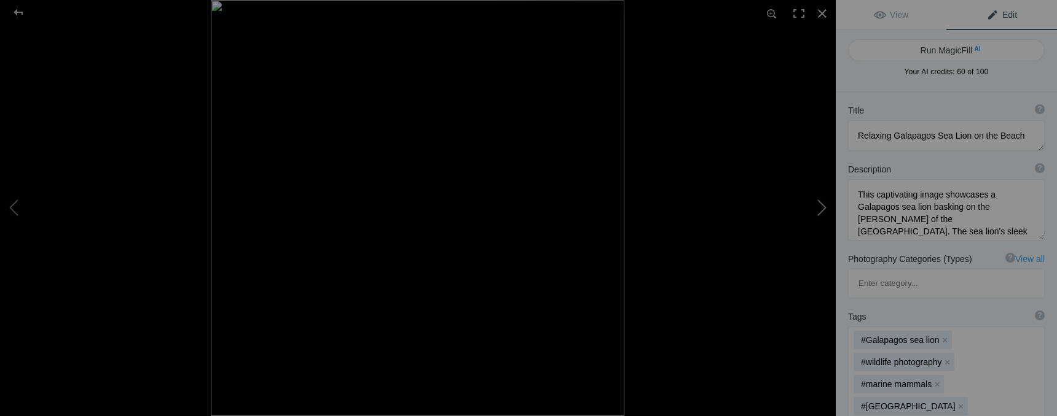
click at [808, 214] on button at bounding box center [789, 208] width 92 height 150
click at [807, 213] on button at bounding box center [789, 208] width 92 height 150
type textarea "Blue-footed Booby Standing on Lava Rock in the Galapagos"
type textarea "This striking image captures a Blue-footed Booby perched on a rugged lava rock …"
type textarea "blue-footed-booby-galapagos.jpg"
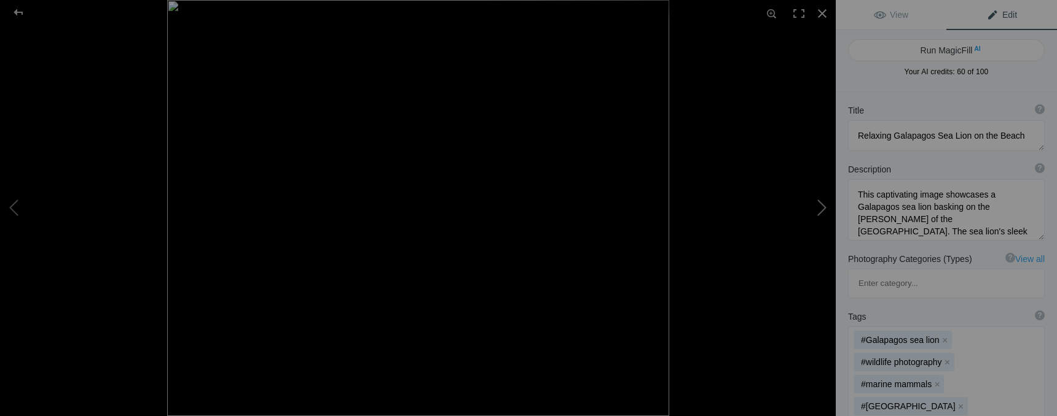
type textarea "Blue-footed Booby standing on a lava rock in the Galapagos Islands, showcasing …"
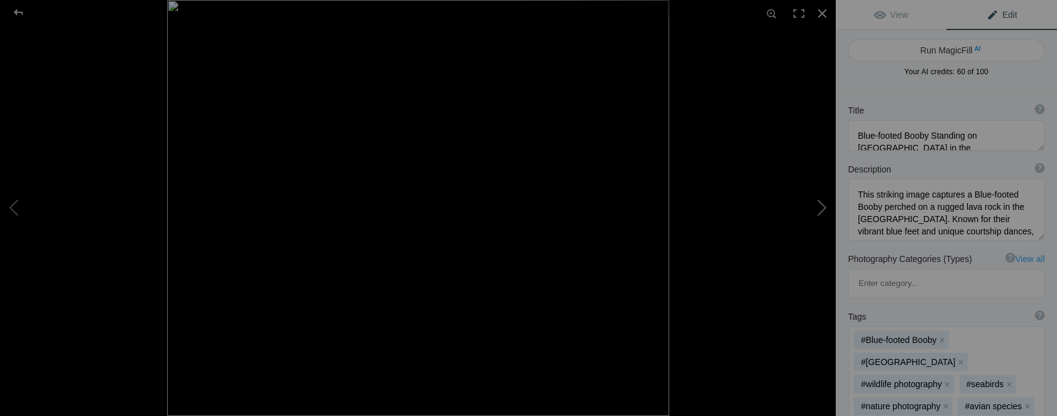
click at [806, 213] on button at bounding box center [789, 208] width 92 height 150
type textarea "Playful Galapagos Sea Lion Pup on Sandy Shore"
type textarea "This charming Galapagos sea lion pup is basking in the warm sunlight on a sandy…"
type textarea "galapagos-sea-lion-pup-sandy-shore.jpg"
type textarea "A young Galapagos sea lion pup sitting on a sandy beach, surrounded by rocks, b…"
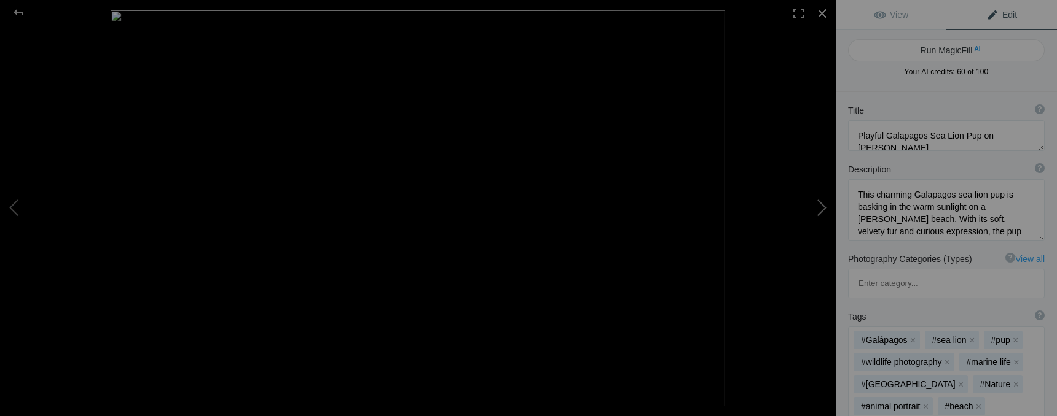
type textarea "Waved Albatross in Flight Over Galapagos Islands"
type textarea "Witness the majestic Waved Albatross soaring gracefully through the skies of th…"
type textarea "waved-albatross-galapagos.jpg"
type textarea "A Waved Albatross flying gracefully against a pale sky, showcasing its distinct…"
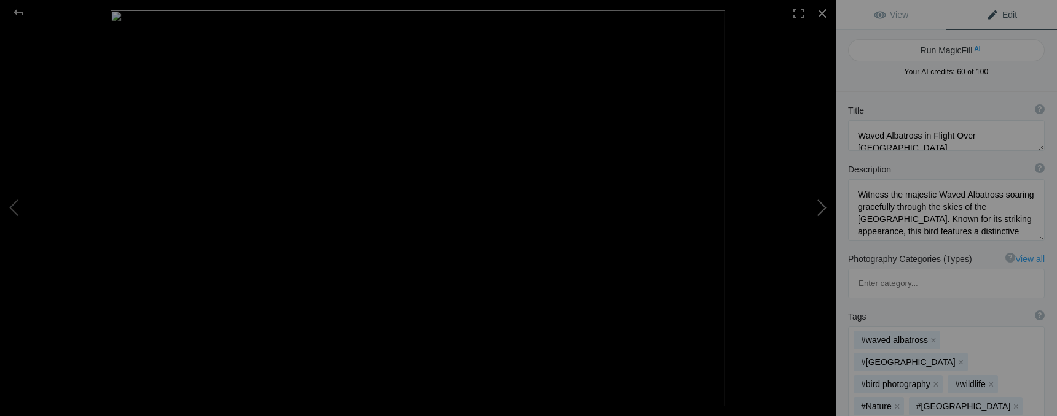
click at [805, 213] on button at bounding box center [789, 208] width 92 height 150
type textarea "Stunning View of Bartholome Island in the Galapagos"
type textarea "Experience the breathtaking beauty of Bartholome Island, a gem in the Galapagos…"
type textarea "bartholome-island-galapagos.jpg"
type textarea "Scenic view of Bartholome Island in the Galapagos, showcasing turquoise waters,…"
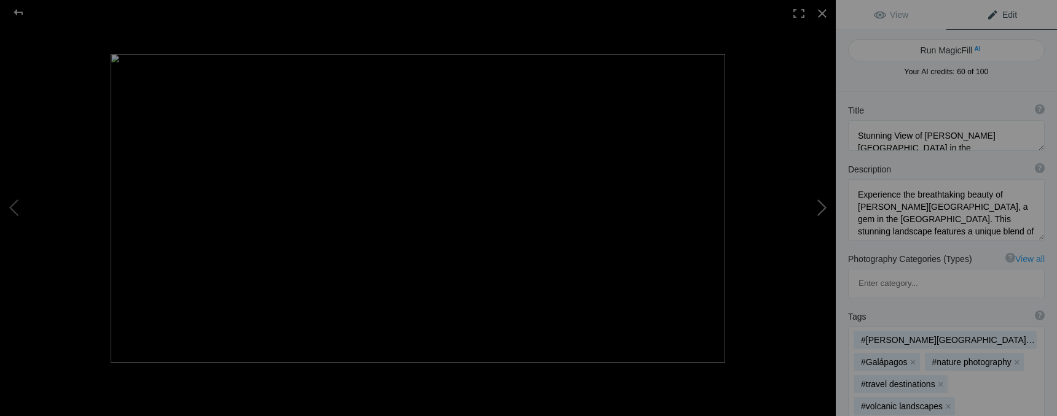
click at [805, 213] on button at bounding box center [789, 208] width 92 height 150
type textarea "Giant Galapagos Tortoise in Natural Habitat"
type textarea "Discover the majestic Giant Galapagos Tortoise, an iconic species native to the…"
type textarea "giant-galapagos-tortoise-natural-habitat.jpg"
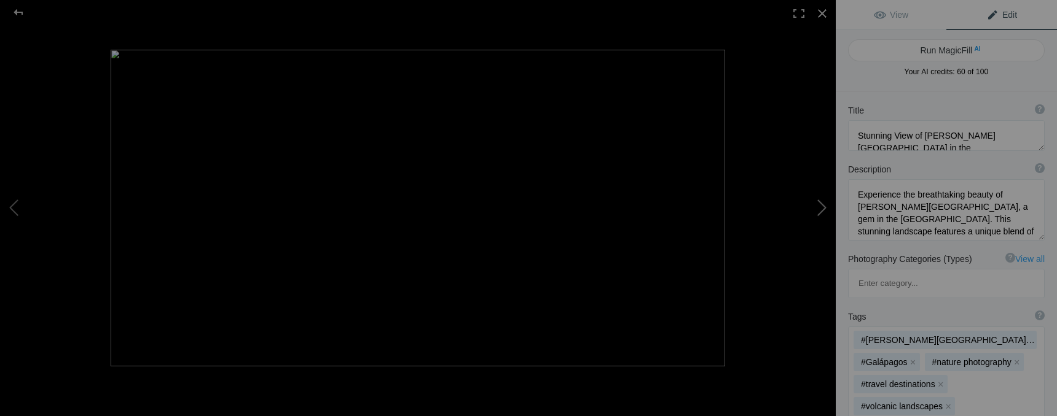
type textarea "A close-up of a Giant Galapagos Tortoise resting in its natural habitat, showca…"
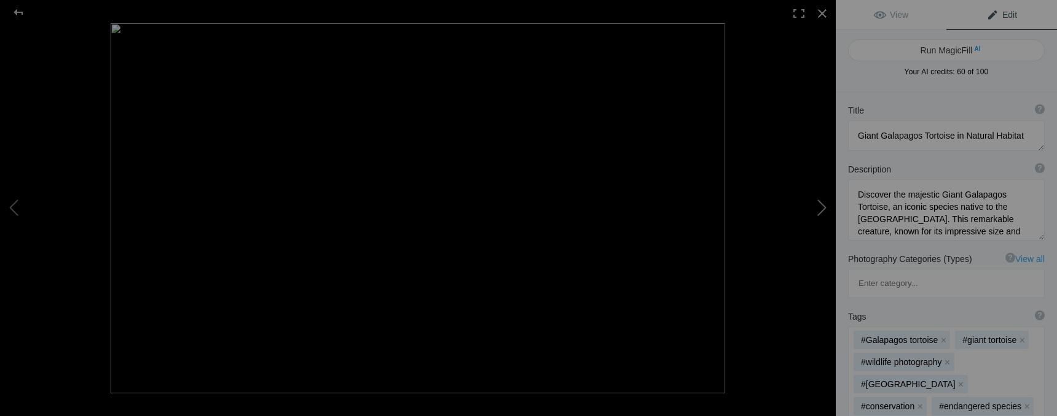
type textarea "Swallow-tailed Gull Feeding Chick on Rocky Shore"
type textarea "This captivating image showcases a Swallow-tailed Gull nurturing its chick on a…"
type textarea "swallow-tailed-gull-feeding-chick.jpg"
type textarea "A Swallow-tailed Gull feeding its chick on a rocky shore, showcasing the bond b…"
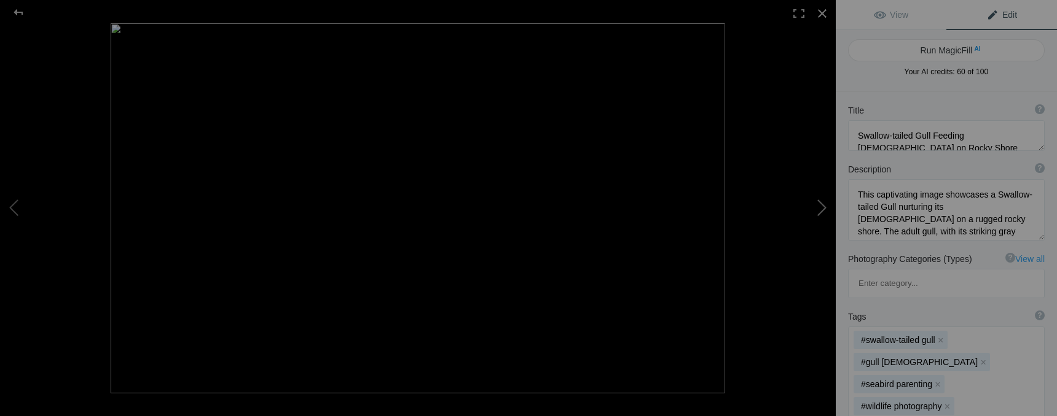
click at [805, 213] on button at bounding box center [789, 208] width 92 height 150
type textarea "Solitary Galapagos Flamingo Feeding at Dawn in Dark Waters"
type textarea "A stunning wildlife photograph captures a lone flamingo in an intimate moment o…"
type textarea "solitary-flamingo-feeding-dark-waters"
type textarea "A single pink flamingo feeds in dark water, creating ripples and reflections wh…"
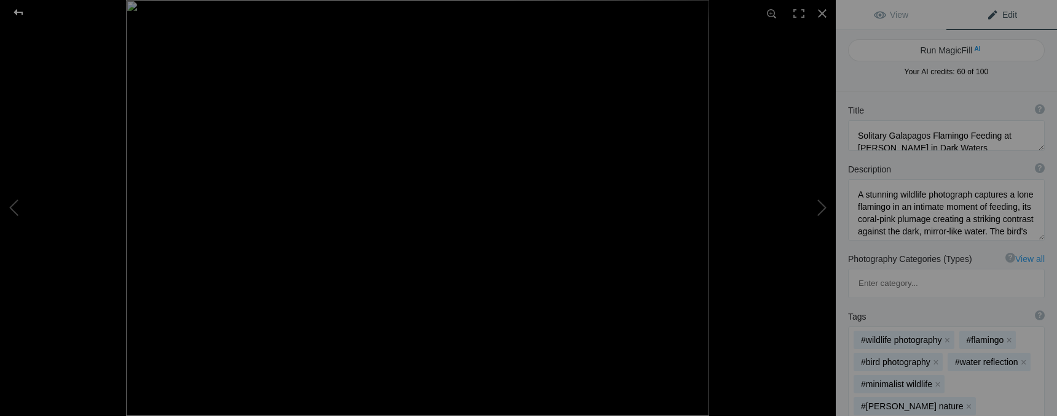
click at [15, 10] on div at bounding box center [18, 12] width 44 height 25
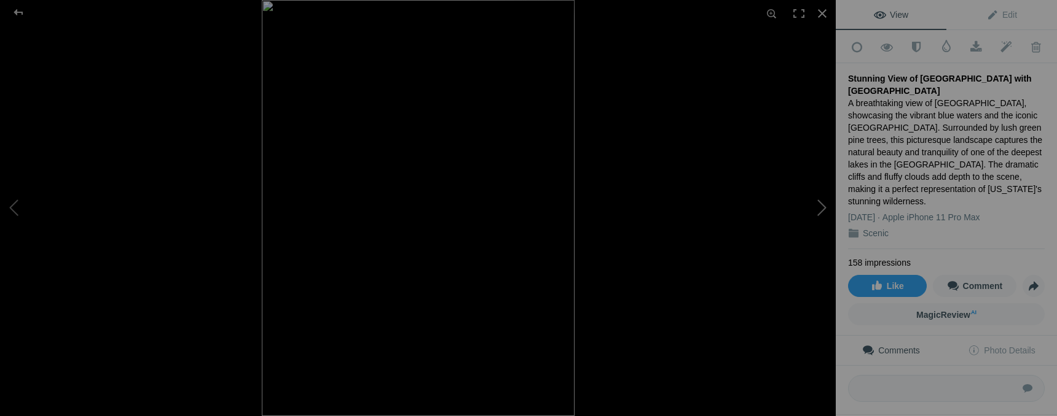
click at [820, 211] on button at bounding box center [789, 208] width 92 height 150
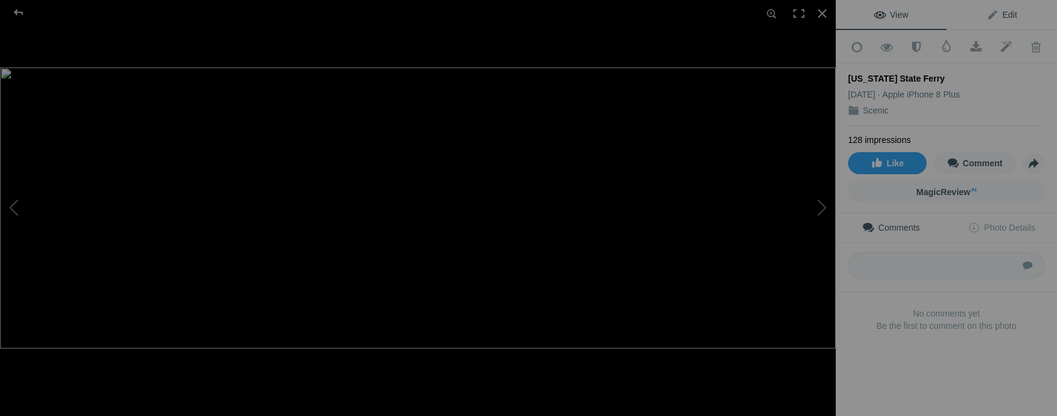
click at [1004, 17] on span "Edit" at bounding box center [1001, 15] width 31 height 10
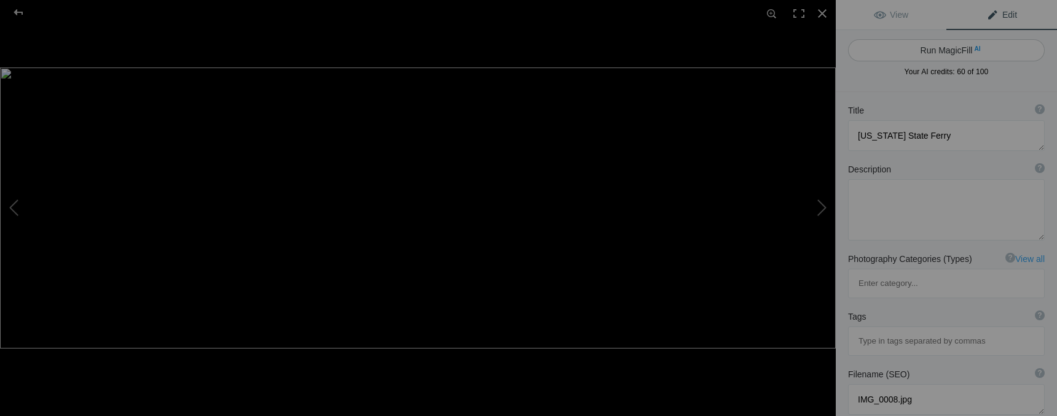
click at [980, 53] on button "Run MagicFill AI" at bounding box center [946, 50] width 197 height 22
type textarea "Scenic [US_STATE][GEOGRAPHIC_DATA] at [GEOGRAPHIC_DATA]"
type textarea "Experience the tranquil beauty of a [US_STATE][GEOGRAPHIC_DATA] as it rests at …"
type textarea "[US_STATE]-state-ferry-sunset.jpg"
type textarea "[US_STATE][GEOGRAPHIC_DATA] docked at sunset with mountains in the background, …"
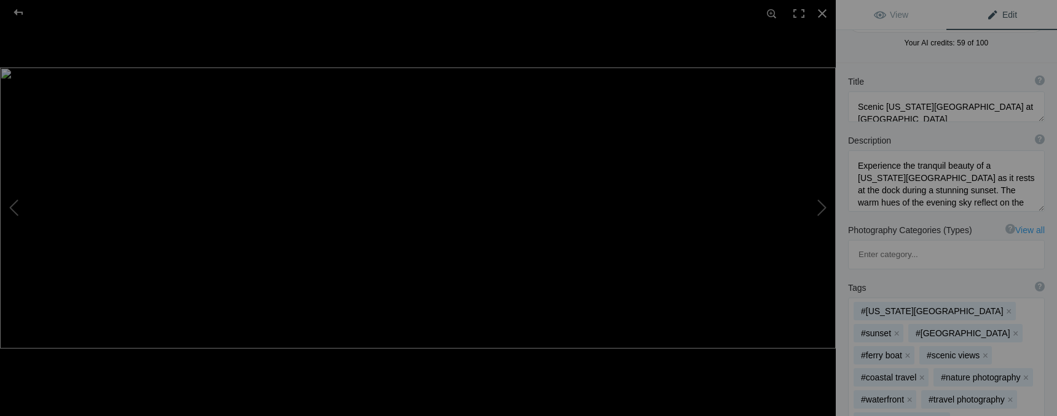
scroll to position [78, 0]
click at [812, 208] on button at bounding box center [789, 208] width 92 height 150
type textarea "Spanish Countryside"
type textarea "DSC_7676.jpg"
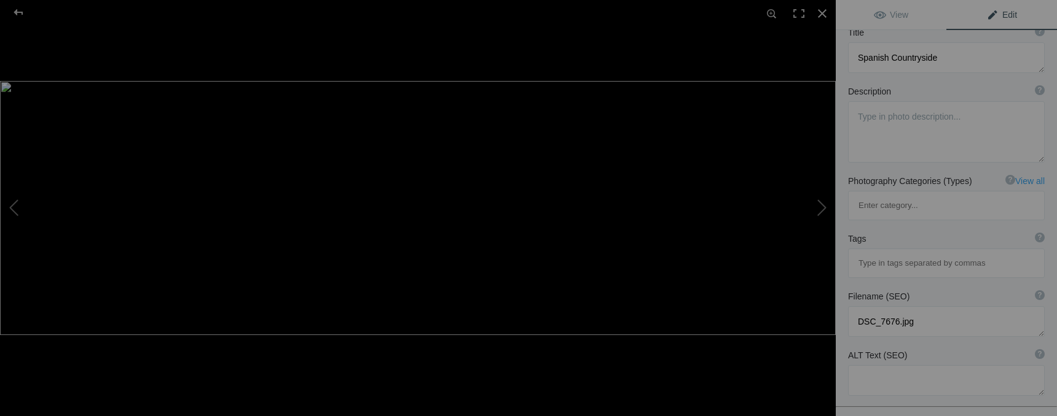
click at [988, 14] on span "Edit" at bounding box center [1001, 15] width 31 height 10
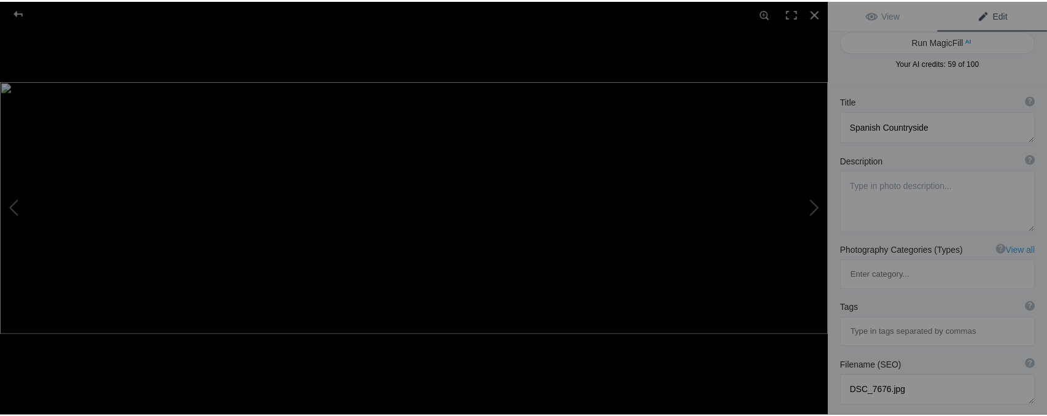
scroll to position [0, 0]
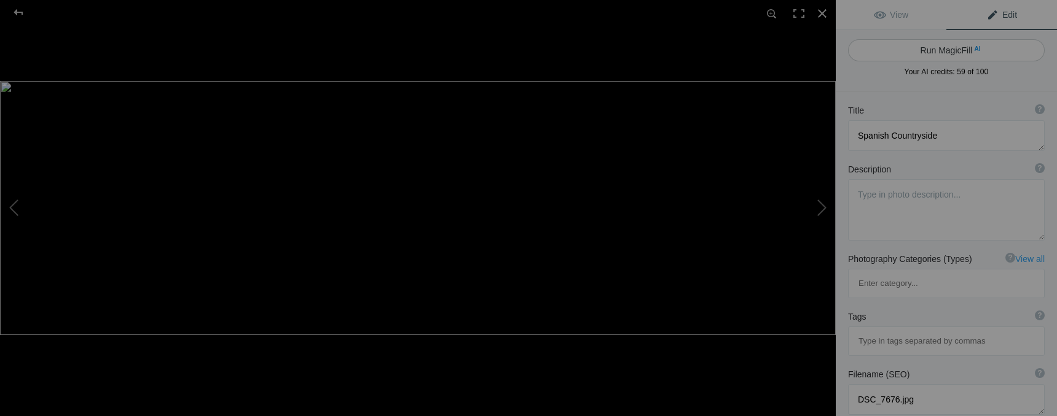
click at [939, 50] on button "Run MagicFill AI" at bounding box center [946, 50] width 197 height 22
type textarea "Scenic Spanish Countryside Landscape"
type textarea "Experience the breathtaking beauty of the Spanish countryside, where rolling go…"
type textarea "scenic-spanish-countryside-landscape.jpg"
type textarea "A panoramic view of the Spanish countryside featuring golden fields, rolling hi…"
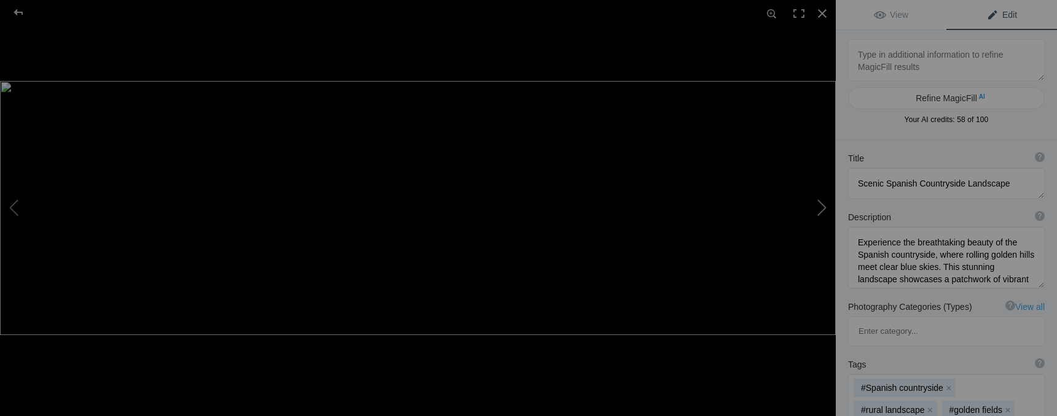
click at [812, 208] on button at bounding box center [789, 208] width 92 height 150
type textarea "Illuminated Parthenon at Night in [GEOGRAPHIC_DATA], [GEOGRAPHIC_DATA]"
type textarea "The Parthenon, a symbol of ancient Greek architecture, stands majestically illu…"
type textarea "illuminated-parthenon-night-[GEOGRAPHIC_DATA]-[GEOGRAPHIC_DATA]jpg"
type textarea "Night view of the illuminated Parthenon in [GEOGRAPHIC_DATA], [GEOGRAPHIC_DATA]…"
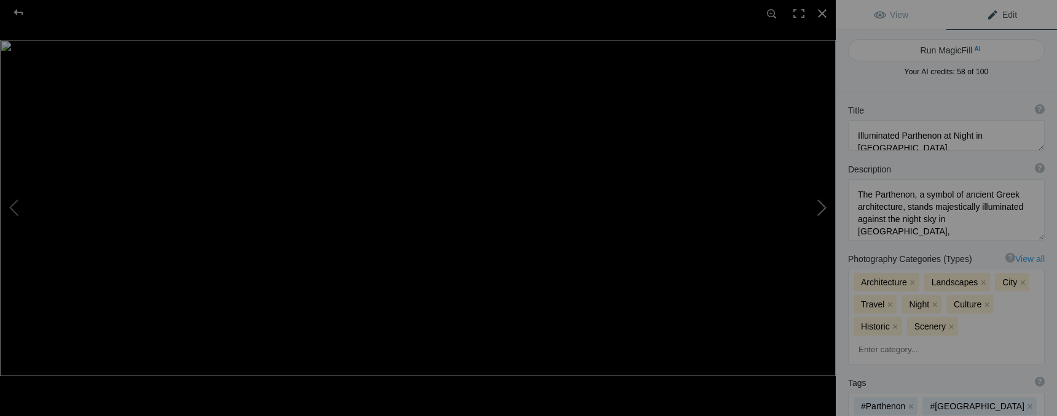
click at [812, 144] on button at bounding box center [789, 208] width 92 height 150
type textarea "Stunning View of [PERSON_NAME]'s Whitewashed Buildings Overlooking the [GEOGRAP…"
type textarea "This breathtaking image captures the iconic whitewashed buildings of [GEOGRAPHI…"
type textarea "santorini-whitewashed-buildings-[GEOGRAPHIC_DATA]jpg"
type textarea "A scenic view of [GEOGRAPHIC_DATA], [GEOGRAPHIC_DATA], featuring whitewashed bu…"
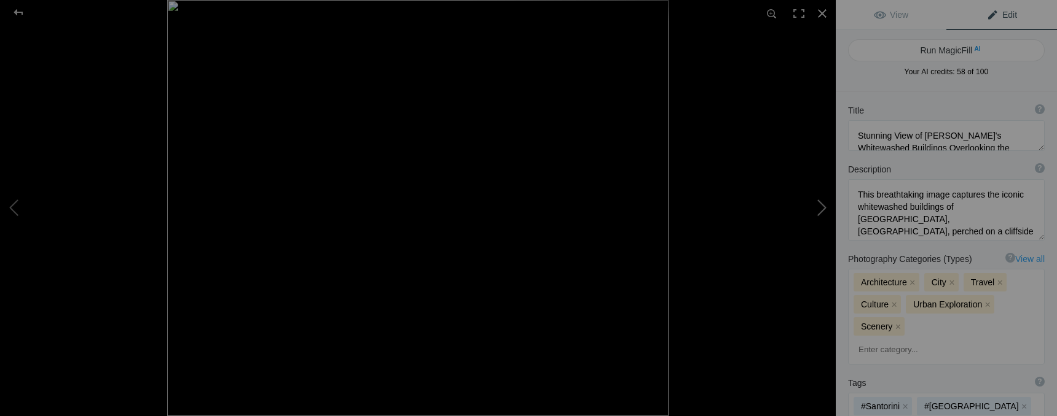
click at [816, 215] on button at bounding box center [789, 208] width 92 height 150
type textarea "Stunning Aerial View of Santorini's Iconic Blue-Domed [DEMOGRAPHIC_DATA]"
type textarea "This captivating image showcases the picturesque landscape of [GEOGRAPHIC_DATA]…"
type textarea "santorini-blue-domes-aerial-view.jpg"
type textarea "Aerial view of [GEOGRAPHIC_DATA], [GEOGRAPHIC_DATA], featuring white-washed bui…"
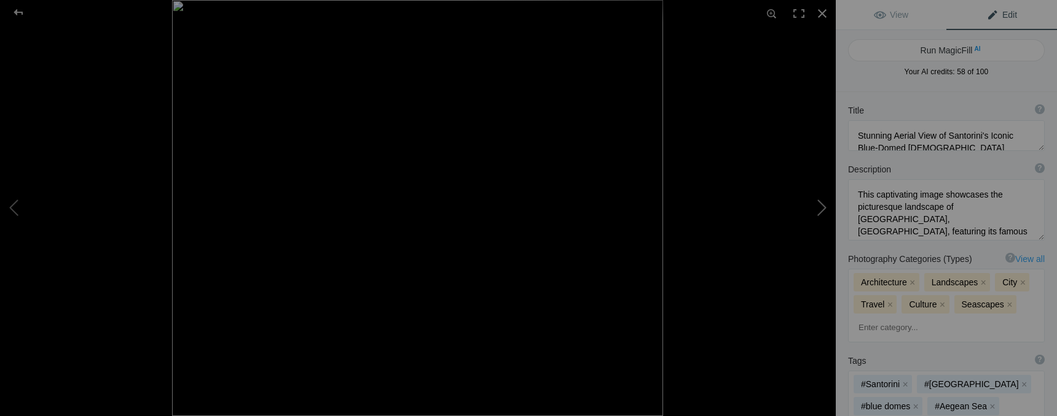
click at [816, 215] on button at bounding box center [789, 208] width 92 height 150
type textarea "[GEOGRAPHIC_DATA], [GEOGRAPHIC_DATA]"
type textarea "REH_6953.jpg"
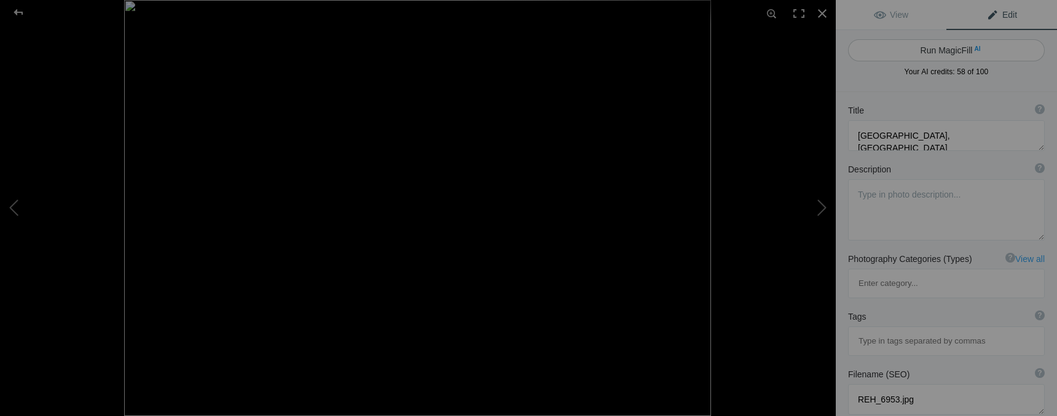
click at [953, 53] on button "Run MagicFill AI" at bounding box center [946, 50] width 197 height 22
type textarea "Stunning [GEOGRAPHIC_DATA][DEMOGRAPHIC_DATA] in [GEOGRAPHIC_DATA], [GEOGRAPHIC_…"
type textarea "Discover the breathtaking beauty of [GEOGRAPHIC_DATA], [GEOGRAPHIC_DATA], where…"
type textarea "stunning-blue-domed-church-[GEOGRAPHIC_DATA]-[GEOGRAPHIC_DATA]jpg"
type textarea "A blue-domed [DEMOGRAPHIC_DATA] in [GEOGRAPHIC_DATA], [GEOGRAPHIC_DATA], surrou…"
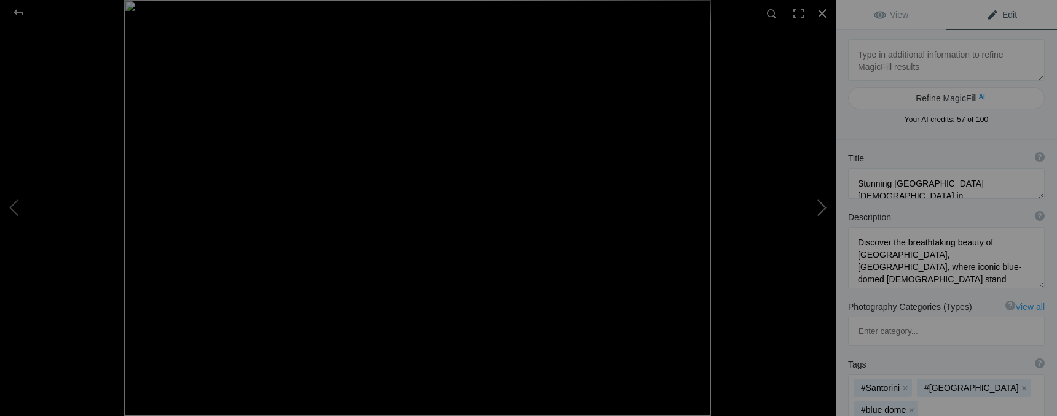
click at [820, 205] on button at bounding box center [789, 208] width 92 height 150
type textarea "Breathtaking Sunset Over [GEOGRAPHIC_DATA], [GEOGRAPHIC_DATA]"
type textarea "A stunning aerial view of a coastal village in [GEOGRAPHIC_DATA], [GEOGRAPHIC_D…"
type textarea "breathtaking-sunset-kythira-[GEOGRAPHIC_DATA]jpg"
type textarea "Aerial view of a coastal village in [GEOGRAPHIC_DATA], [GEOGRAPHIC_DATA] at sun…"
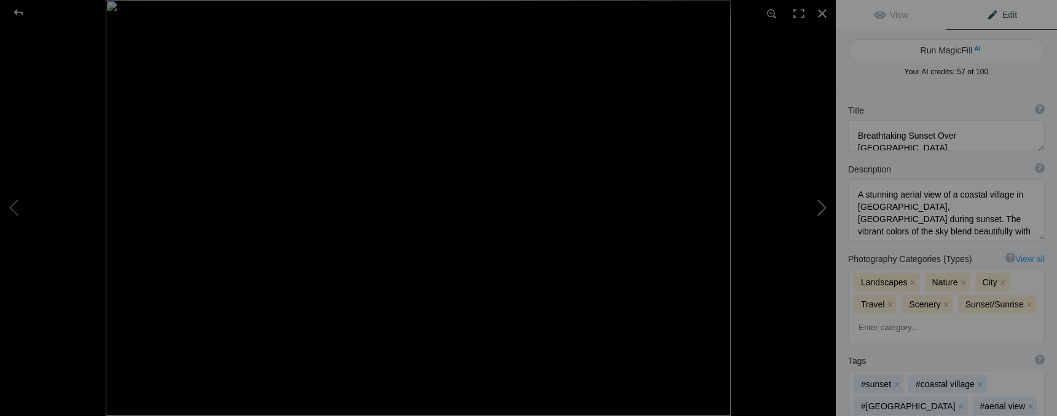
click at [819, 208] on button at bounding box center [789, 208] width 92 height 150
type textarea "[PERSON_NAME][GEOGRAPHIC_DATA], [GEOGRAPHIC_DATA]"
type textarea "IMG_5811.jpeg"
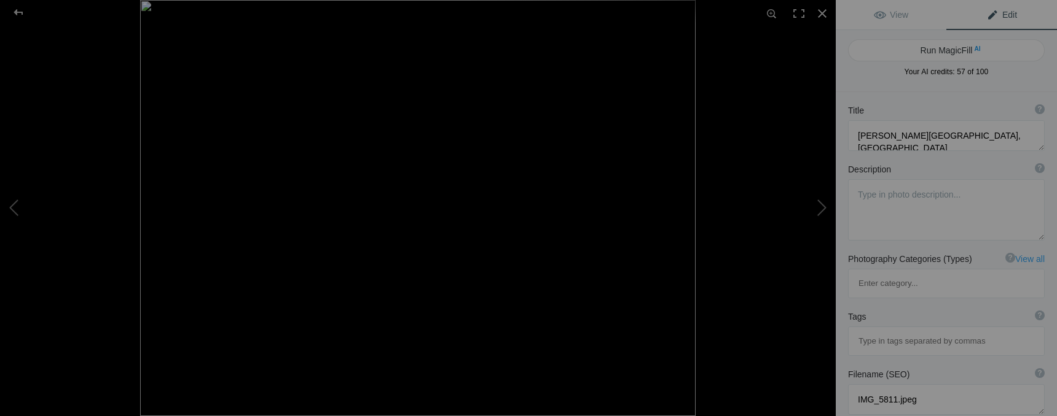
click at [993, 19] on span "Edit" at bounding box center [1001, 15] width 31 height 10
click at [963, 53] on button "Run MagicFill AI" at bounding box center [946, 50] width 197 height 22
type textarea "Scenic Landscape of [PERSON_NAME][GEOGRAPHIC_DATA], [GEOGRAPHIC_DATA]"
type textarea "Discover the breathtaking beauty of [PERSON_NAME][GEOGRAPHIC_DATA], a charming …"
type textarea "[PERSON_NAME]-viesgo-scenic-landscape.jpg"
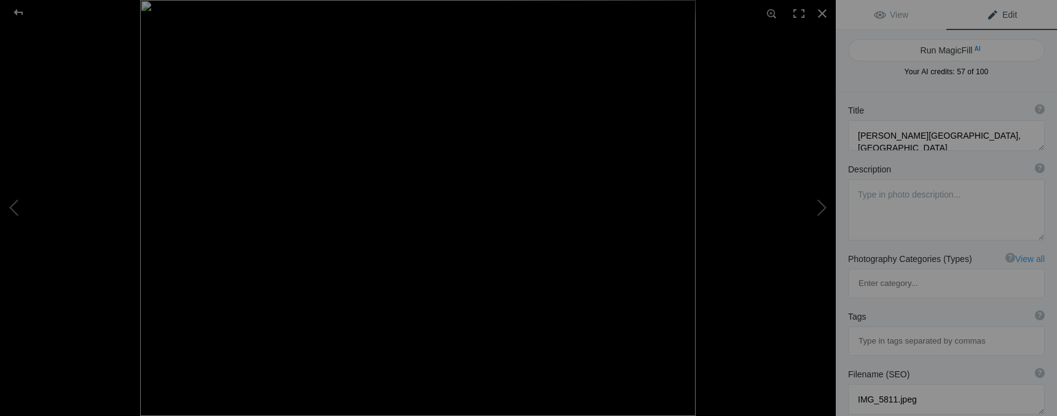
type textarea "Scenic view of rolling hills and greenery in [PERSON_NAME][GEOGRAPHIC_DATA], [G…"
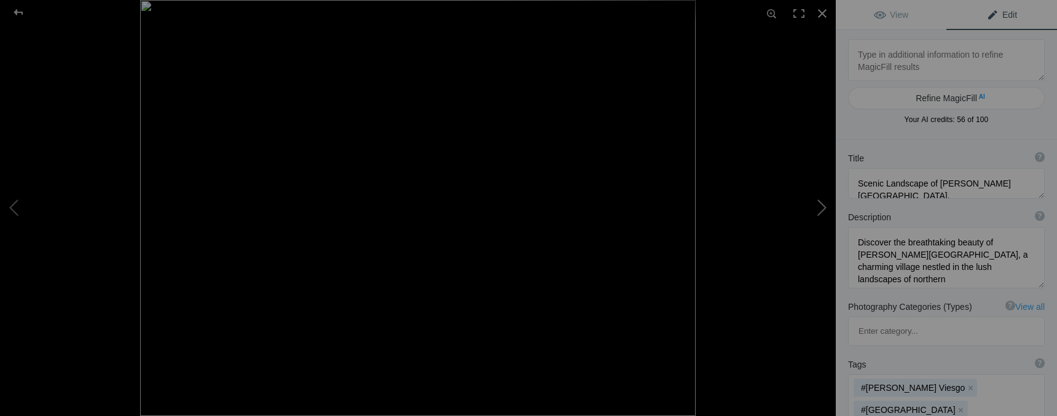
click at [821, 209] on button at bounding box center [789, 208] width 92 height 150
type textarea "[PERSON_NAME][GEOGRAPHIC_DATA], [GEOGRAPHIC_DATA]"
type textarea "IMG_5814.jpeg"
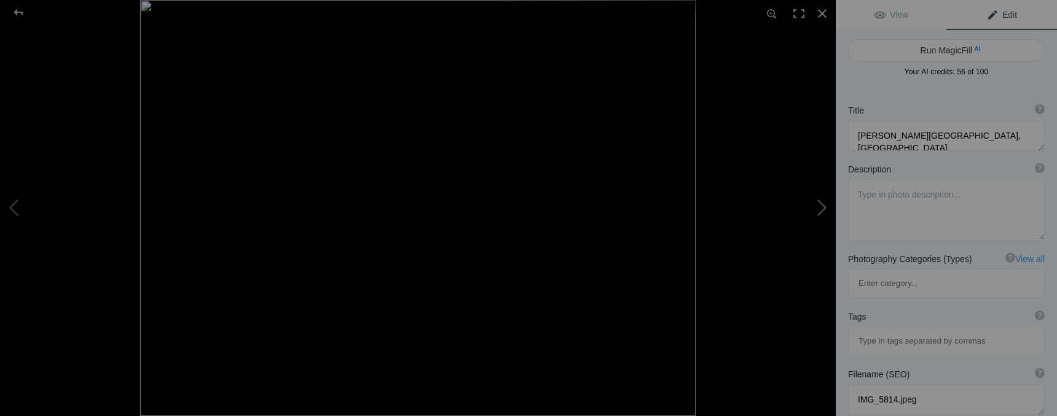
click at [821, 209] on button at bounding box center [789, 208] width 92 height 150
type textarea "View from [GEOGRAPHIC_DATA][PERSON_NAME], [GEOGRAPHIC_DATA]"
type textarea "DSC0050.jpg"
click at [955, 56] on button "Run MagicFill AI" at bounding box center [946, 50] width 197 height 22
type textarea "Scenic View from [GEOGRAPHIC_DATA][PERSON_NAME], [GEOGRAPHIC_DATA]: A Glimpse o…"
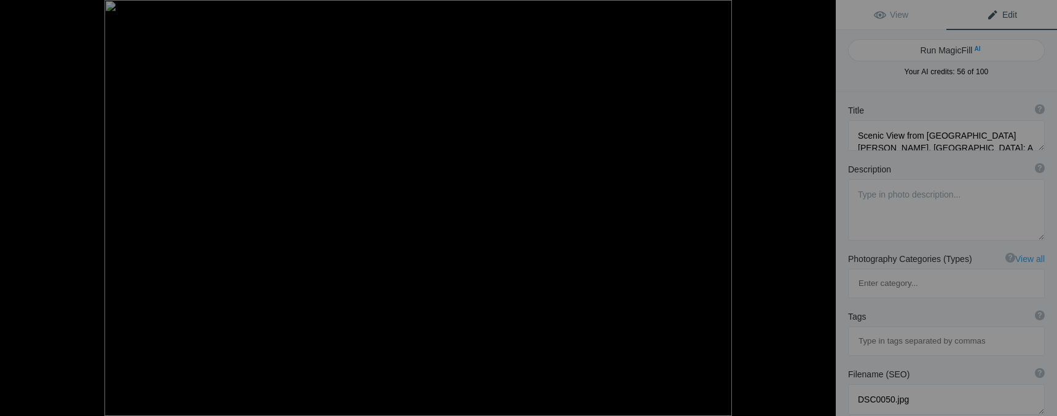
type textarea "Experience the breathtaking view from [GEOGRAPHIC_DATA][PERSON_NAME] in [GEOGRA…"
type textarea "scenic-view-[GEOGRAPHIC_DATA][PERSON_NAME]-[GEOGRAPHIC_DATA]jpg"
type textarea "View from the stone arch of [GEOGRAPHIC_DATA][PERSON_NAME] in [GEOGRAPHIC_DATA]…"
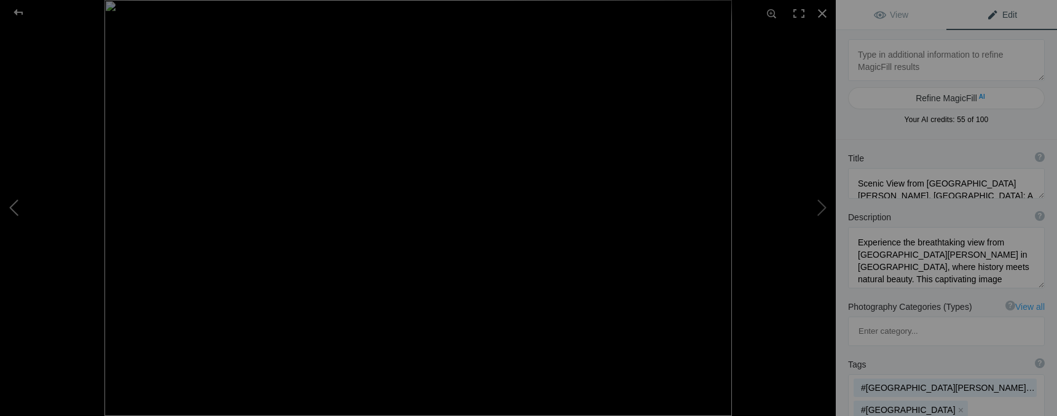
click at [17, 205] on button at bounding box center [46, 208] width 92 height 150
type textarea "[PERSON_NAME][GEOGRAPHIC_DATA], [GEOGRAPHIC_DATA]"
type textarea "IMG_5814.jpeg"
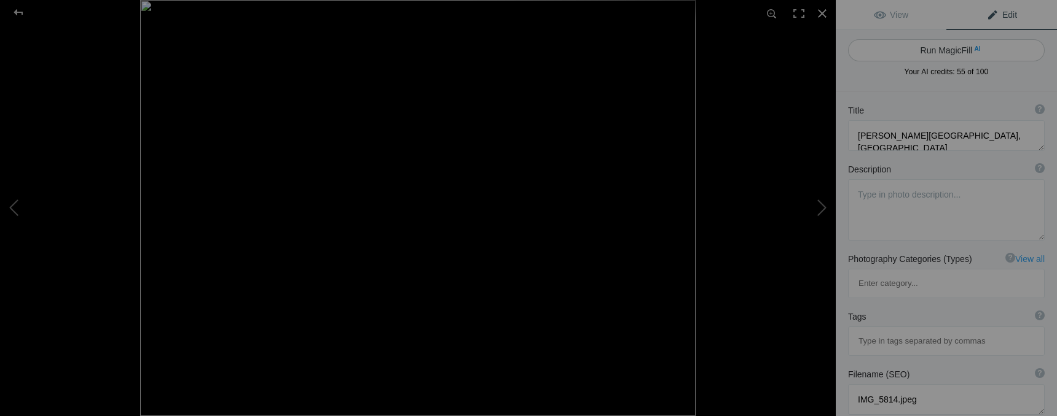
click at [950, 53] on button "Run MagicFill AI" at bounding box center [946, 50] width 197 height 22
type textarea "Scenic Landscape of [PERSON_NAME][GEOGRAPHIC_DATA], [GEOGRAPHIC_DATA]"
type textarea "Discover the breathtaking beauty of [PERSON_NAME][GEOGRAPHIC_DATA], a picturesq…"
type textarea "[PERSON_NAME]-viesgo-scenic-landscape.jpg"
type textarea "Scenic view of [PERSON_NAME][GEOGRAPHIC_DATA], [GEOGRAPHIC_DATA], featuring rol…"
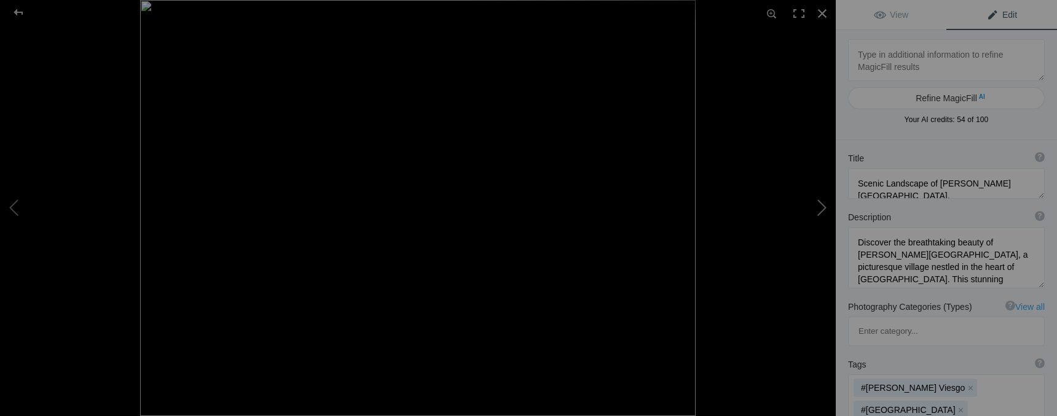
click at [821, 208] on button at bounding box center [789, 208] width 92 height 150
type textarea "Scenic View from [GEOGRAPHIC_DATA][PERSON_NAME], [GEOGRAPHIC_DATA]: A Glimpse o…"
type textarea "Experience the breathtaking view from [GEOGRAPHIC_DATA][PERSON_NAME] in [GEOGRA…"
type textarea "scenic-view-[GEOGRAPHIC_DATA][PERSON_NAME]-[GEOGRAPHIC_DATA]jpg"
type textarea "View from the stone arch of [GEOGRAPHIC_DATA][PERSON_NAME] in [GEOGRAPHIC_DATA]…"
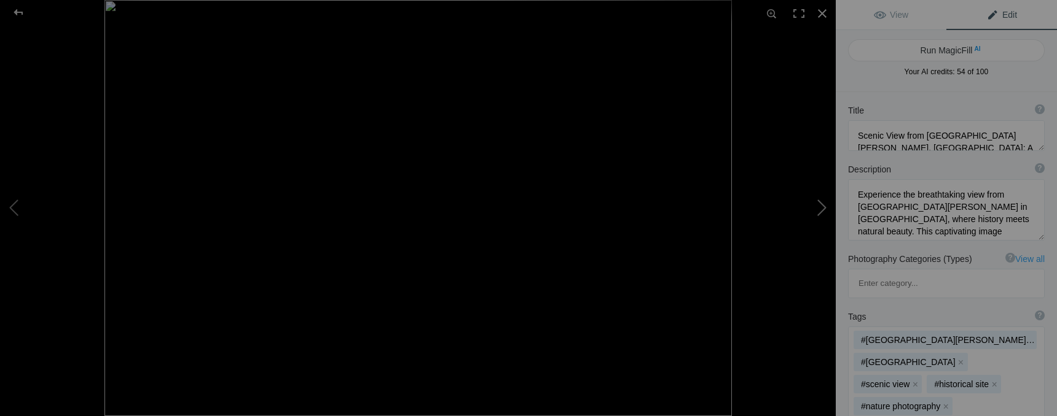
click at [821, 208] on button at bounding box center [789, 208] width 92 height 150
type textarea "[GEOGRAPHIC_DATA], [GEOGRAPHIC_DATA], [GEOGRAPHIC_DATA]"
type textarea "DSC_8461.jpg"
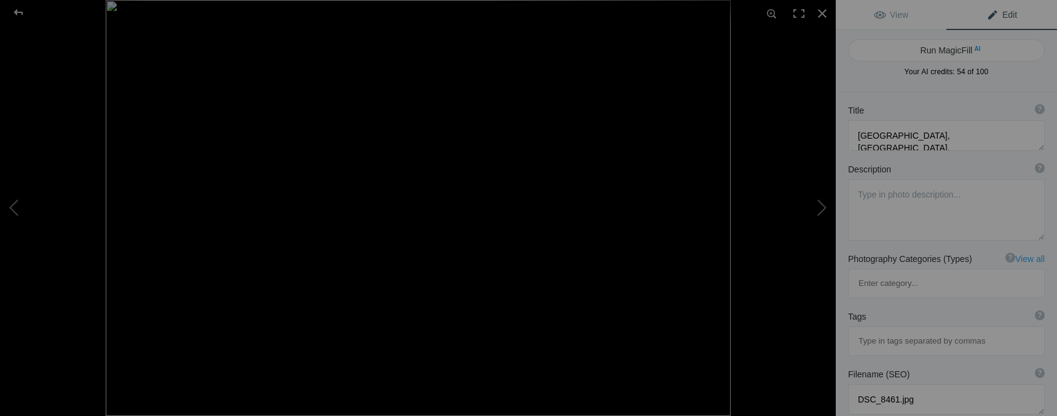
click at [1012, 11] on link "Edit" at bounding box center [1001, 14] width 111 height 29
click at [951, 57] on button "Run MagicFill AI" at bounding box center [946, 50] width 197 height 22
type textarea "Stunning Winter Landscape at [GEOGRAPHIC_DATA] in [GEOGRAPHIC_DATA], [GEOGRAPHI…"
type textarea "Experience the breathtaking beauty of a winter evening in [GEOGRAPHIC_DATA], [G…"
type textarea "calgary-winter-landscape-dusk.jpg"
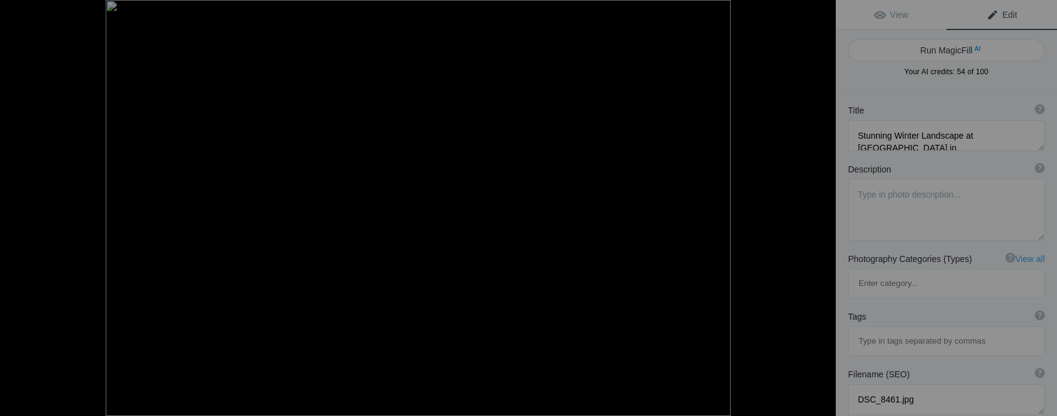
type textarea "A winter landscape in [GEOGRAPHIC_DATA], [GEOGRAPHIC_DATA], featuring a snow-co…"
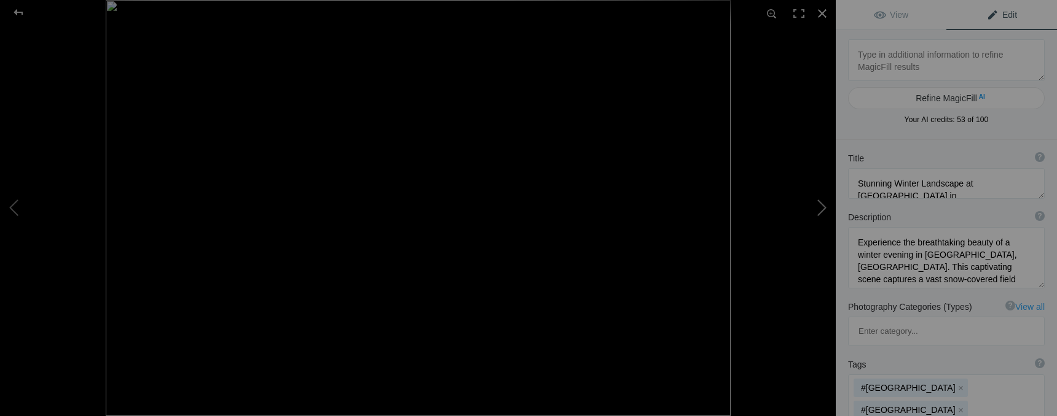
click at [816, 213] on button at bounding box center [789, 208] width 92 height 150
type textarea "[GEOGRAPHIC_DATA], [GEOGRAPHIC_DATA], [GEOGRAPHIC_DATA]"
type textarea "REH_6898.jpg"
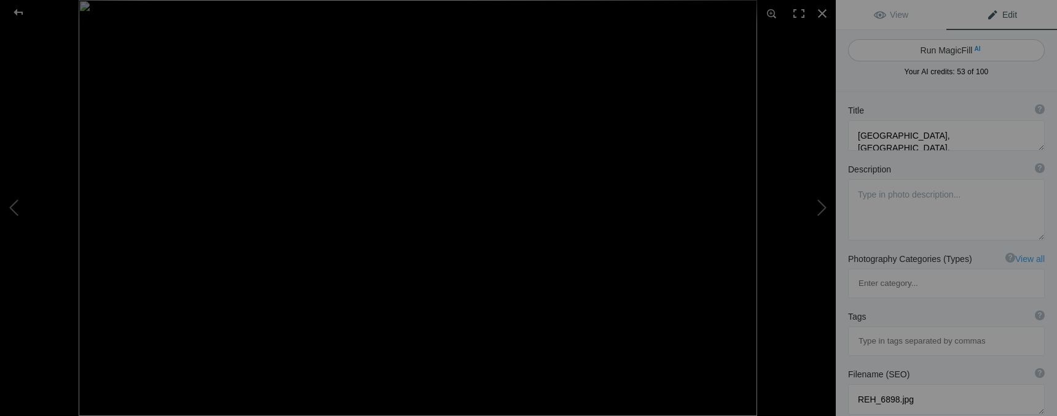
click at [974, 52] on button "Run MagicFill AI" at bounding box center [946, 50] width 197 height 22
type textarea "Serene Winter Landscape in [GEOGRAPHIC_DATA], [GEOGRAPHIC_DATA]"
type textarea "Experience the tranquil beauty of a winter landscape in [GEOGRAPHIC_DATA], [GEO…"
type textarea "calgary-winter-landscape.jpg"
type textarea "A winter landscape in [GEOGRAPHIC_DATA], [GEOGRAPHIC_DATA], featuring slender t…"
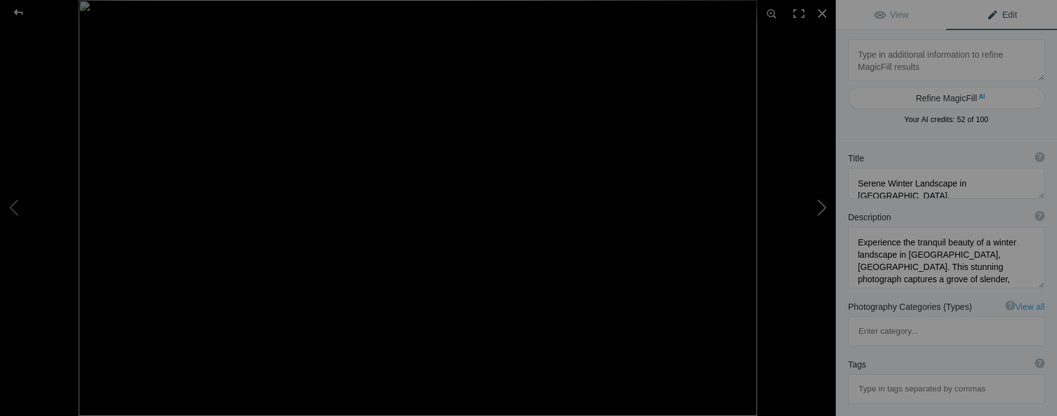
click at [824, 210] on button at bounding box center [789, 208] width 92 height 150
type textarea "La Vezere, [GEOGRAPHIC_DATA]"
type textarea "DSC_3252.jpeg"
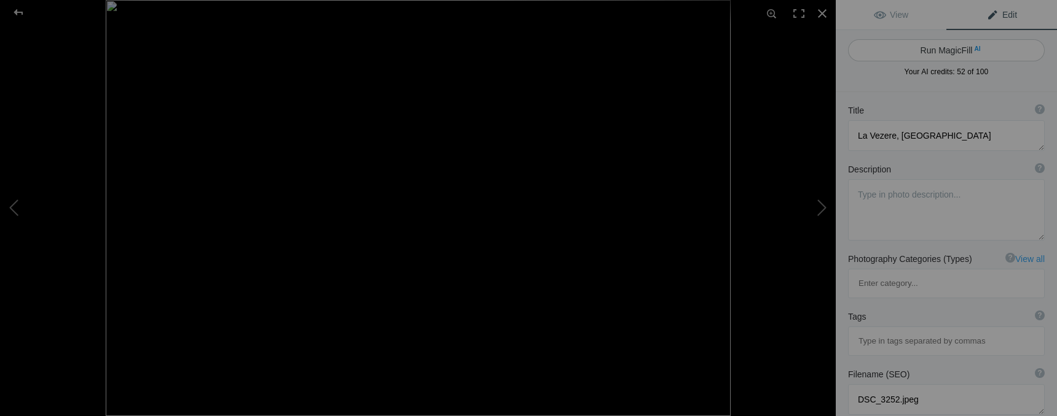
click at [969, 54] on button "Run MagicFill AI" at bounding box center [946, 50] width 197 height 22
type textarea "Scenic View of La Vezere River in France"
type textarea "Experience the tranquil beauty of La Vezere River, winding through the pictures…"
type textarea "la-vezere-river-france.jpg"
type textarea "A scenic view of La Vezere River in France, showcasing clear blue skies, lush g…"
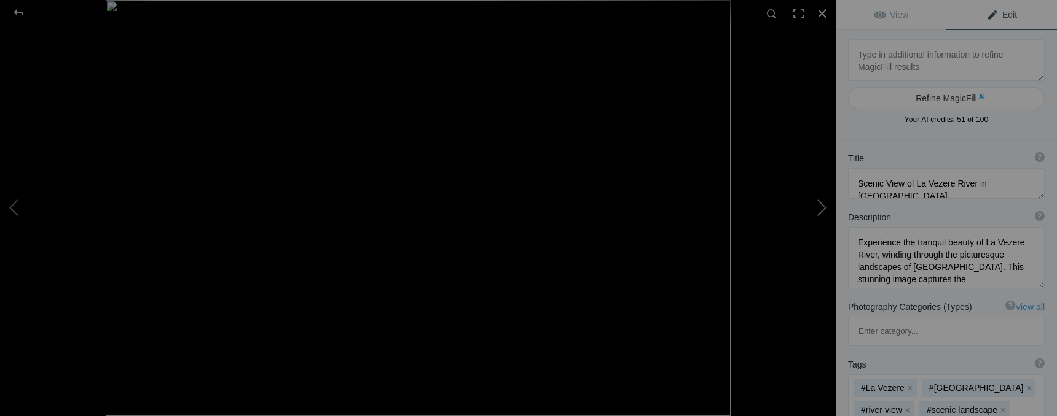
click at [819, 205] on button at bounding box center [789, 208] width 92 height 150
type textarea "La Vezere, France"
type textarea "DSC_3250.jpeg"
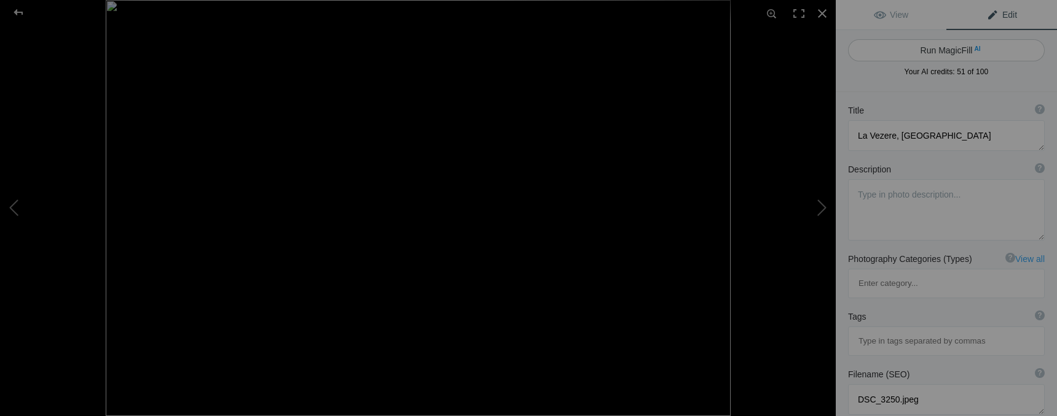
click at [987, 49] on button "Run MagicFill AI" at bounding box center [946, 50] width 197 height 22
type textarea "La Vézère River Sign in France"
type textarea "This captivating image showcases the sign for La Vézère, a picturesque river lo…"
type textarea "la-vezere-river-sign-france.jpg"
type textarea "Sign for La Vézère River in France, displayed on a stone wall with a scenic bac…"
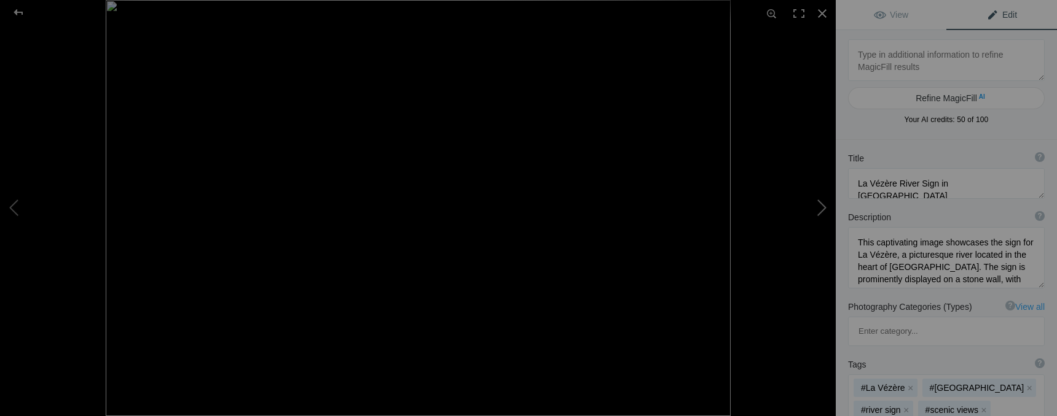
click at [827, 210] on button at bounding box center [789, 208] width 92 height 150
type textarea "La Vezere, France"
type textarea "DSC_3315.jpg"
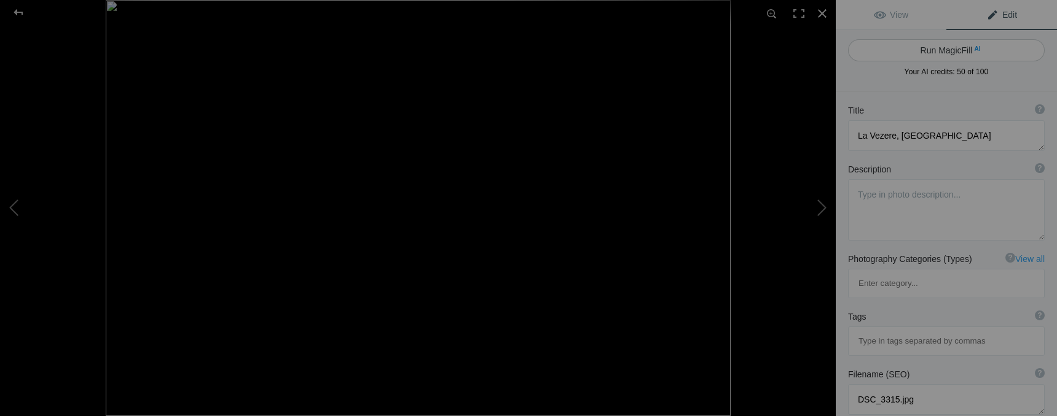
click at [974, 52] on button "Run MagicFill AI" at bounding box center [946, 50] width 197 height 22
type textarea "Scenic View of La Vezere River and Historic Bridge in France"
type textarea "Discover the picturesque beauty of La Vezere, France, where the serene river fl…"
type textarea "scenic-view-la-vezere-france.jpg"
type textarea "Scenic view of La Vezere River with a historic stone bridge and charming buildi…"
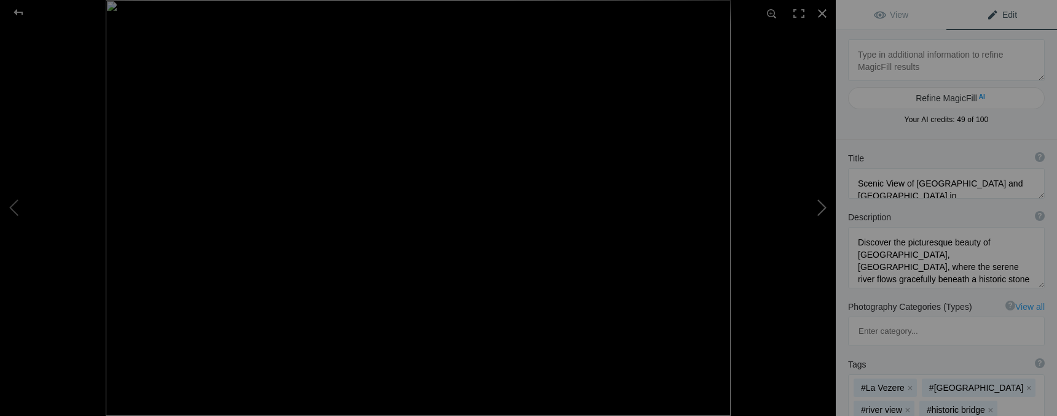
click at [825, 210] on button at bounding box center [789, 208] width 92 height 150
type textarea "Serene Mountain Lake in Missoula, Montana with Reflections in Spring"
type textarea "A breathtaking view of a tranquil lake in Missoula, Montana, surrounded by maje…"
type textarea "serene-mountain-lake-missoula-montana-spring-reflections.jpg"
type textarea "A tranquil mountain lake in Missoula, Montana, reflecting golden willow trees a…"
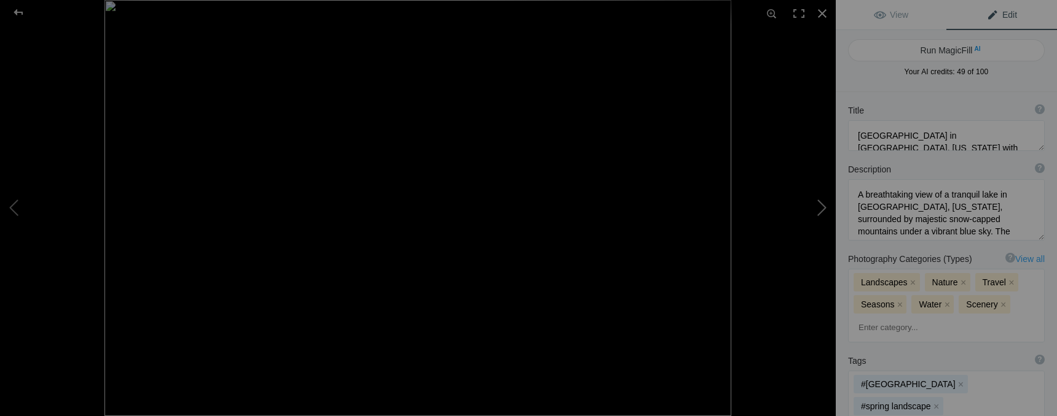
click at [816, 205] on button at bounding box center [789, 208] width 92 height 150
type textarea "La Vezere, France"
type textarea "DSC_3295.jpg"
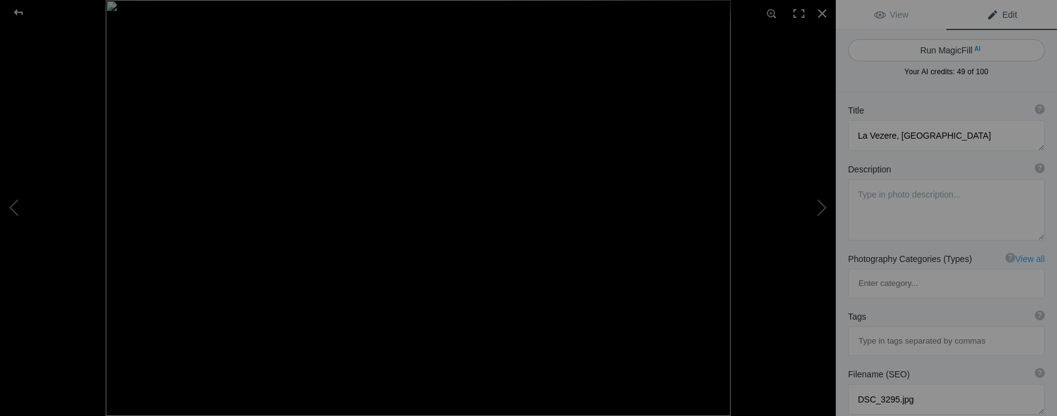
click at [974, 52] on span "AI" at bounding box center [977, 48] width 6 height 9
type textarea "Scenic View of La Vezere River in France"
type textarea "Experience the tranquil beauty of La Vezere, a picturesque village nestled alon…"
type textarea "la-vezere-river-france.jpg"
type textarea "Scenic view of La Vezere village along the river, featuring charming stone hous…"
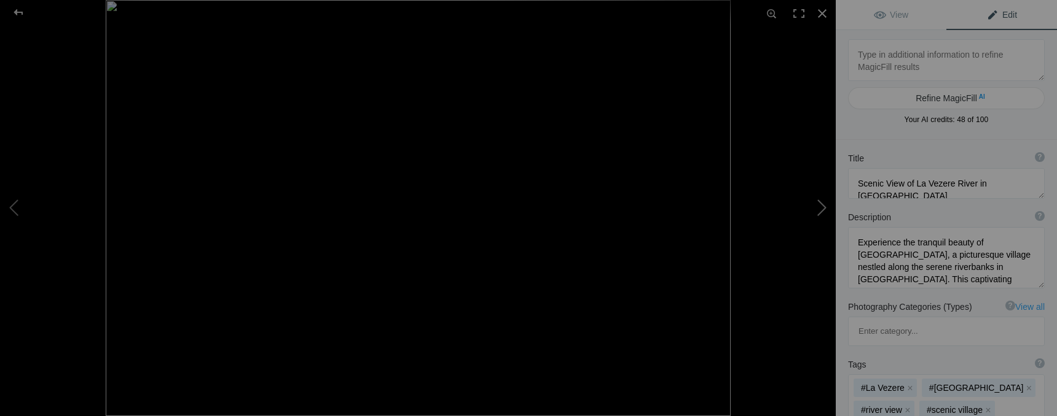
click at [816, 206] on button at bounding box center [789, 208] width 92 height 150
type textarea "La Vezere, France"
type textarea "DSC_3348.jpg"
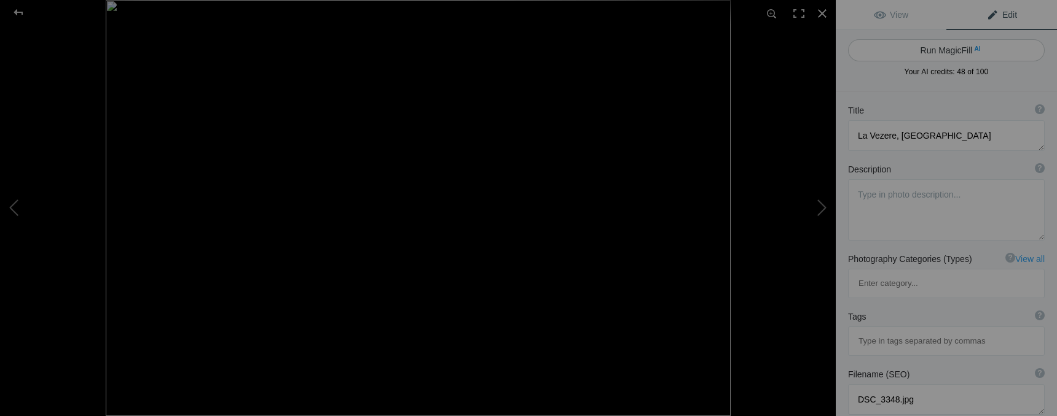
click at [952, 54] on button "Run MagicFill AI" at bounding box center [946, 50] width 197 height 22
type textarea "Scenic View of La Vezere River in France"
type textarea "Discover the picturesque charm of La Vezere, France, where the serene river flo…"
type textarea "la-vezere-river-france.jpg"
type textarea "A scenic view of the La Vezere River in France, featuring a historic bridge and…"
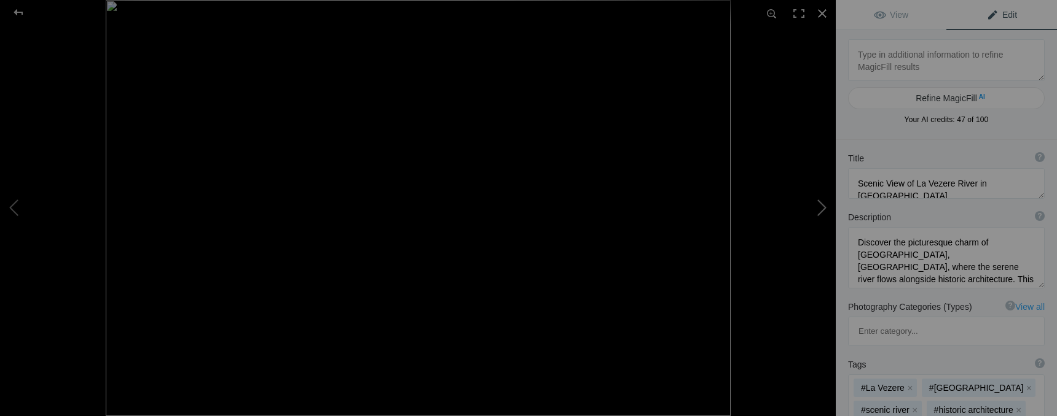
click at [818, 211] on button at bounding box center [789, 208] width 92 height 150
type textarea "Stunning View of Kicker Rock, Galapagos Islands"
type textarea "This breathtaking image showcases Kicker Rock, a prominent geological formation…"
type textarea "stunning-view-of-kicker-rock-galapagos.jpg"
type textarea "A stunning view of Kicker Rock in the Galapagos Islands, featuring towering cli…"
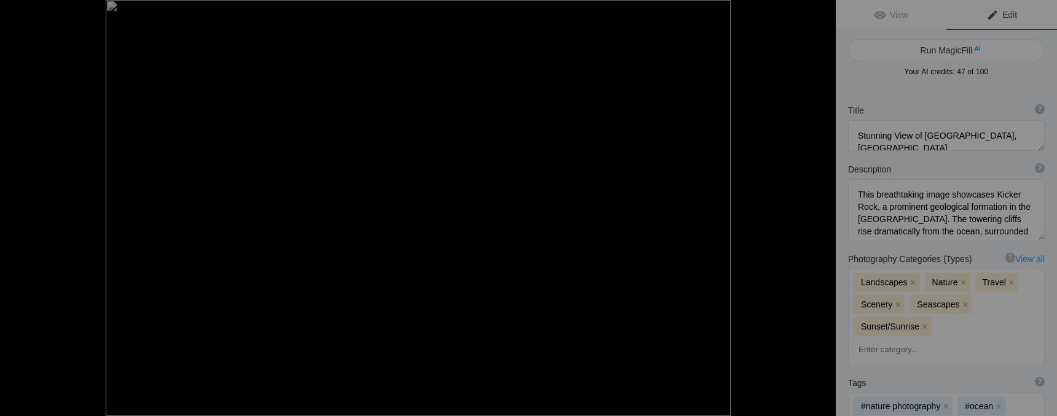
click at [818, 211] on button at bounding box center [789, 208] width 92 height 150
type textarea "Stunning Coastal Landscape of Bartolomé Island, Galápagos"
type textarea "A breathtaking view of Bartolomé Island in the Galápagos archipelago, showcasin…"
type textarea "bartolome-island-galapagos-coastal-landscape.jpg"
type textarea "A panoramic view of Bartolomé Island in the Galápagos, featuring turquoise wate…"
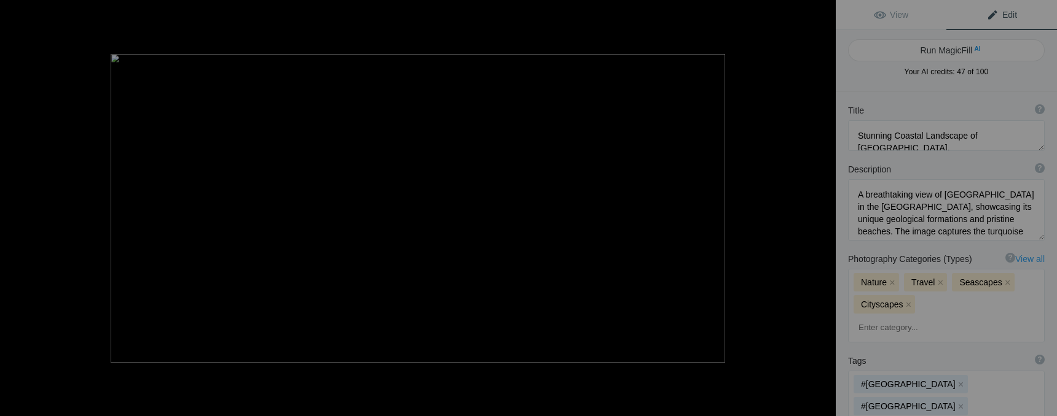
click at [818, 211] on button at bounding box center [789, 208] width 92 height 150
type textarea "Kenai Fjords National Park, Alaska"
type textarea "IMG_5773.jpeg"
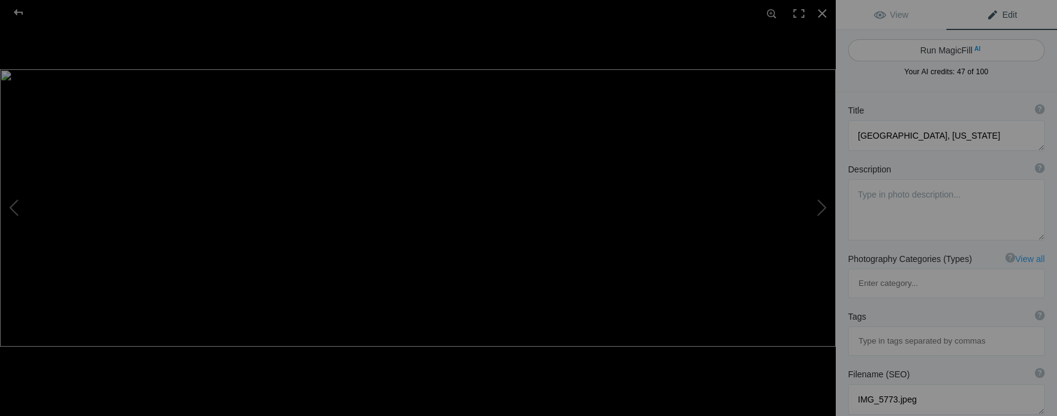
click at [959, 52] on button "Run MagicFill AI" at bounding box center [946, 50] width 197 height 22
type textarea "Stunning Glacial Landscape at Kenai Fjords National Park, Alaska"
type textarea "Experience the breathtaking beauty of Kenai Fjords National Park in Alaska, whe…"
type textarea "kenai-fjords-national-park-glacier.jpg"
type textarea "Panoramic view of glaciers and mountains at Kenai Fjords National Park, Alaska,…"
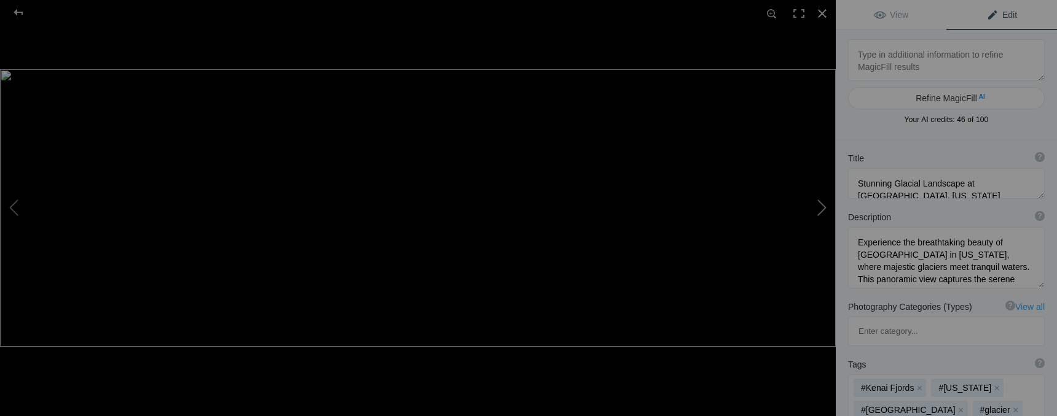
click at [816, 206] on button at bounding box center [789, 208] width 92 height 150
type textarea "Kenai Fjords National Park, Alaska"
type textarea "IMG_5781.jpeg"
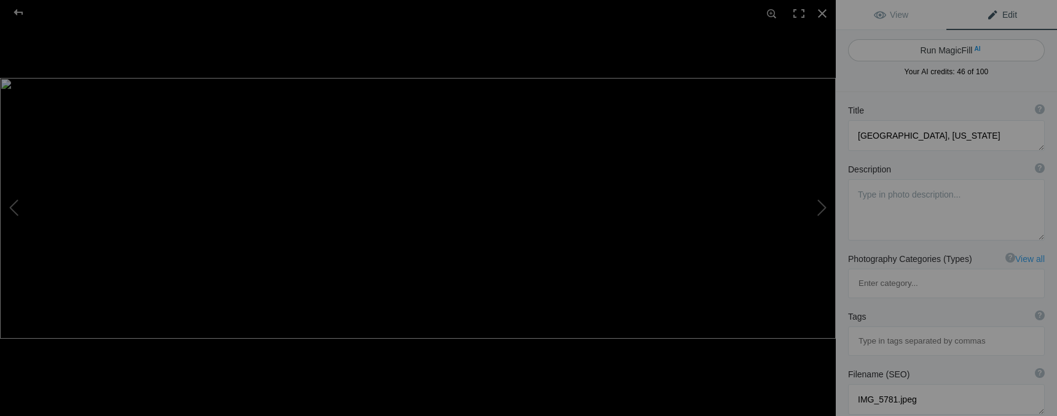
click at [952, 54] on button "Run MagicFill AI" at bounding box center [946, 50] width 197 height 22
type textarea "Stunning Coastal Cliffs of Kenai Fjords National Park, Alaska"
type textarea "Experience the breathtaking beauty of Kenai Fjords National Park in Alaska, whe…"
type textarea "kenai-fjords-national-park-coastal-cliffs.jpg"
type textarea "Coastal cliffs of Kenai Fjords National Park in Alaska, showcasing lush greener…"
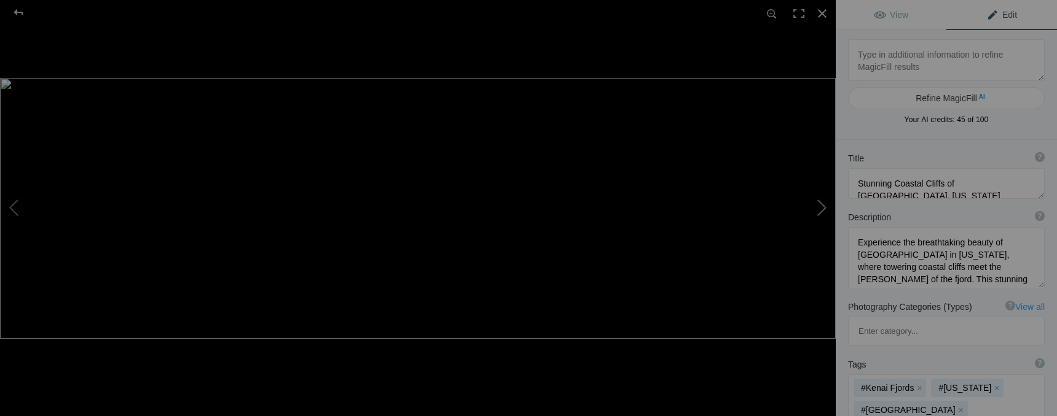
click at [820, 210] on button at bounding box center [789, 208] width 92 height 150
type textarea "Puente Visego, Spain"
type textarea "51679078467_0ef8b74ece_o.jpg"
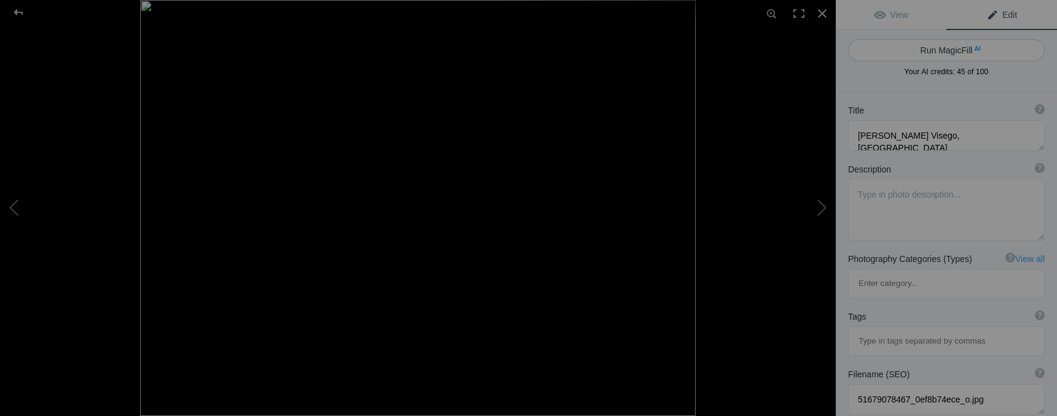
click at [965, 49] on button "Run MagicFill AI" at bounding box center [946, 50] width 197 height 22
type textarea "Breathtaking View of Puente Visego, Spain: Nature and Landscape"
type textarea "Experience the stunning beauty of Puente Visego, Spain, where lush green valley…"
type textarea "puente-visego-landscape.jpg"
type textarea "Scenic view of Puente Visego, Spain, showcasing green valleys, rolling hills, a…"
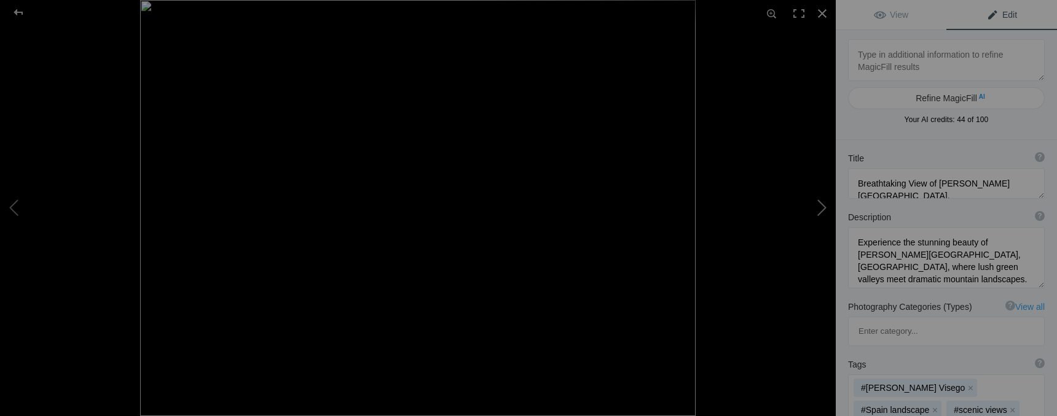
click at [821, 205] on button at bounding box center [789, 208] width 92 height 150
type textarea "Mauna Kea Observatories, Hawaii"
type textarea "51697285889_f9d8e1436c_o.jpg"
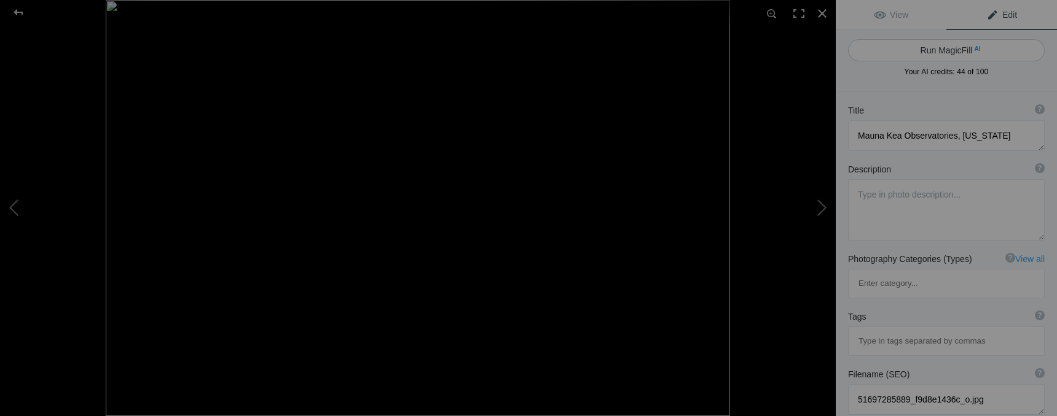
click at [959, 47] on button "Run MagicFill AI" at bounding box center [946, 50] width 197 height 22
type textarea "Stunning Mauna Kea Observatories at Twilight, Hawaii"
type textarea "Experience the breathtaking beauty of the Mauna Kea Observatories, perched high…"
type textarea "mauna-kea-observatories-twilight.jpg"
type textarea "Mauna Kea Observatories at twilight, showcasing the domes against a cloudy sky …"
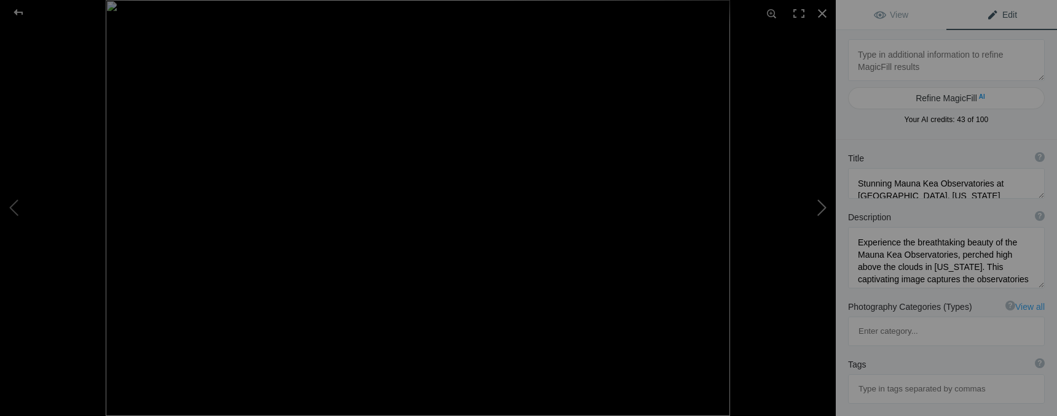
click at [818, 206] on button at bounding box center [789, 208] width 92 height 150
type textarea "Kicker Rock, Galapagos"
type textarea "51398359733_2d48cacdbb_o.jpg"
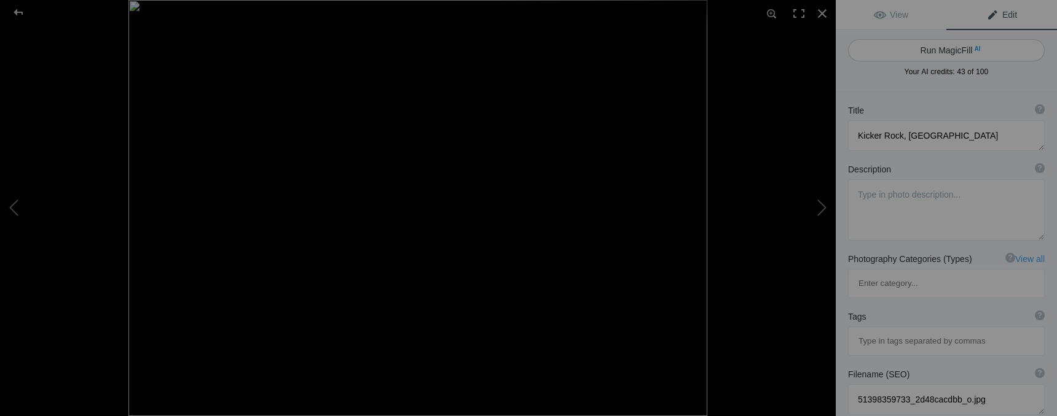
click at [963, 53] on button "Run MagicFill AI" at bounding box center [946, 50] width 197 height 22
type textarea "Kicker Rock: A Majestic Landmark of the Galapagos Islands"
type textarea "Kicker Rock, also known as León Dormido, is an iconic geological formation loca…"
type textarea "kicker-rock-galapagos.jpg"
type textarea "A view of Kicker Rock, a prominent geological formation in the Galapagos Island…"
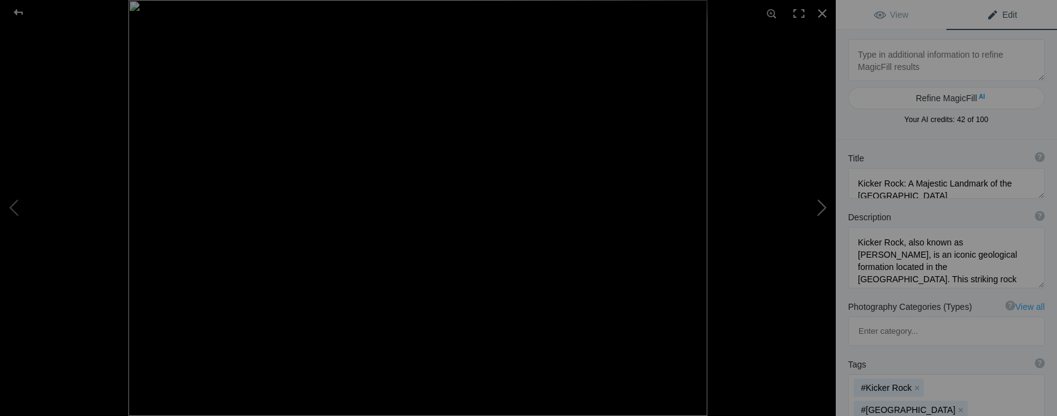
click at [815, 202] on button at bounding box center [789, 208] width 92 height 150
type textarea "Crete Harbor, Greece"
type textarea "REH_8269.jpg"
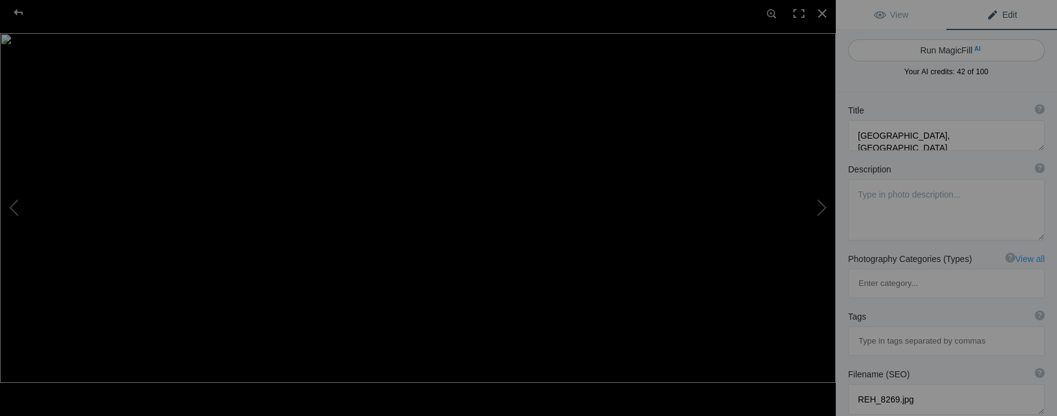
click at [965, 53] on button "Run MagicFill AI" at bounding box center [946, 50] width 197 height 22
type textarea "Stunning Sunset Over Crete Harbor, Greece"
type textarea "Experience the breathtaking beauty of Crete Harbor as the sun sets behind the m…"
type textarea "crete-harbor-sunset.jpg"
type textarea "A stunning sunset view of Crete Harbor, Greece, with vibrant lights reflecting …"
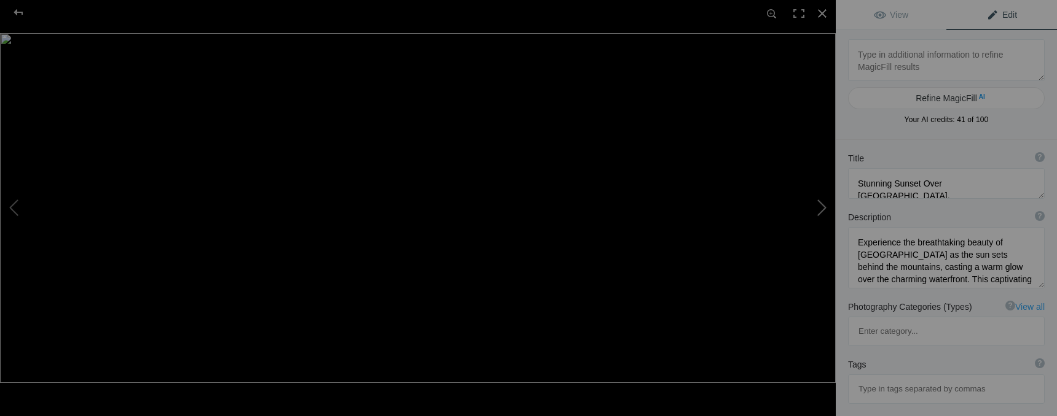
click at [824, 203] on button at bounding box center [789, 208] width 92 height 150
type textarea "Penticton, BC, Canada"
type textarea "DSC_8545.jpg"
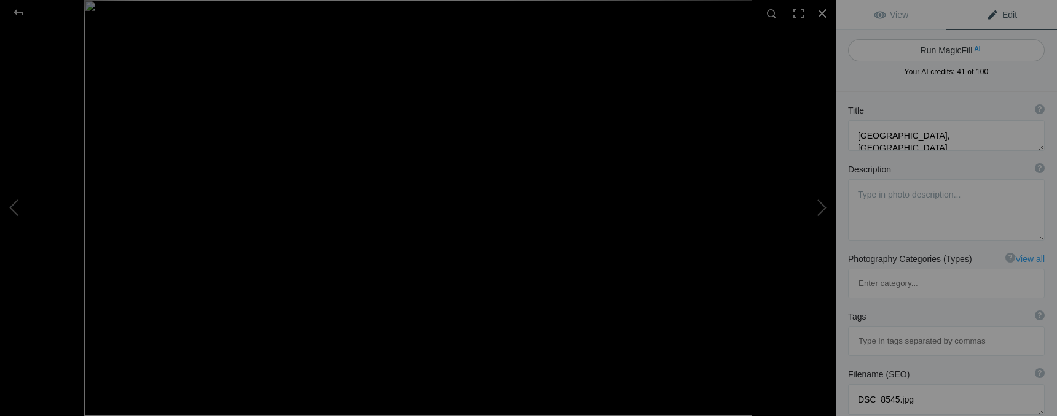
click at [965, 52] on button "Run MagicFill AI" at bounding box center [946, 50] width 197 height 22
type textarea "Serene Reflections of Penticton, BC: A Stunning Lakeside View"
type textarea "Experience the breathtaking beauty of Penticton, British Columbia, where the tr…"
type textarea "penticton-bc-lakeside-reflection.jpg"
type textarea "A serene lakeside view in Penticton, BC, featuring calm waters reflecting the s…"
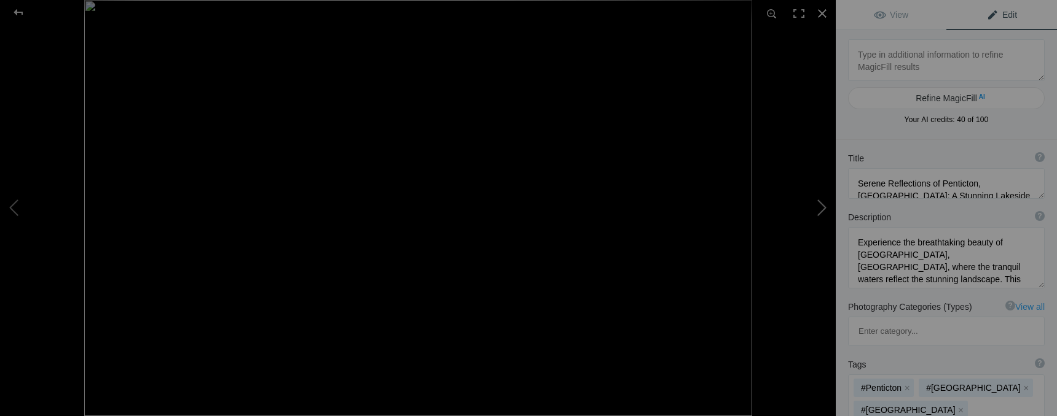
click at [822, 213] on button at bounding box center [789, 208] width 92 height 150
type textarea "Stunning View of Crater Lake National Park with Wizard Island"
type textarea "A breathtaking panoramic view of Crater Lake National Park, showcasing the deep…"
type textarea "crater-lake-national-park-wizard-island.jpg"
type textarea "Panoramic view of Crater Lake National Park featuring Wizard Island surrounded …"
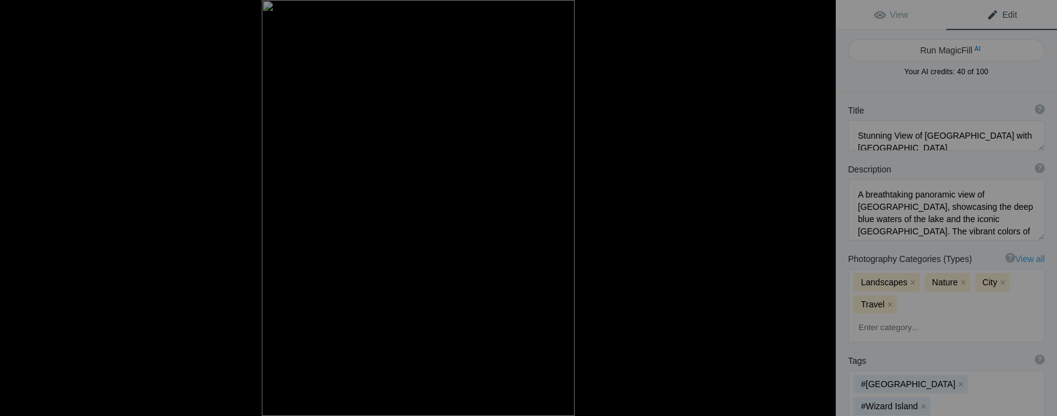
click at [822, 213] on button at bounding box center [789, 208] width 92 height 150
type textarea "A breathtaking view of Crater Lake National Park, showcasing the vibrant blue w…"
type textarea "crater-lake-wizard-island-view.jpg"
type textarea "A panoramic view of Crater Lake National Park featuring Wizard Island surrounde…"
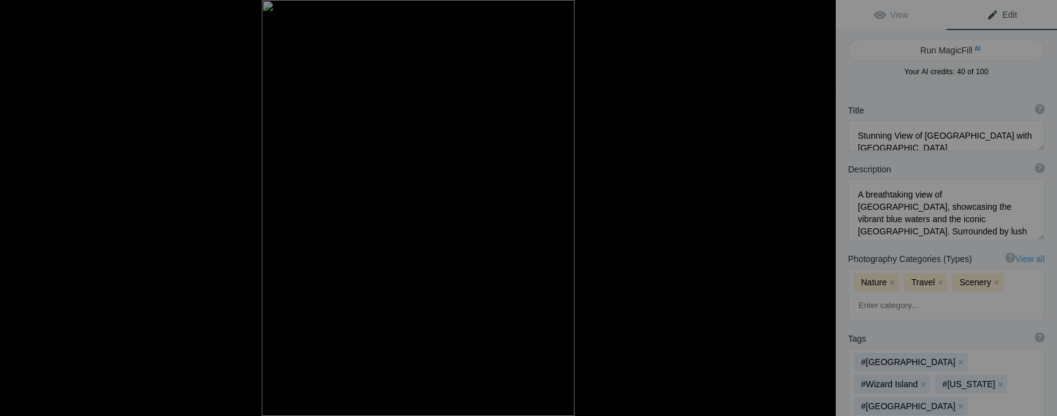
click at [822, 213] on button at bounding box center [789, 208] width 92 height 150
type textarea "Scenic Washington State Ferry at Sunset"
type textarea "Experience the tranquil beauty of a Washington State Ferry as it rests at the d…"
type textarea "washington-state-ferry-sunset.jpg"
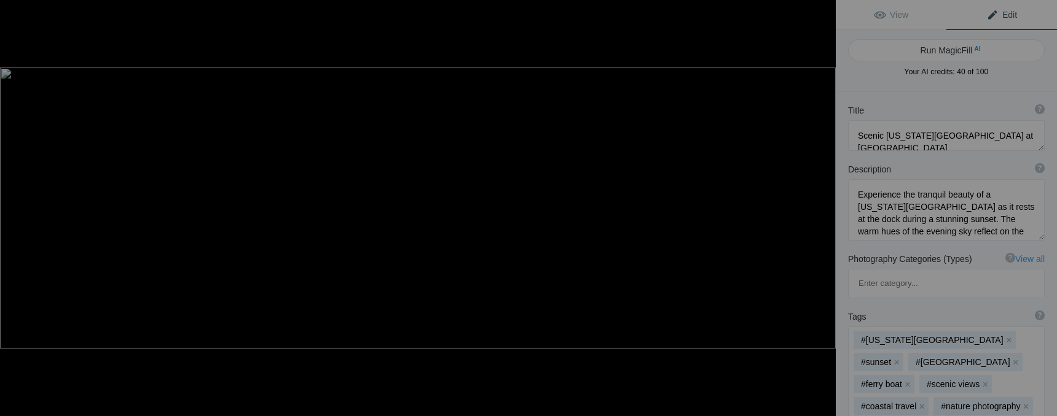
click at [822, 213] on button at bounding box center [789, 208] width 92 height 150
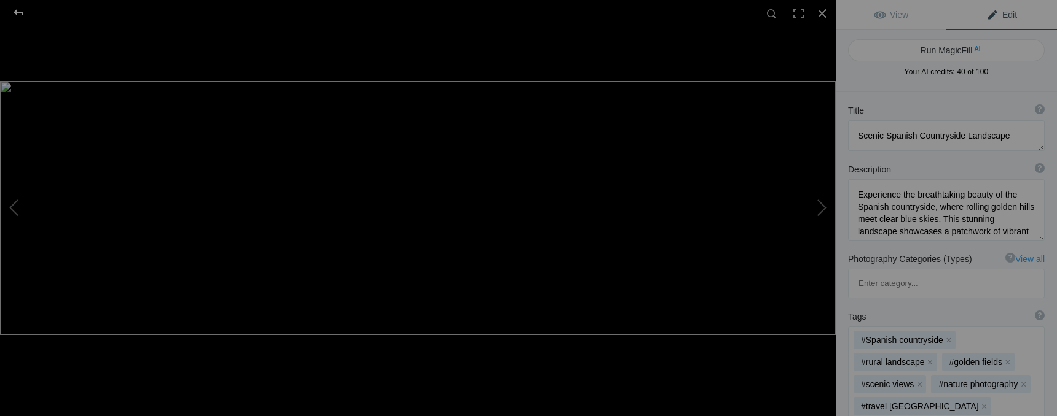
click at [15, 12] on div at bounding box center [18, 12] width 44 height 25
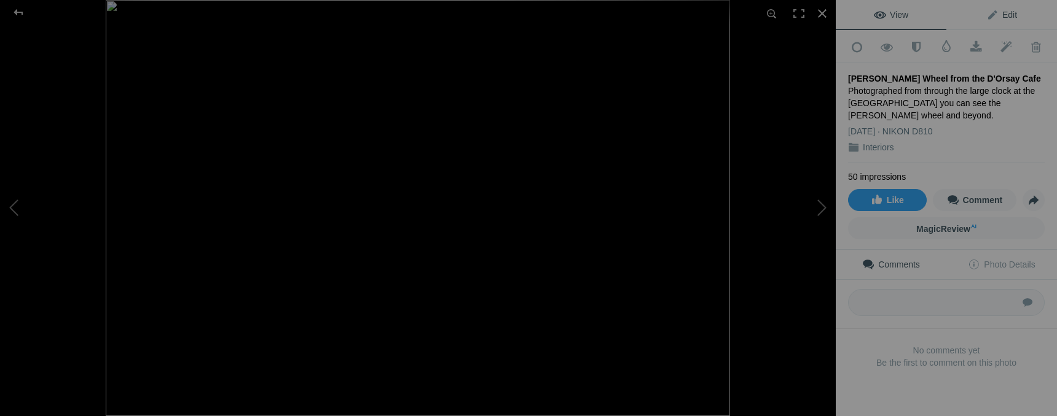
click at [997, 12] on span "Edit" at bounding box center [1001, 15] width 31 height 10
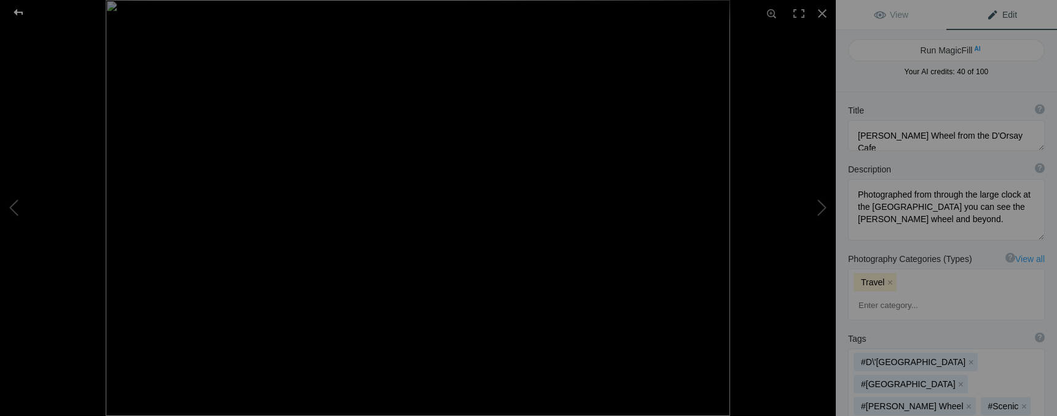
click at [14, 14] on div at bounding box center [18, 12] width 44 height 25
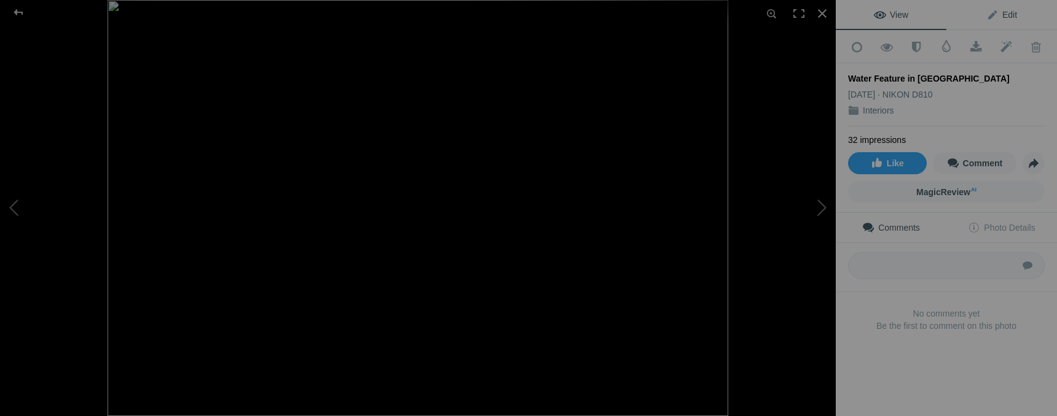
click at [993, 11] on span "Edit" at bounding box center [1001, 15] width 31 height 10
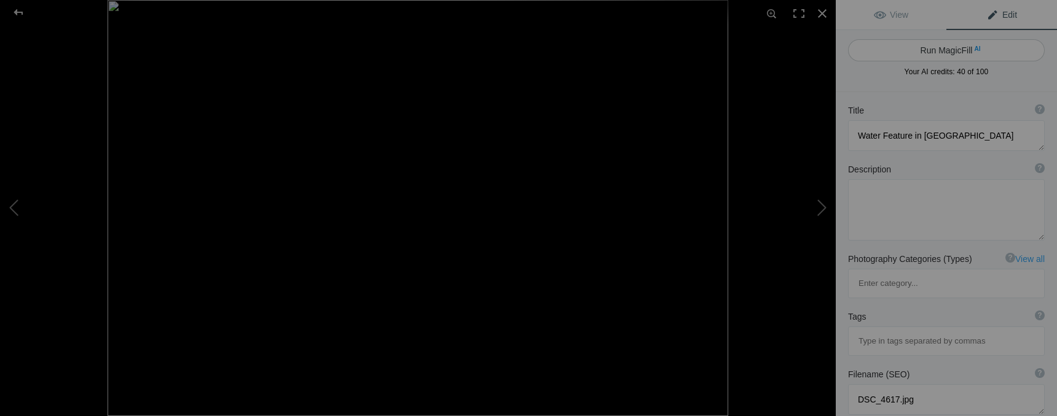
click at [972, 55] on button "Run MagicFill AI" at bounding box center [946, 50] width 197 height 22
type textarea "Historic Water Feature with Lion Heads in [GEOGRAPHIC_DATA]"
type textarea "This captivating image showcases a historic water feature in [GEOGRAPHIC_DATA],…"
type textarea "historic-water-feature-lion-heads-[GEOGRAPHIC_DATA]jpg"
type textarea "A historic water feature in [GEOGRAPHIC_DATA] with two lion head spouts, surrou…"
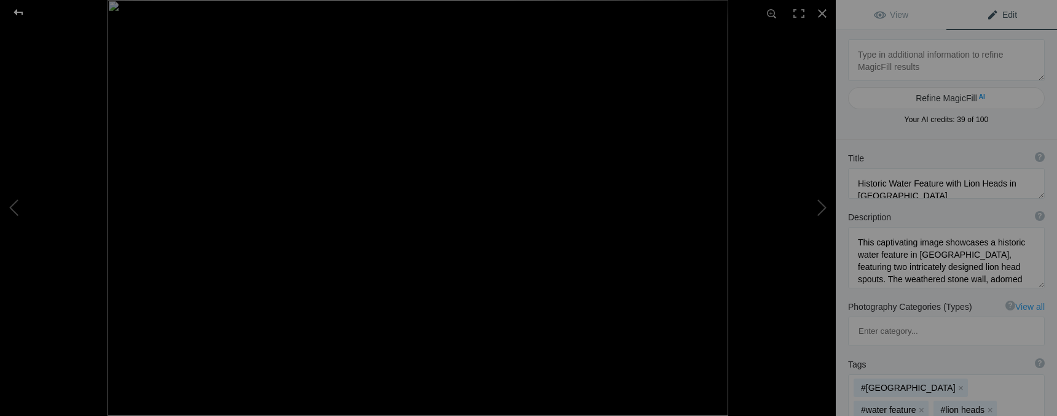
click at [18, 12] on div at bounding box center [18, 12] width 44 height 25
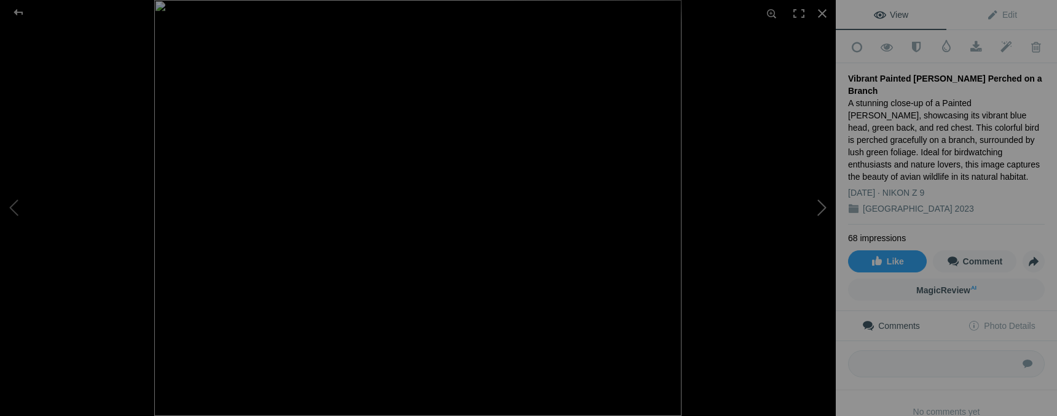
click at [820, 211] on button at bounding box center [789, 208] width 92 height 150
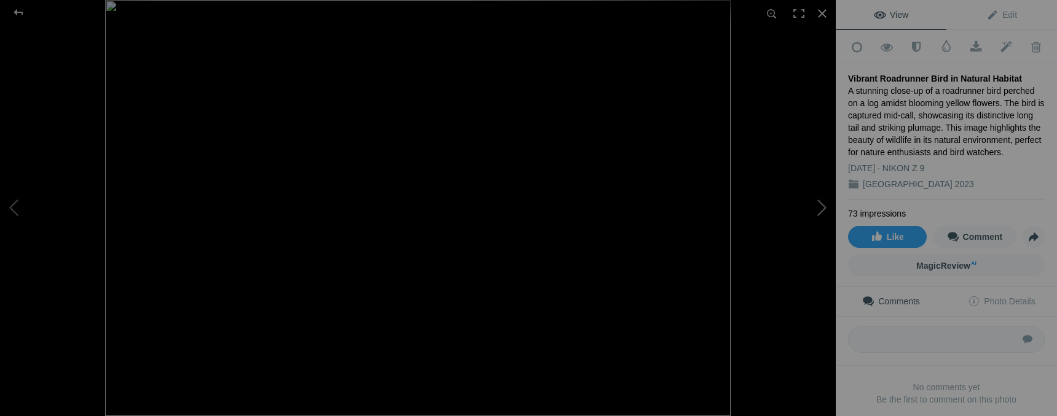
click at [820, 211] on button at bounding box center [789, 208] width 92 height 150
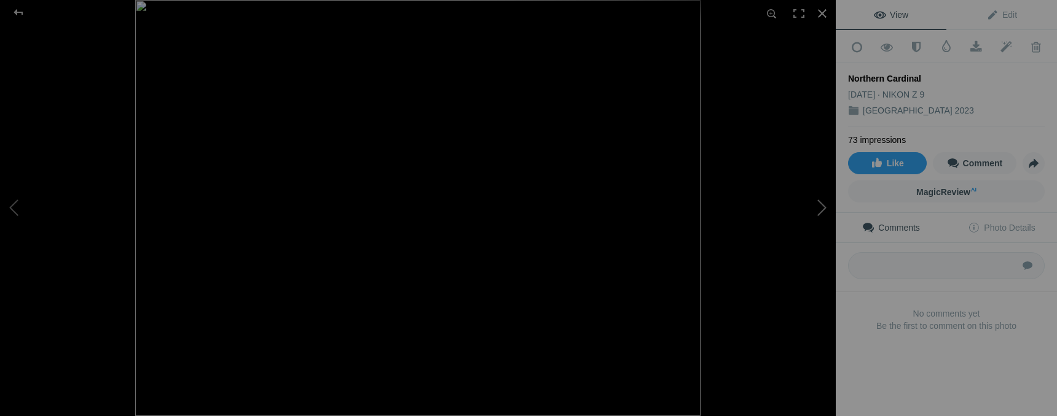
click at [820, 211] on button at bounding box center [789, 208] width 92 height 150
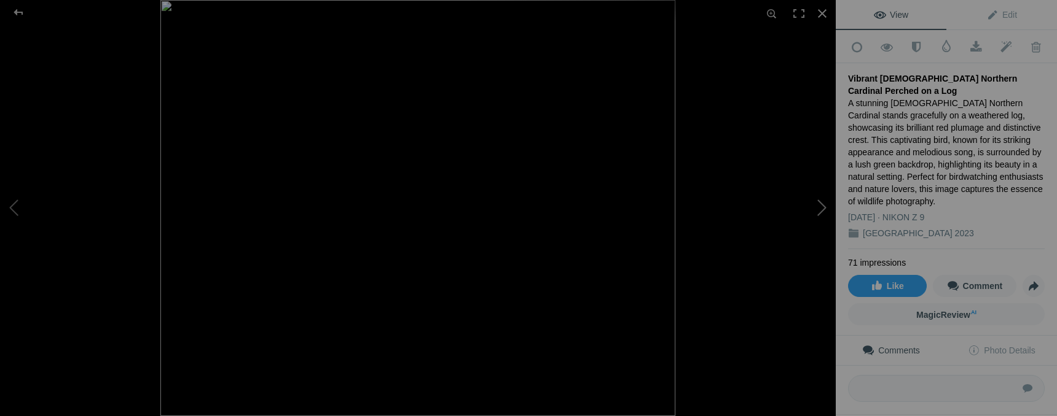
click at [820, 211] on button at bounding box center [789, 208] width 92 height 150
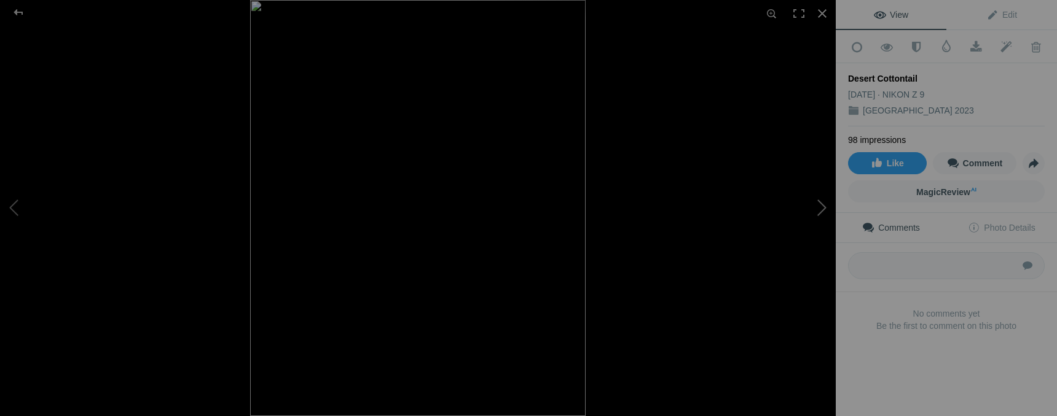
click at [820, 211] on button at bounding box center [789, 208] width 92 height 150
click at [992, 17] on span "Edit" at bounding box center [1001, 15] width 31 height 10
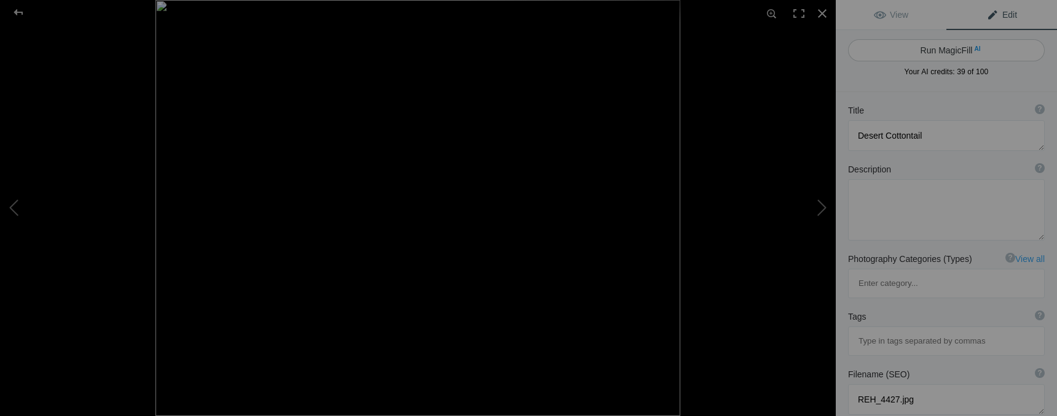
click at [948, 52] on button "Run MagicFill AI" at bounding box center [946, 50] width 197 height 22
type textarea "Desert Cottontail Rabbits in Action"
type textarea "This captivating image showcases two Desert Cottontail rabbits in their natural…"
type textarea "desert-cottontail-rabbits-action.jpg"
type textarea "Two Desert Cottontail rabbits in a desert setting; one is jumping while the oth…"
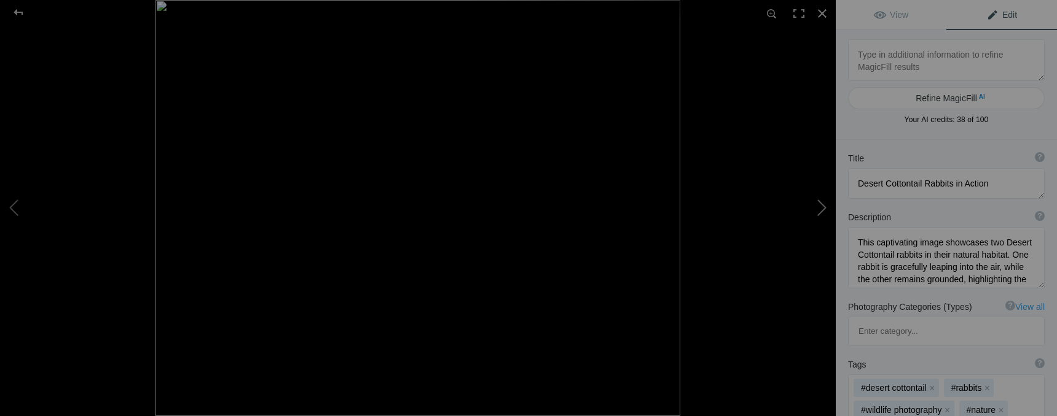
click at [822, 206] on button at bounding box center [789, 208] width 92 height 150
type textarea "Desert Cottontail Rabbit in Natural Desert Habitat"
type textarea "This stunning image features a Desert Cottontail rabbit, known for its distinct…"
type textarea "desert-cottontail-rabbit-natural-habitat.jpg"
type textarea "A Desert Cottontail rabbit crouching on sandy ground in its natural desert habi…"
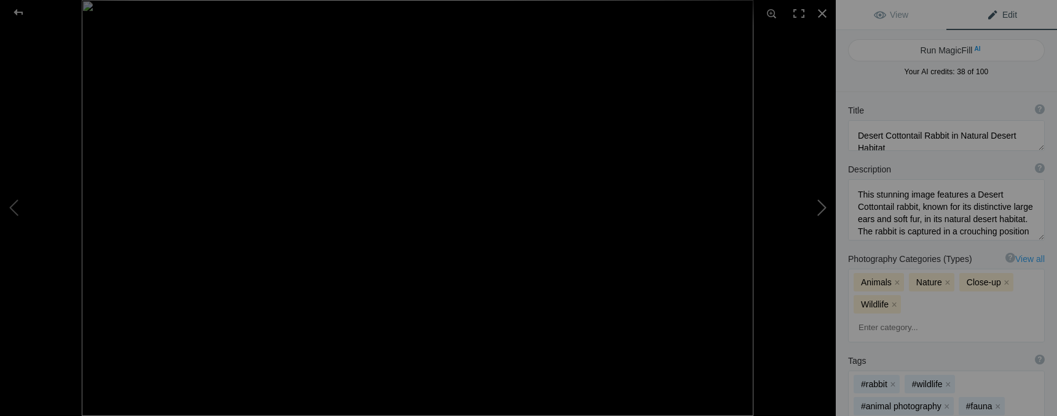
click at [822, 206] on button at bounding box center [789, 208] width 92 height 150
type textarea "Desert Cottontails in Action"
type textarea "A dynamic capture of desert cottontails showcasing their agility and natural be…"
type textarea "desert-cottontails-in-action.jpg"
type textarea "Two desert cottontails leaping through a sandy landscape, demonstrating their a…"
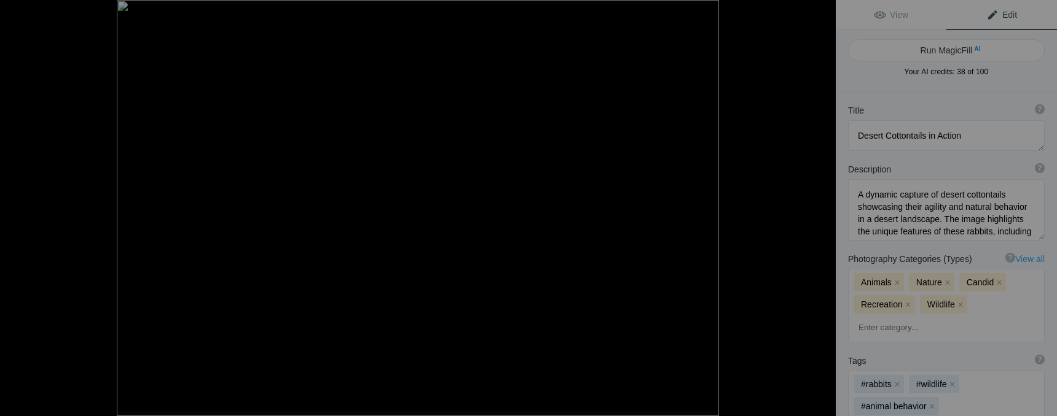
click at [822, 206] on button at bounding box center [789, 208] width 92 height 150
type textarea "Pair of Black-Bellied Whistling Ducks in Natural Habitat"
type textarea "This captivating image features a pair of Black-Bellied Whistling Ducks standin…"
type textarea "black-bellied-whistling-ducks-natural-habitat.jpg"
type textarea "A pair of Black-Bellied Whistling Ducks standing in a natural setting, showcasi…"
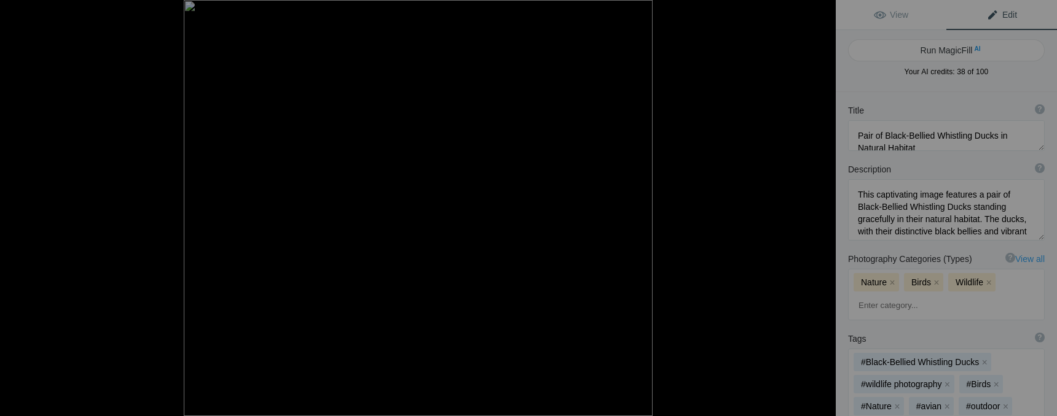
click at [822, 206] on button at bounding box center [789, 208] width 92 height 150
type textarea "Brown Thrasher Drinking Water at Sunset"
type textarea "A stunning close-up of a Brown Thrasher (Toxostoma rufum) as it gracefully drin…"
type textarea "brown-thrasher-drinking-water.jpg"
type textarea "A Brown Thrasher bird drinking water from a puddle, showcasing its detailed bro…"
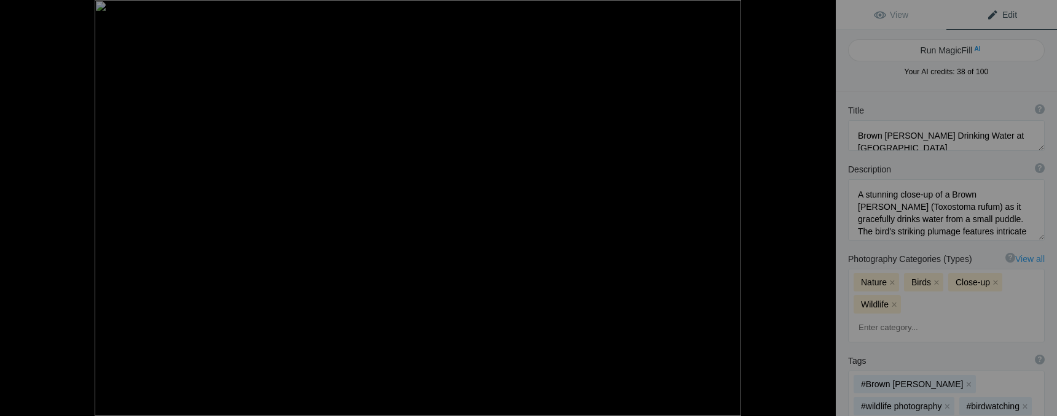
click at [822, 206] on button at bounding box center [789, 208] width 92 height 150
type textarea "Crested Caracara in Flight: A Striking Wildlife Photograph"
type textarea "This stunning image captures a Crested Caracara soaring through the sky, showca…"
type textarea "crested-caracara-in-flight.jpg"
type textarea "A Crested Caracara flying with its wings spread wide, displaying its unique cre…"
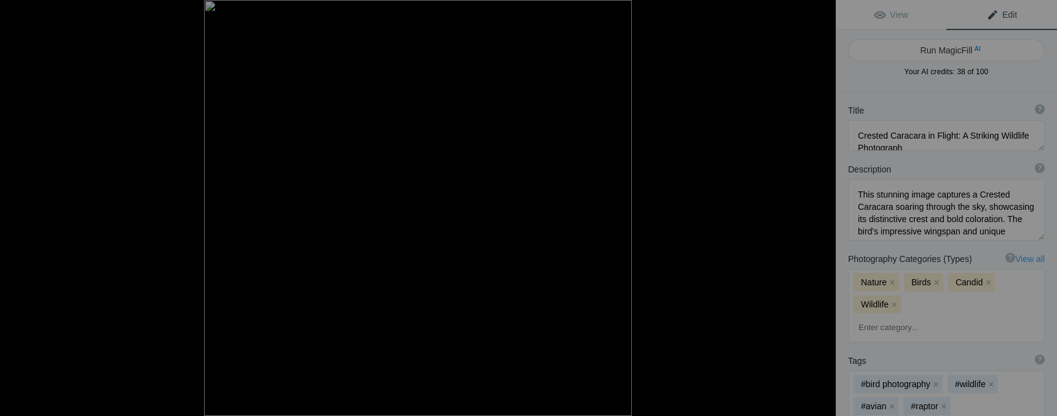
click at [822, 206] on button at bounding box center [789, 208] width 92 height 150
type textarea "Majestic Crested Caracara in Flight Over a Branch"
type textarea "A stunning image of a Crested Caracara, showcasing its impressive wingspan as i…"
type textarea "A Crested Caracara preparing to take flight from a branch, displaying its wings…"
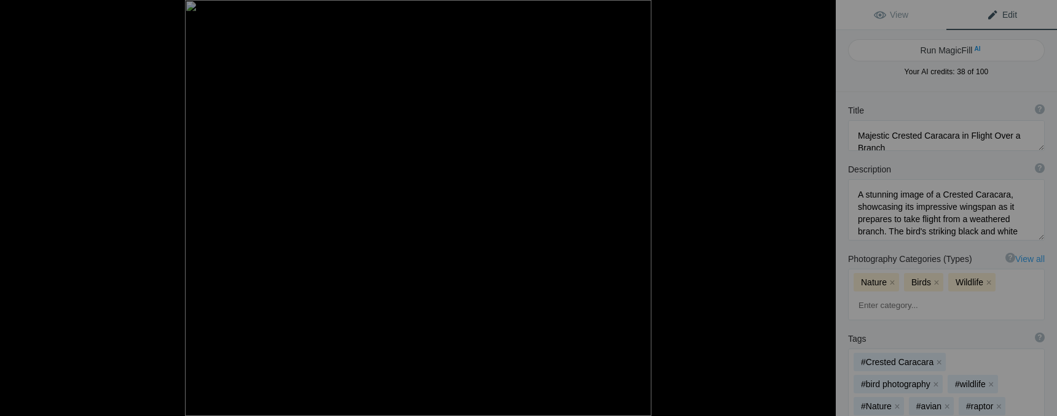
type textarea "Crested Caracara in Majestic Display"
type textarea "This captivating image features a Crested Caracara, a remarkable bird of prey k…"
type textarea "crested-caracara-majestic-display.jpg"
type textarea "A Crested Caracara with outstretched wings perched on a branch, displaying its …"
click at [822, 206] on button at bounding box center [789, 208] width 92 height 150
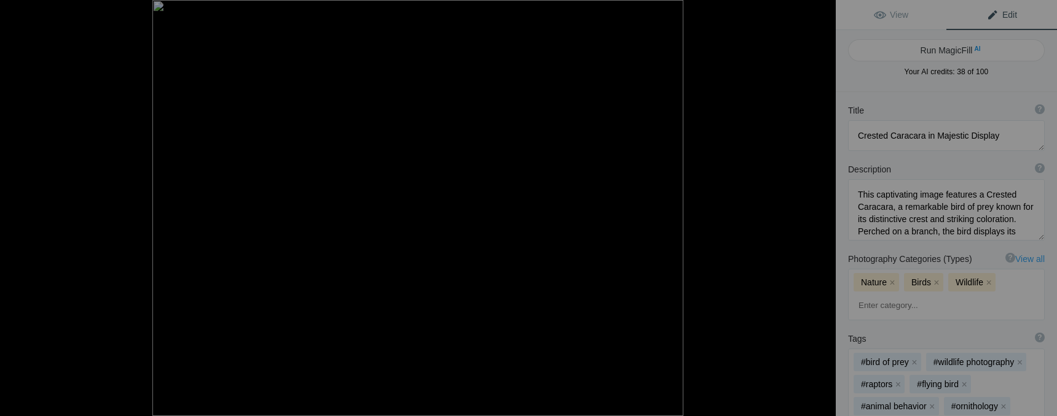
type textarea "Crested Caracara"
type textarea "REH_0802.jpeg"
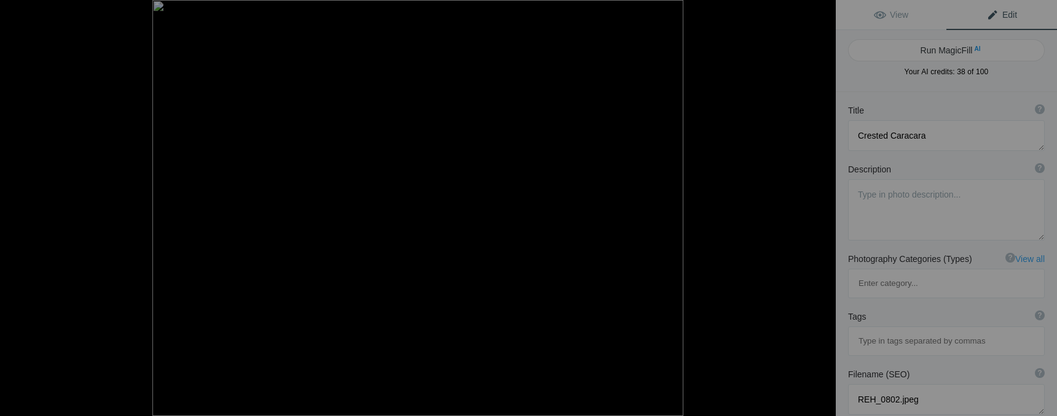
click at [822, 206] on button at bounding box center [789, 208] width 92 height 150
type textarea "Desert Ground Squirrel Drinking Water"
type textarea "This detailed close-up image features a desert ground squirrel, known for its u…"
type textarea "desert-ground-squirrel-drinking-water.jpg"
type textarea "A close-up of a desert ground squirrel drinking water, highlighting its striped…"
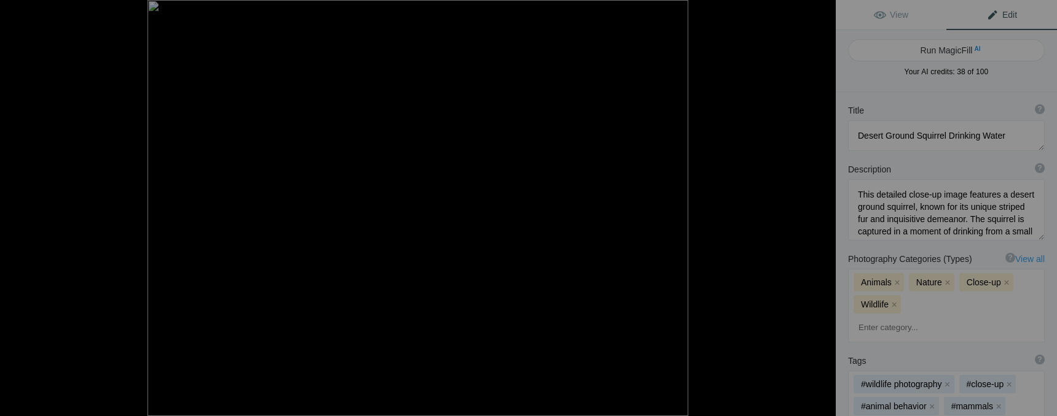
click at [822, 206] on button at bounding box center [789, 208] width 92 height 150
type textarea "Bobwhite Hen foraging in the Grass"
type textarea "This image features a Bobwhite hen, a small, ground-dwelling bird known for its…"
type textarea "bobwhite-hen-foraging-grass.jpg"
type textarea "A Bobwhite hen foraging in the grass, displaying its mottled brown and white fe…"
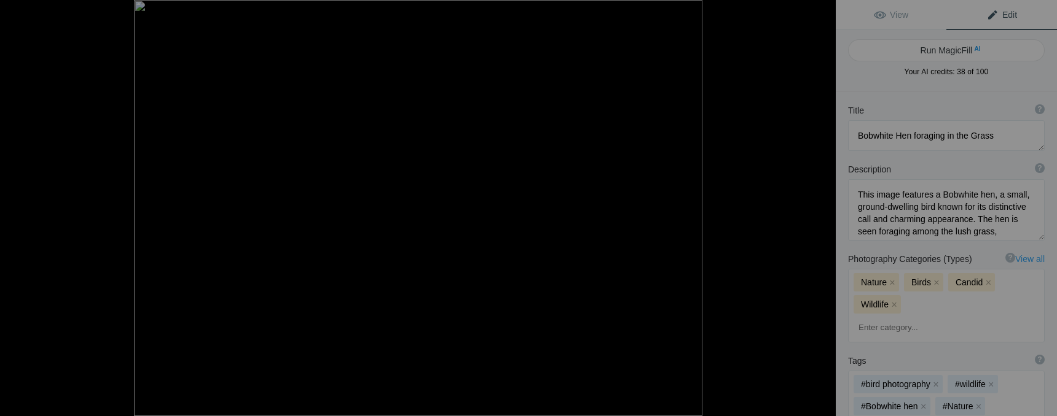
click at [822, 206] on button at bounding box center [789, 208] width 92 height 150
type textarea "Bobwhite Quail Drinking Water in Natural Habitat"
type textarea "A Bobwhite quail bends down to drink water from a small puddle in its natural h…"
type textarea "bobwhite-quail-drinking-water-natural-habitat.jpg"
type textarea "A Bobwhite quail drinking water from a puddle in its natural habitat, showcasin…"
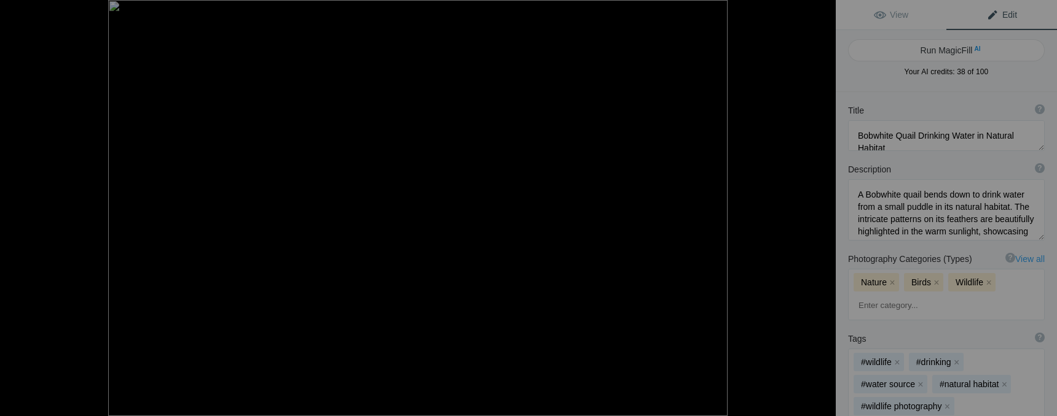
click at [822, 206] on button at bounding box center [789, 208] width 92 height 150
type textarea "Desert Ground Squirrel Drinking Water"
type textarea "A striking image of a Desert Ground Squirrel bending down to drink from a shall…"
type textarea "desert-ground-squirrel-drinking-water.jpg"
type textarea "A Desert Ground Squirrel drinking water from a pond, with its reflection visibl…"
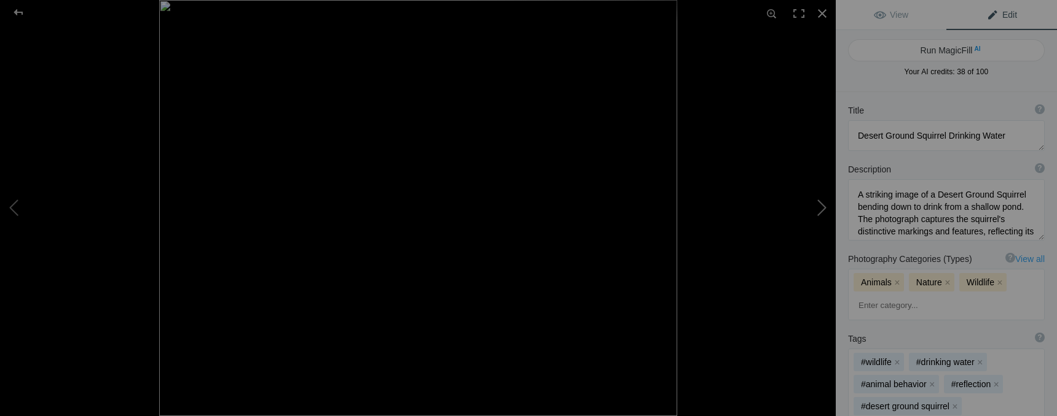
click at [823, 211] on button at bounding box center [789, 208] width 92 height 150
type textarea "Vibrant Painted Bunting Perched on a Branch"
type textarea "This stunning image captures a Painted Bunting, a colorful songbird known for i…"
type textarea "vibrant-painted-bunting-perched-on-branch.jpg"
type textarea "A Painted Bunting perched on a green branch, displaying its vibrant blue head, …"
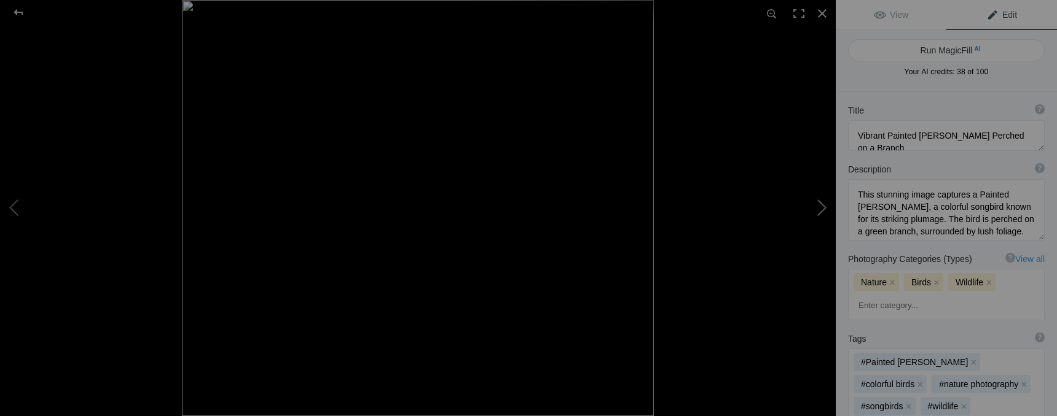
click at [823, 211] on button at bounding box center [789, 208] width 92 height 150
type textarea "Javelina Walking Through Natural Habitat"
type textarea "A javelina, also known as a collared peccary, strides confidently through its n…"
type textarea "javelina-walking-natural-habitat.jpg"
type textarea "A javelina walking through its natural habitat, showcasing its distinctive coll…"
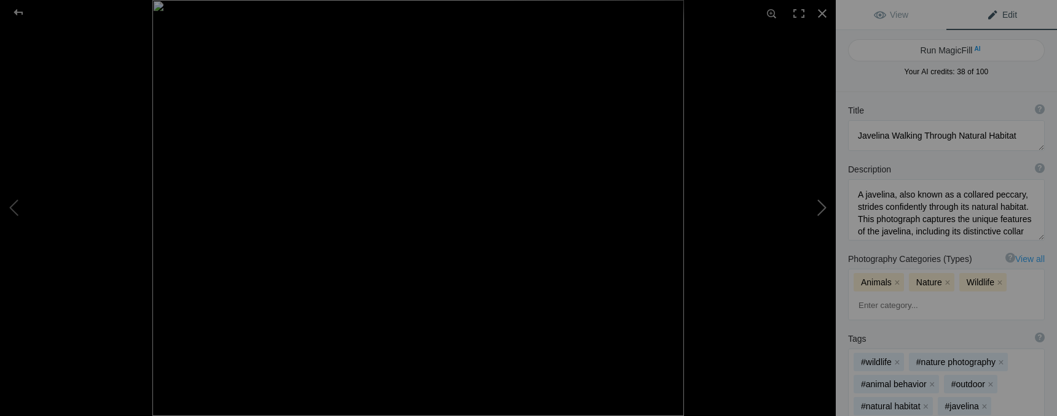
click at [823, 211] on button at bounding box center [789, 208] width 92 height 150
type textarea "Crested Caracara in Action"
type textarea "A vibrant image capturing a Crested Caracara mid-flight, showcasing its distinc…"
type textarea "crested-caracara-in-flight.jpg"
type textarea "A Crested Caracara soaring through the air with wings spread wide, showcasing i…"
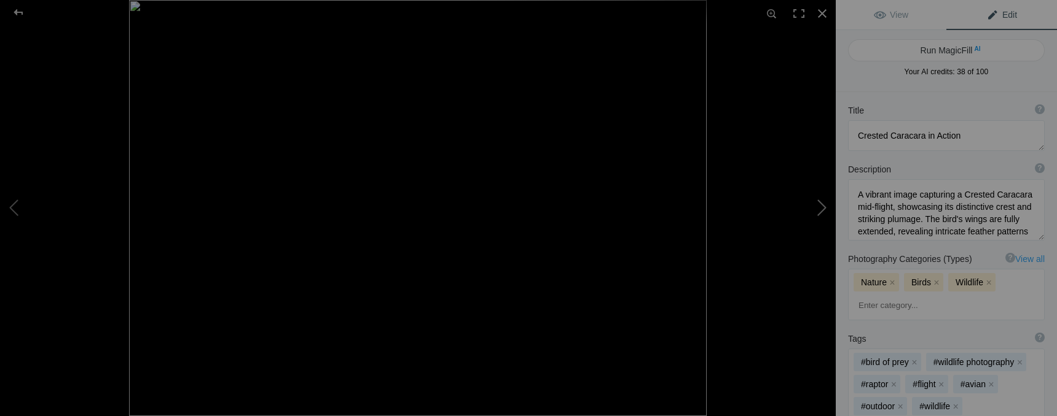
click at [823, 211] on button at bounding box center [789, 208] width 92 height 150
type textarea "Majestic Harris's Hawk in Action"
type textarea "A stunning close-up of a Harris's Hawk poised on a branch, showcasing its strik…"
type textarea "harris-hawk-in-action.jpg"
type textarea "A Harris's Hawk with outstretched wings landing on a branch, displaying its sha…"
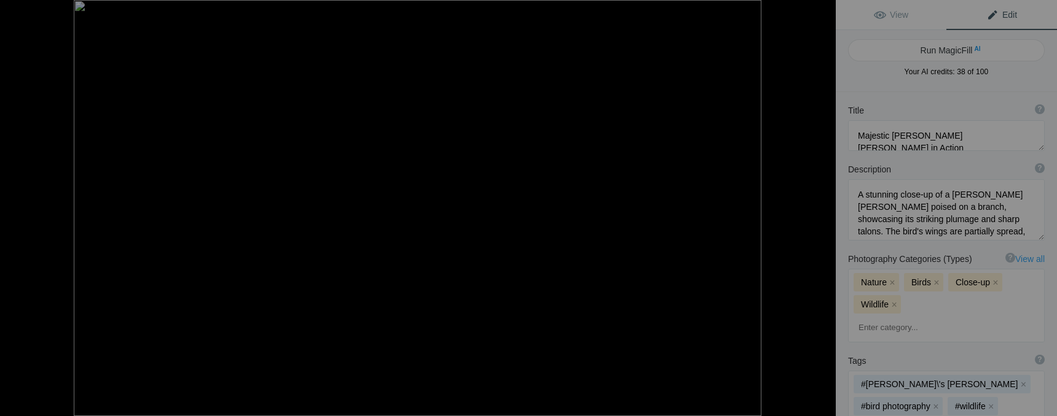
click at [823, 211] on button at bounding box center [789, 208] width 92 height 150
type textarea "Vibrant Painted Bunting Bird Drinking Water"
type textarea "A stunning Painted Bunting bird, showcasing its vibrant blue, green, and orange…"
type textarea "painted-bunting-drinking-water.jpg"
type textarea "A colorful Painted Bunting bird with blue, green, and orange feathers drinking …"
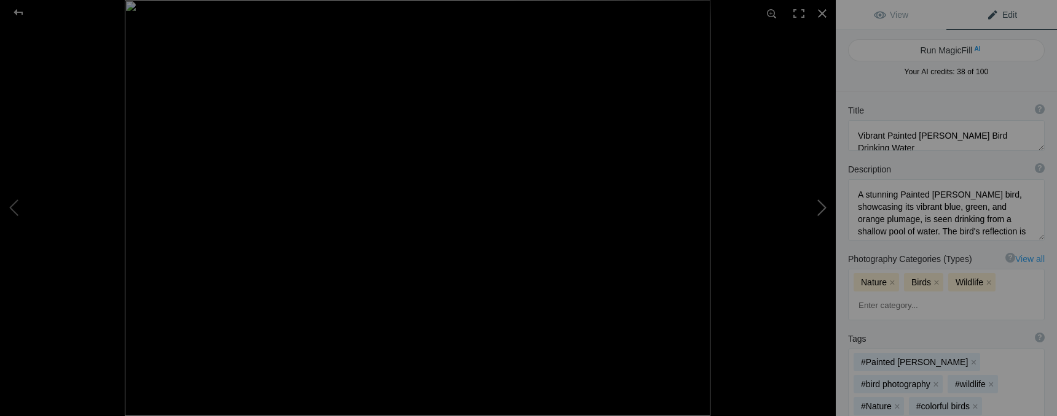
click at [820, 214] on button at bounding box center [789, 208] width 92 height 150
type textarea "Close-Up of a Beautiful Bobwhite Quail in Natural Habitat"
type textarea "This stunning close-up image captures a bobwhite quail standing gracefully on t…"
type textarea "bobwhite-quail-close-up.jpg"
type textarea "A close-up of a bobwhite quail standing on the ground, showcasing its intricate…"
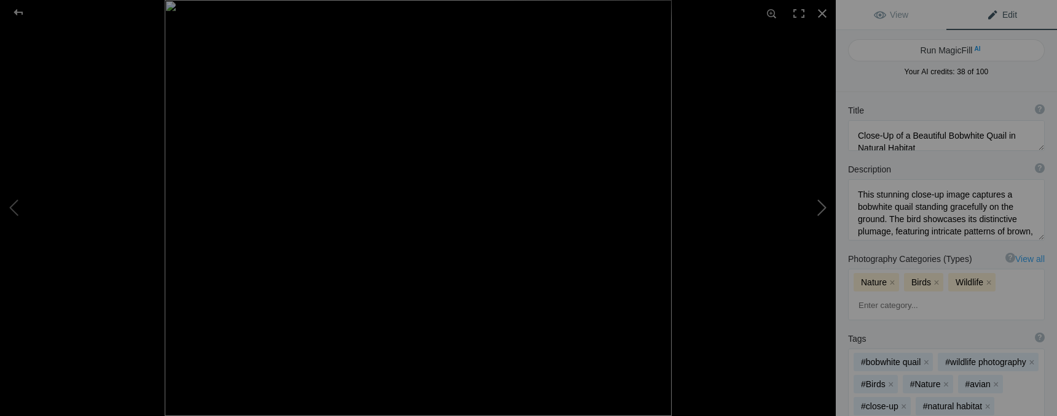
click at [820, 214] on button at bounding box center [789, 208] width 92 height 150
type textarea "Vibrant Green Jay in Flight"
type textarea "A stunning image capturing a Green Jay mid-flight, showcasing its vibrant green…"
type textarea "vibrant-green-jay-in-flight.jpg"
type textarea "A Green Jay in mid-flight, displaying its vibrant green and blue feathers again…"
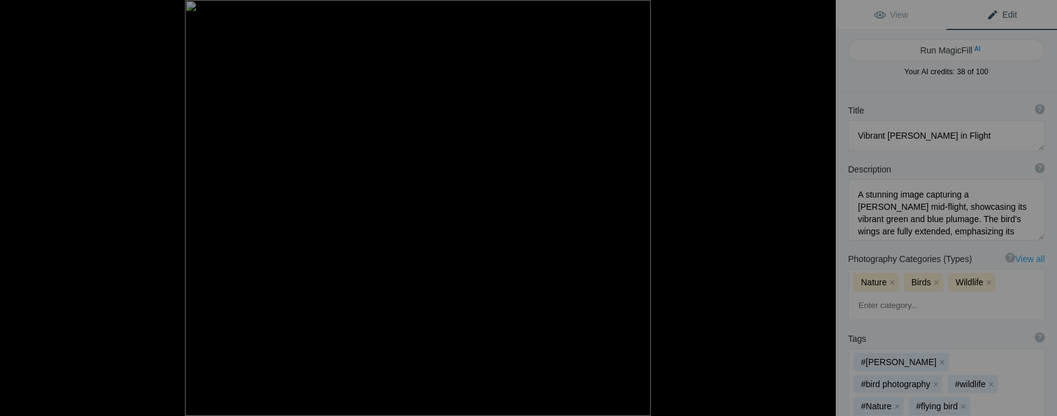
click at [820, 214] on button at bounding box center [789, 208] width 92 height 150
type textarea "Crested Caracara Perched on a Branch"
type textarea "A striking image of a Crested Caracara, showcasing its unique features includin…"
type textarea "crested-caracara-perched-branch.jpg"
type textarea "A Crested Caracara bird perched on a branch, displaying its distinctive crest a…"
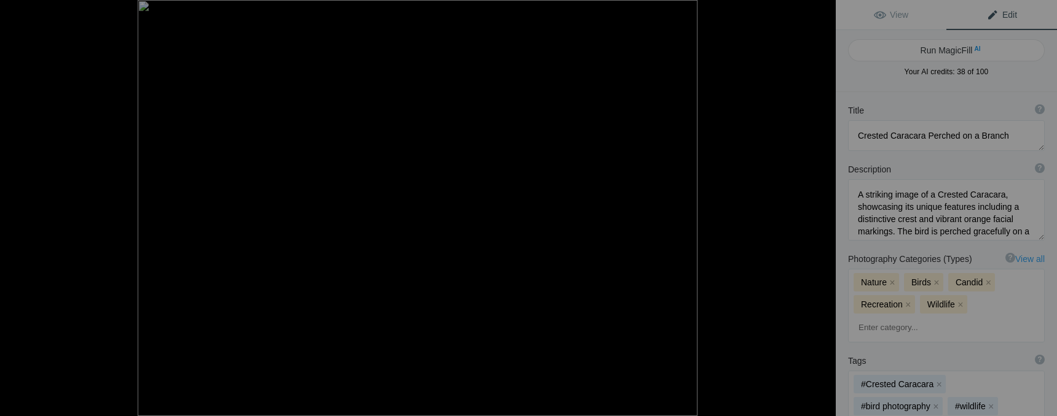
click at [820, 214] on button at bounding box center [789, 208] width 92 height 150
type textarea "Group of Javelinas foraging in the wild"
type textarea "A captivating image showcasing three javelinas foraging together in their natur…"
type textarea "javelinas-foraging-wild.jpg"
type textarea "Three javelinas foraging together in a lush green environment, showcasing their…"
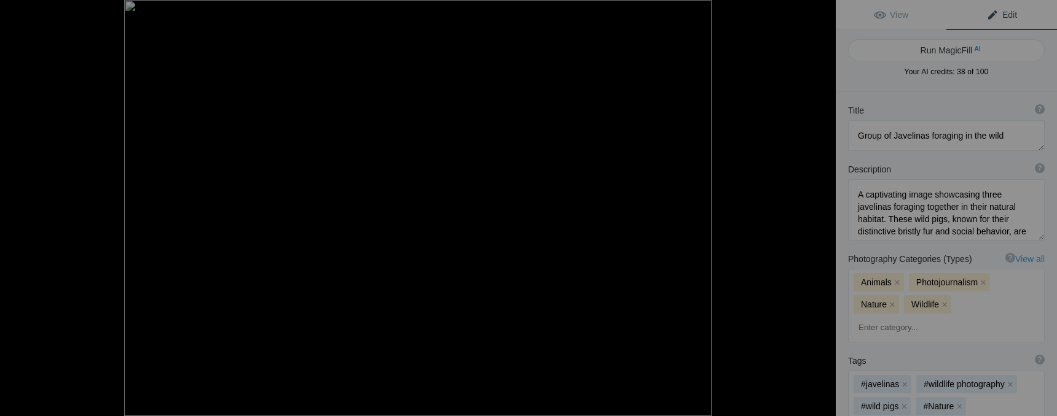
click at [820, 214] on button at bounding box center [789, 208] width 92 height 150
type textarea "Bird Catching Spider in Natural Habitat"
type textarea "A striking close-up of a bird skillfully catching a spider in its natural habit…"
type textarea "bird-catching-spider-natural-habitat.jpg"
type textarea "Close-up of a bird catching a spider, showcasing its detailed feathers and focu…"
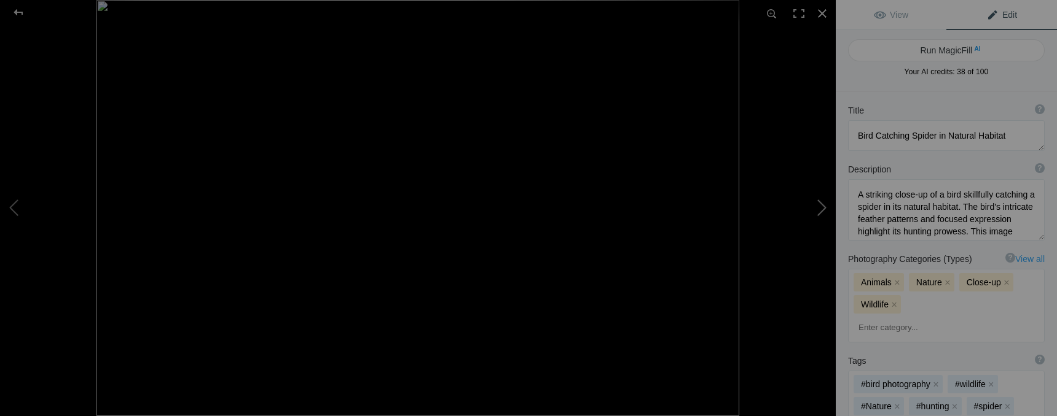
click at [819, 214] on button at bounding box center [789, 208] width 92 height 150
type textarea "Majestic Crested Caracaras in Flight"
type textarea "A stunning capture of two Crested Caracaras engaging in aerial display, showcas…"
type textarea "crested-caracaras-in-flight.jpg"
type textarea "Two Crested Caracaras soaring in the air, displaying their wings against a gree…"
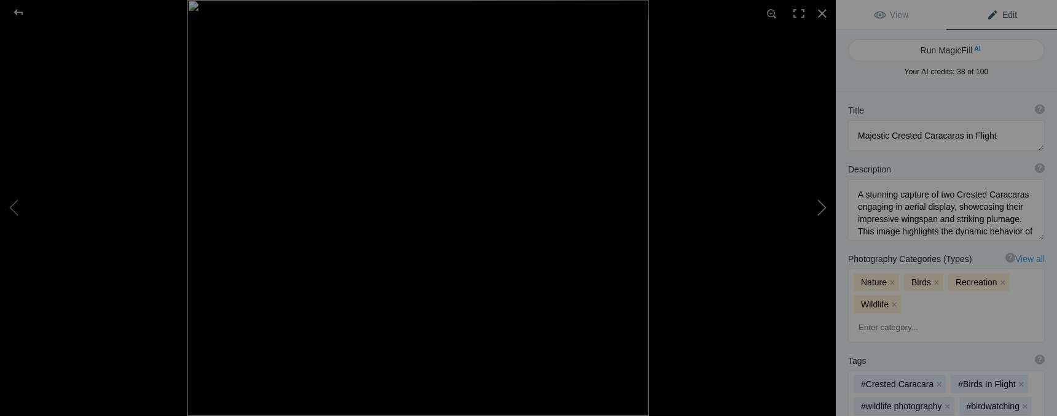
click at [819, 215] on button at bounding box center [789, 208] width 92 height 150
type textarea "Vibrant Painted Bunting Perched on a Branch"
type textarea "A stunning close-up of a Painted Bunting, showcasing its vibrant blue head, gre…"
type textarea "vibrant-painted-bunting-perched-branch.jpg"
type textarea "A close-up of a Painted Bunting perched on a branch, displaying its vibrant blu…"
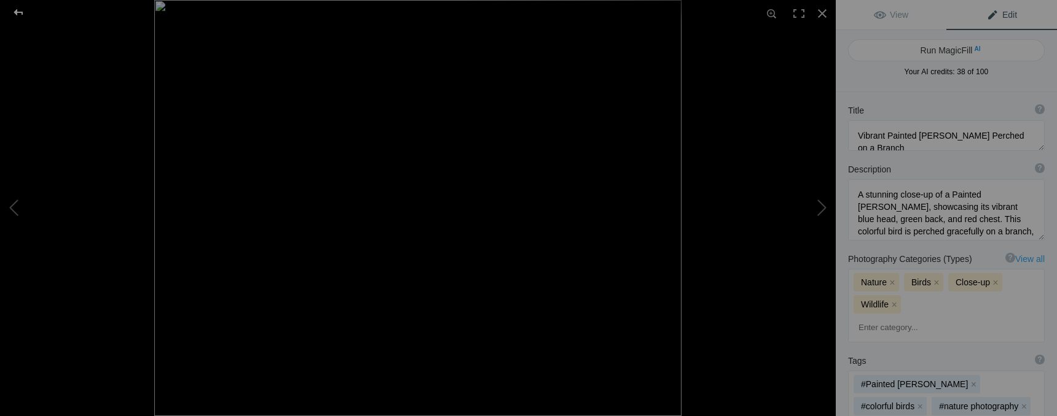
click at [15, 10] on div at bounding box center [18, 12] width 44 height 25
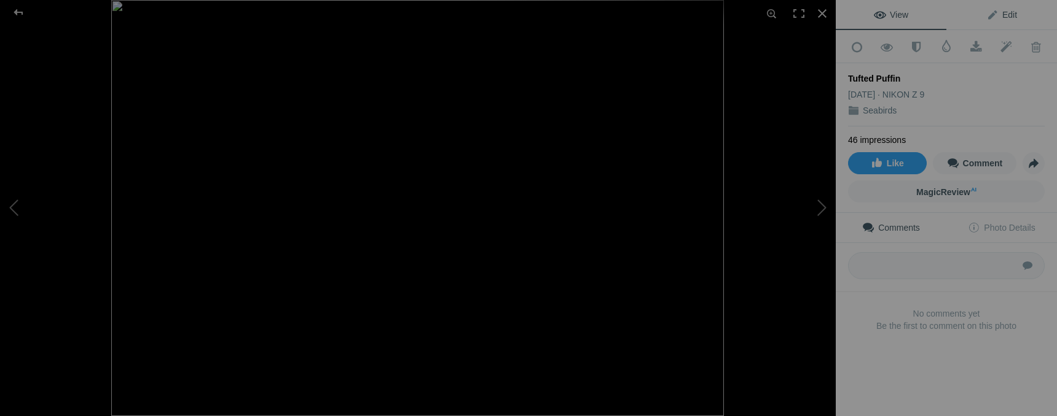
click at [1006, 19] on span "Edit" at bounding box center [1001, 15] width 31 height 10
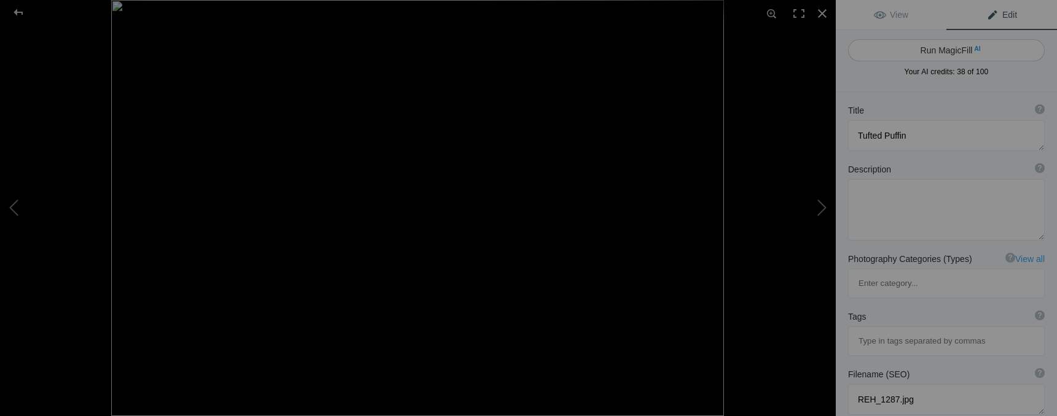
click at [971, 57] on button "Run MagicFill AI" at bounding box center [946, 50] width 197 height 22
type textarea "Tufted Puffin Swimming in [GEOGRAPHIC_DATA]"
type textarea "This captivating image showcases a tufted puffin gracefully floating on [PERSON…"
type textarea "tufted-puffin-swimming.jpg"
type textarea "A tufted puffin swimming on calm waters, showcasing its distinctive black and w…"
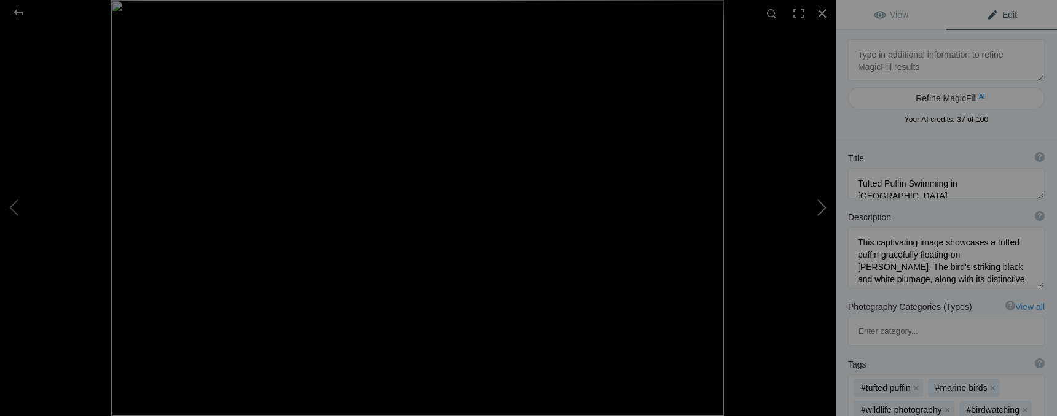
click at [819, 209] on button at bounding box center [789, 208] width 92 height 150
type textarea "Tufted Puffin"
type textarea "REH_9562.jpg"
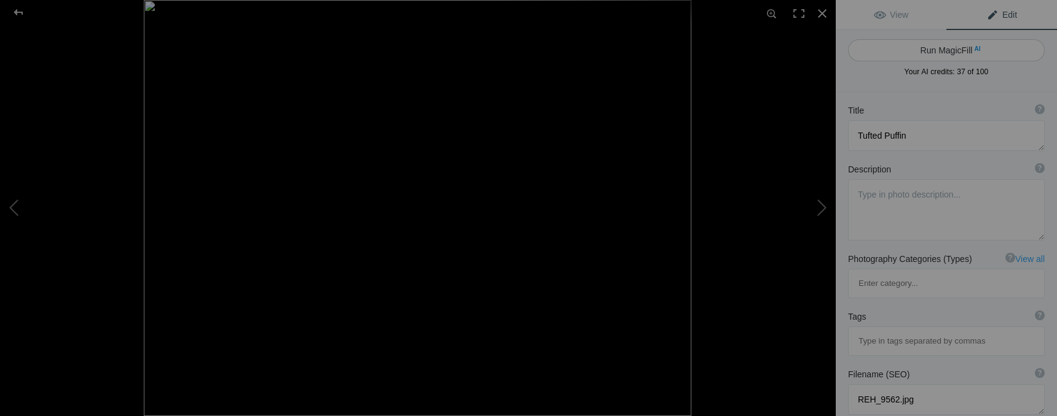
click at [939, 50] on button "Run MagicFill AI" at bounding box center [946, 50] width 197 height 22
type textarea "Tufted Puffin Swimming in [GEOGRAPHIC_DATA]"
type textarea "This stunning image captures a tufted puffin gracefully floating on tranquil wa…"
type textarea "tufted-puffin-swimming.jpg"
type textarea "A tufted puffin floating on calm waters, showcasing its distinctive black and w…"
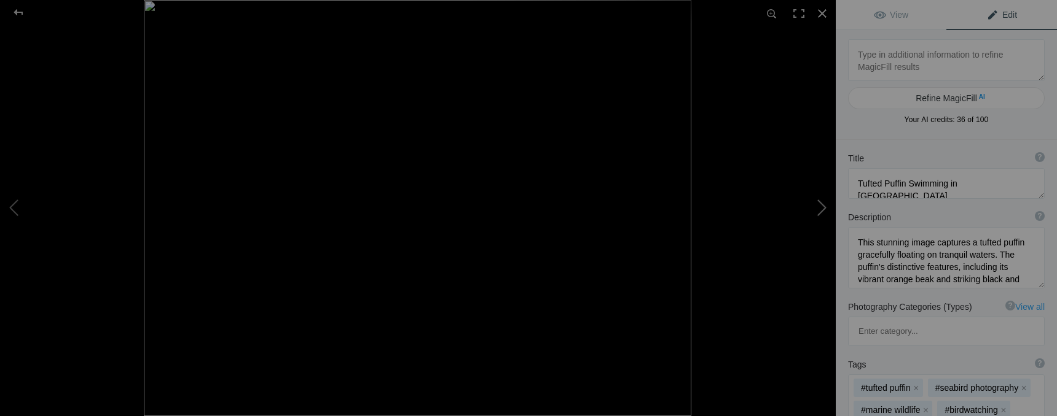
click at [819, 216] on button at bounding box center [789, 208] width 92 height 150
type textarea "Tufted Puffin"
type textarea "REH_2750.jpg"
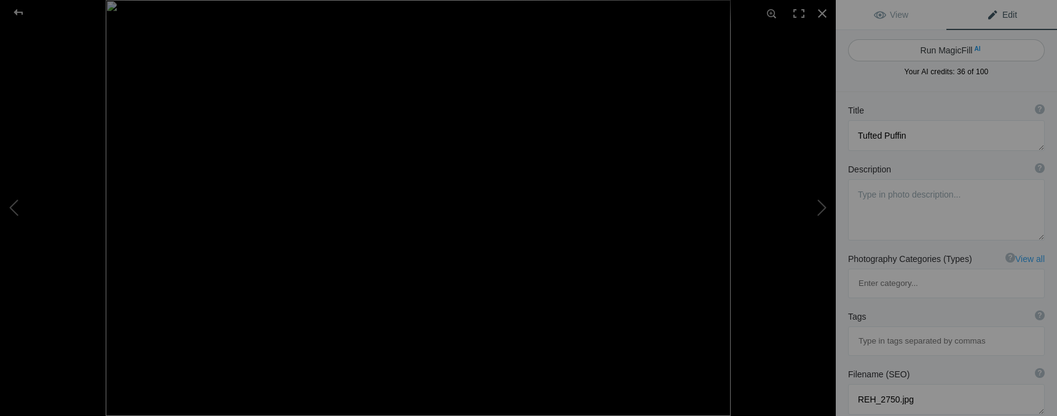
click at [991, 49] on button "Run MagicFill AI" at bounding box center [946, 50] width 197 height 22
type textarea "Tufted Puffin Swimming in [GEOGRAPHIC_DATA]"
type textarea "The tufted puffin, known for its striking orange bill and distinctive tufted fe…"
type textarea "tufted-puffin-swimming.jpg"
type textarea "A tufted puffin swimming in calm ocean waters, showcasing its distinctive orang…"
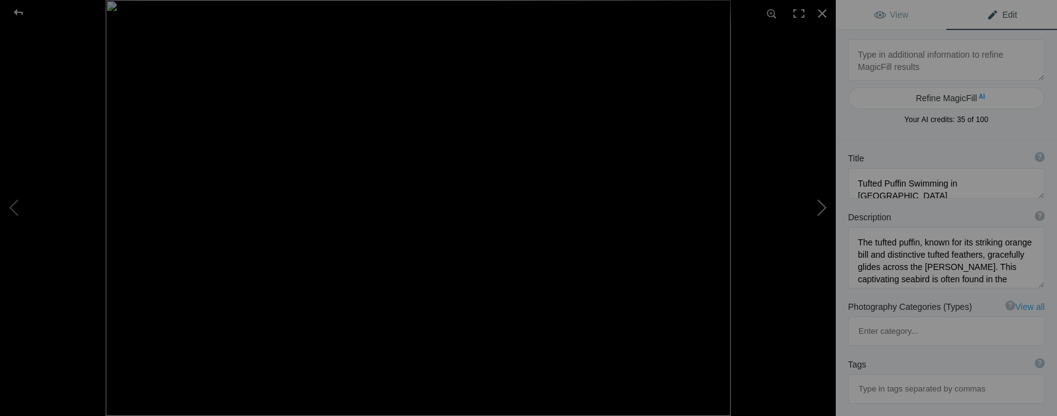
click at [818, 205] on button at bounding box center [789, 208] width 92 height 150
type textarea "Tufted Puffin"
type textarea "REH_2802.jpg"
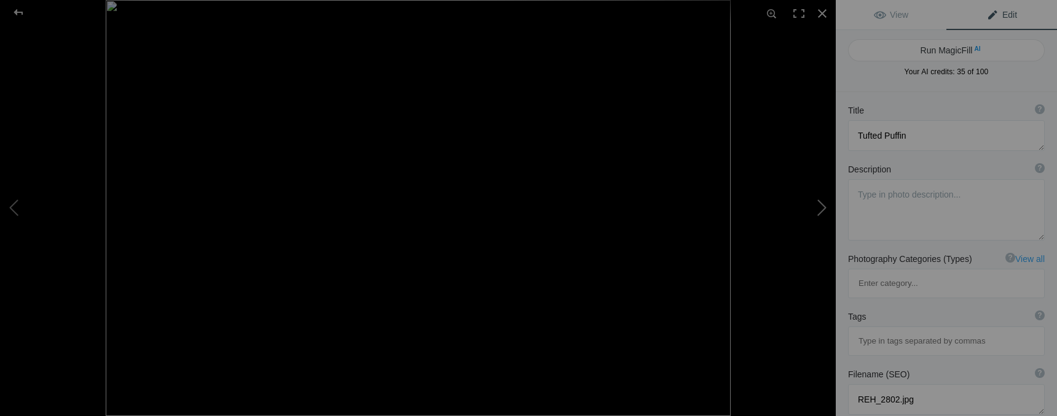
click at [816, 212] on button at bounding box center [789, 208] width 92 height 150
click at [9, 204] on button at bounding box center [46, 208] width 92 height 150
type textarea "REH_2802.jpg"
click at [957, 45] on button "Run MagicFill AI" at bounding box center [946, 50] width 197 height 22
type textarea "Tufted Puffin Swimming in [GEOGRAPHIC_DATA]"
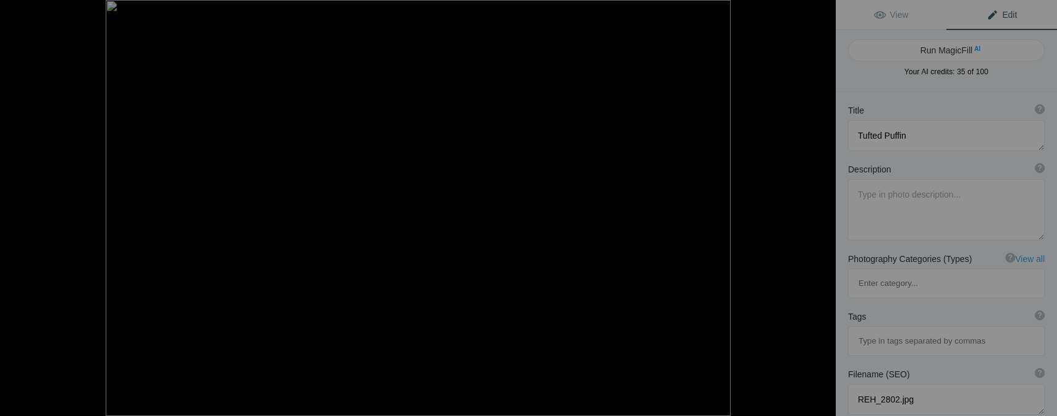
type textarea "This stunning image captures a tufted puffin gracefully gliding across tranquil…"
type textarea "tufted-puffin-swimming.jpg"
type textarea "A tufted puffin swimming in calm waters, showcasing its distinctive black body …"
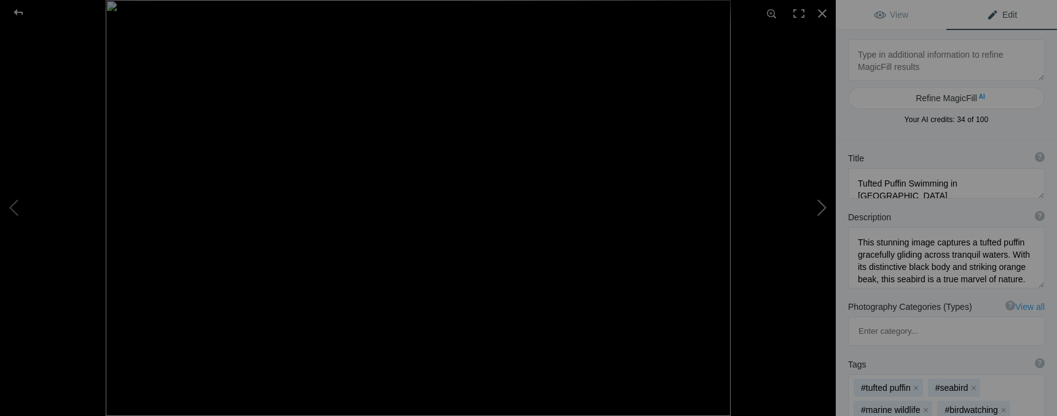
click at [818, 206] on button at bounding box center [789, 208] width 92 height 150
type textarea "Tufted Puffin"
type textarea "REH_1651.jpg"
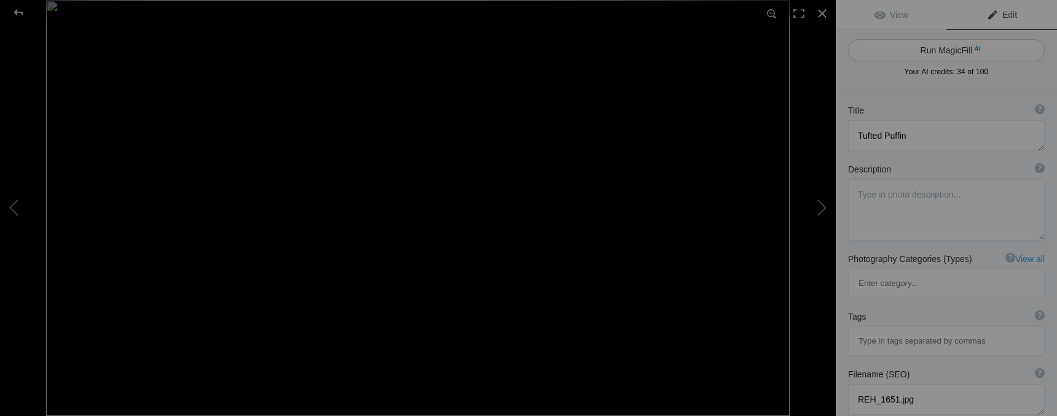
click at [974, 49] on span "AI" at bounding box center [977, 48] width 6 height 9
type textarea "Tufted Puffin Swimming in [GEOGRAPHIC_DATA]"
type textarea "The tufted puffin, with its striking black body and distinctive white face, gra…"
type textarea "tufted-puffin-swimming.jpg"
type textarea "A tufted puffin swimming calmly in the ocean, showcasing its distinctive black …"
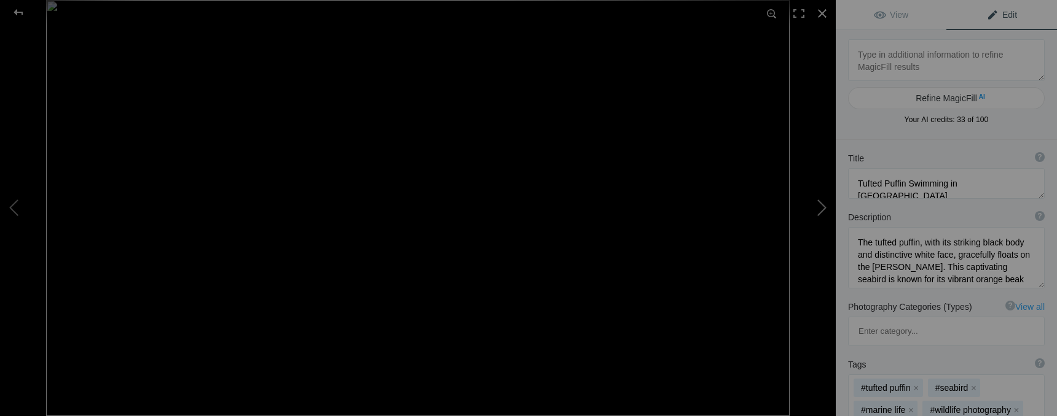
click at [819, 210] on button at bounding box center [789, 208] width 92 height 150
type textarea "Tufted Puffin"
type textarea "REH_1830.jpg"
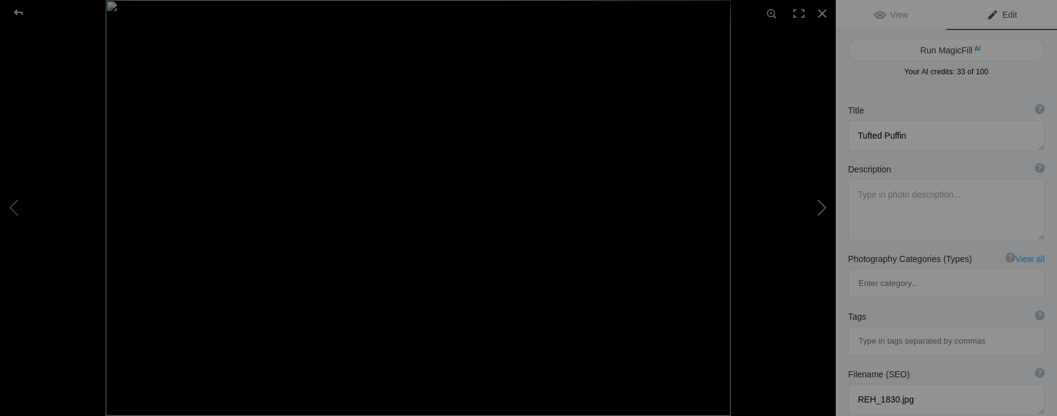
click at [819, 210] on button at bounding box center [789, 208] width 92 height 150
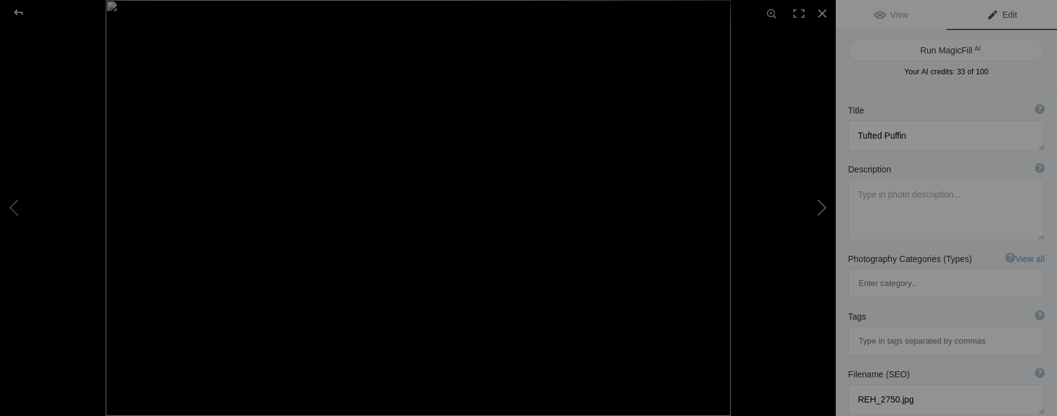
click at [819, 210] on button at bounding box center [789, 208] width 92 height 150
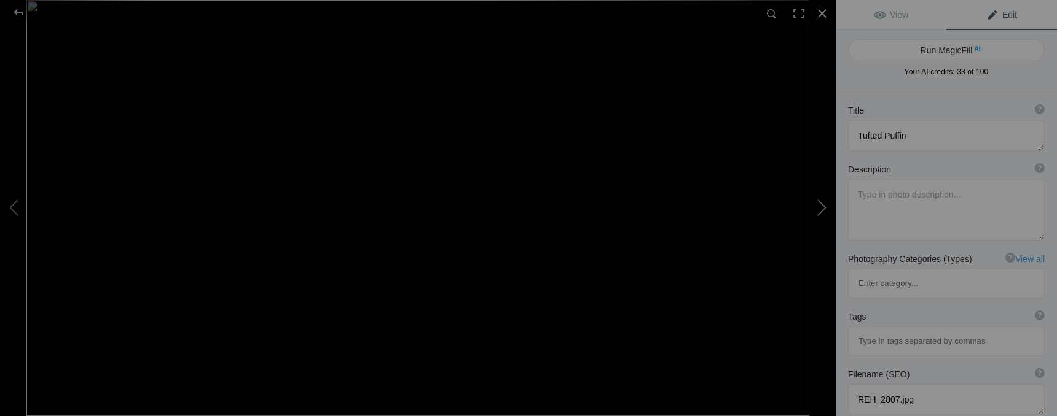
type textarea "REH_1850.jpg"
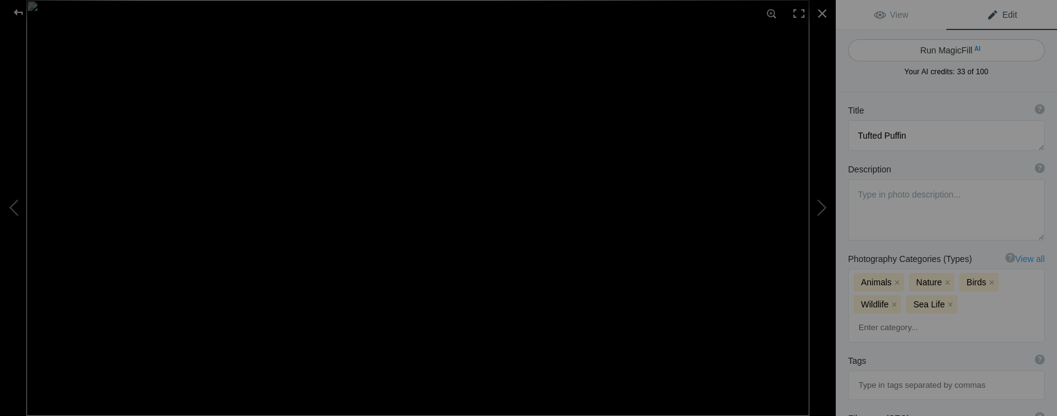
click at [947, 50] on button "Run MagicFill AI" at bounding box center [946, 50] width 197 height 22
type textarea "Tufted Puffin Swimming in [GEOGRAPHIC_DATA]"
type textarea "This captivating image features a tufted puffin gracefully gliding across tranq…"
type textarea "tufted-puffin-swimming.jpg"
type textarea "A tufted puffin swimming in calm waters, showcasing its vibrant orange beak and…"
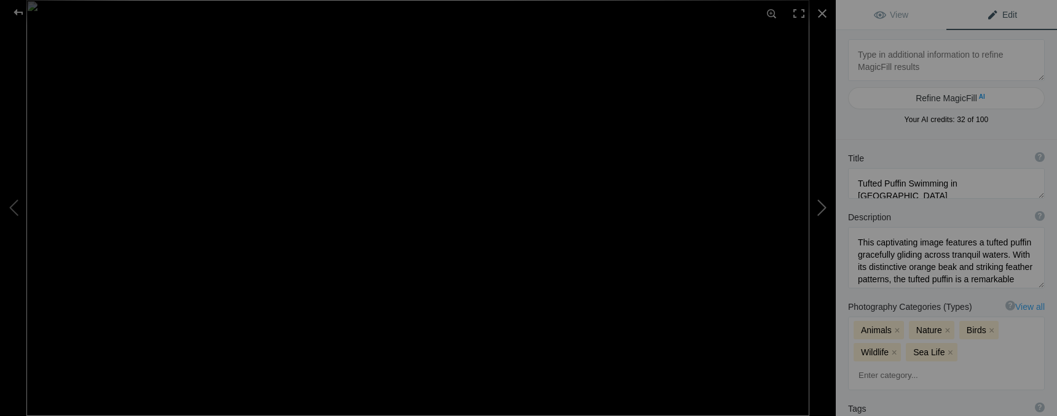
click at [820, 206] on button at bounding box center [789, 208] width 92 height 150
type textarea "Tufted Puffin"
type textarea "REH_1877.jpg"
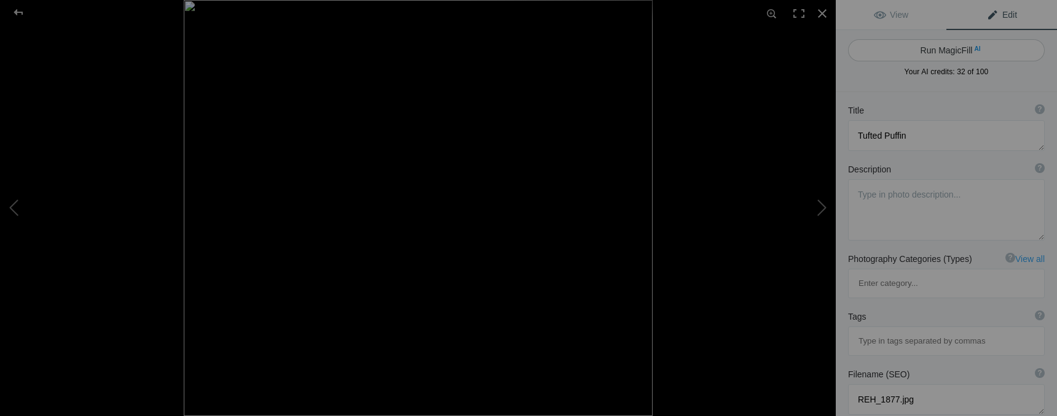
click at [932, 49] on button "Run MagicFill AI" at bounding box center [946, 50] width 197 height 22
type textarea "Tufted Puffin Swimming in [GEOGRAPHIC_DATA]"
type textarea "This captivating image features a tufted puffin gracefully gliding across [PERS…"
type textarea "tufted-puffin-swimming.jpg"
type textarea "A tufted puffin swimming in calm waters, showcasing its vibrant orange beak and…"
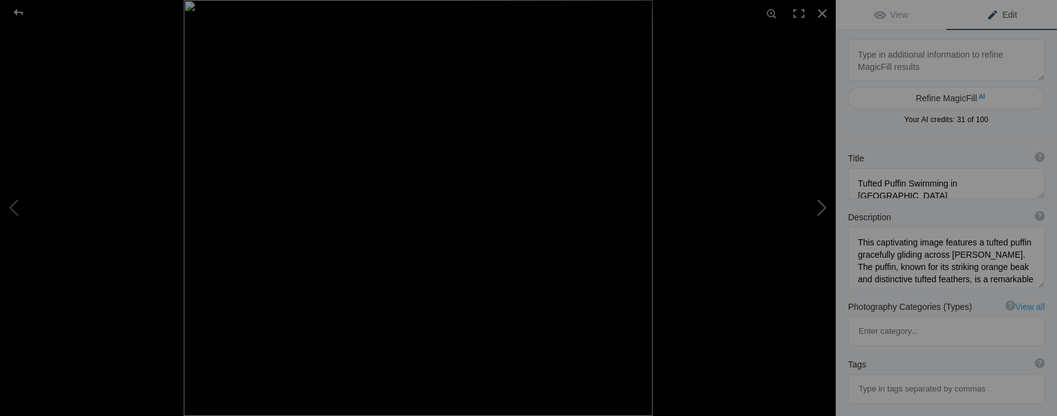
click at [823, 208] on button at bounding box center [789, 208] width 92 height 150
type textarea "Tufted Puffin"
type textarea "REH_1940.jpg"
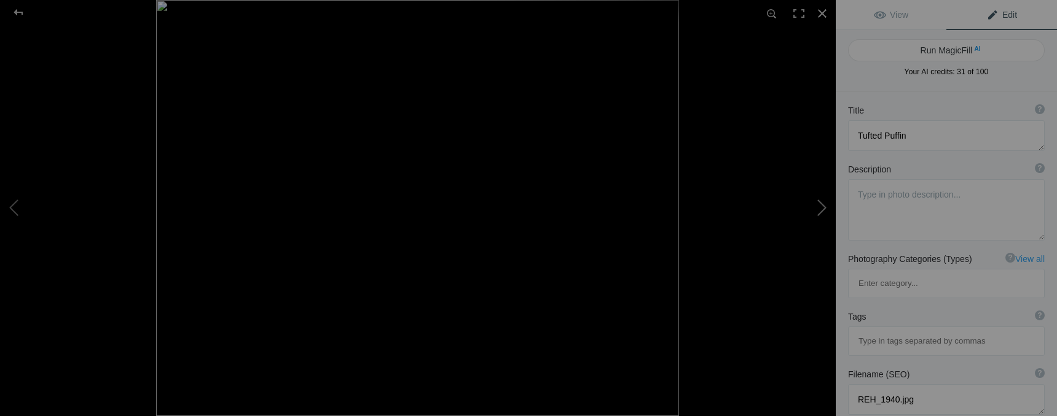
click at [814, 211] on button at bounding box center [789, 208] width 92 height 150
type textarea "REH_1959.jpg"
click at [954, 50] on button "Run MagicFill AI" at bounding box center [946, 50] width 197 height 22
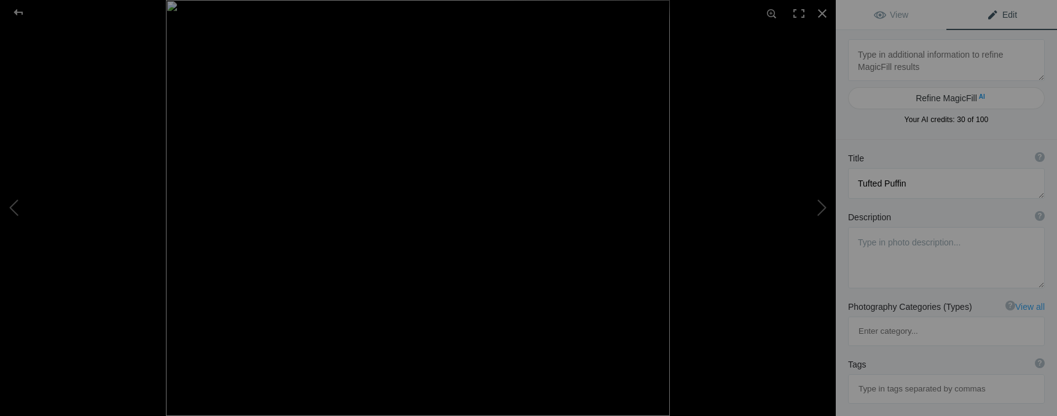
type textarea "Tufted Puffin Swimming in [GEOGRAPHIC_DATA]"
type textarea "The tufted puffin, a striking seabird known for its distinctive yellow tufts an…"
type textarea "tufted-puffin-swimming.jpg"
type textarea "A tufted puffin swimming in calm waters, showcasing its distinctive yellow tuft…"
